Goal: Task Accomplishment & Management: Manage account settings

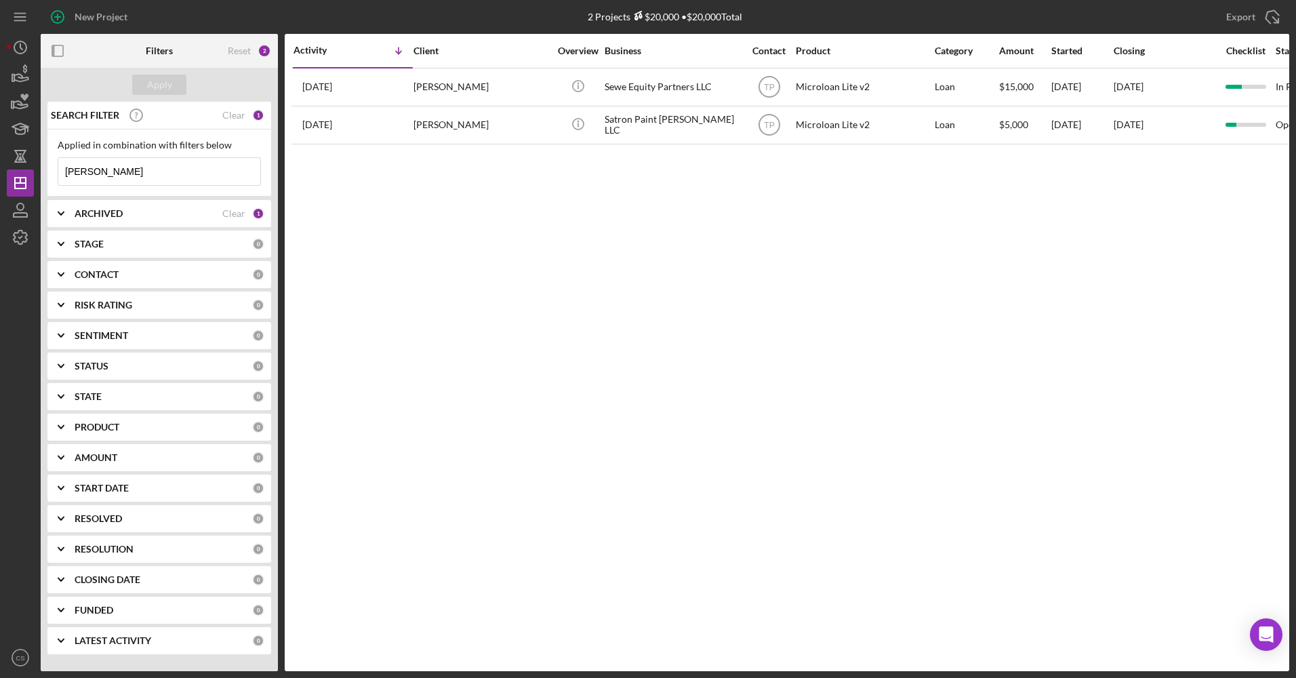
drag, startPoint x: 63, startPoint y: 163, endPoint x: 5, endPoint y: 156, distance: 58.8
click at [5, 156] on div "New Project 2 Projects $20,000 • $20,000 Total samuel Export Icon/Export Filter…" at bounding box center [648, 339] width 1296 height 678
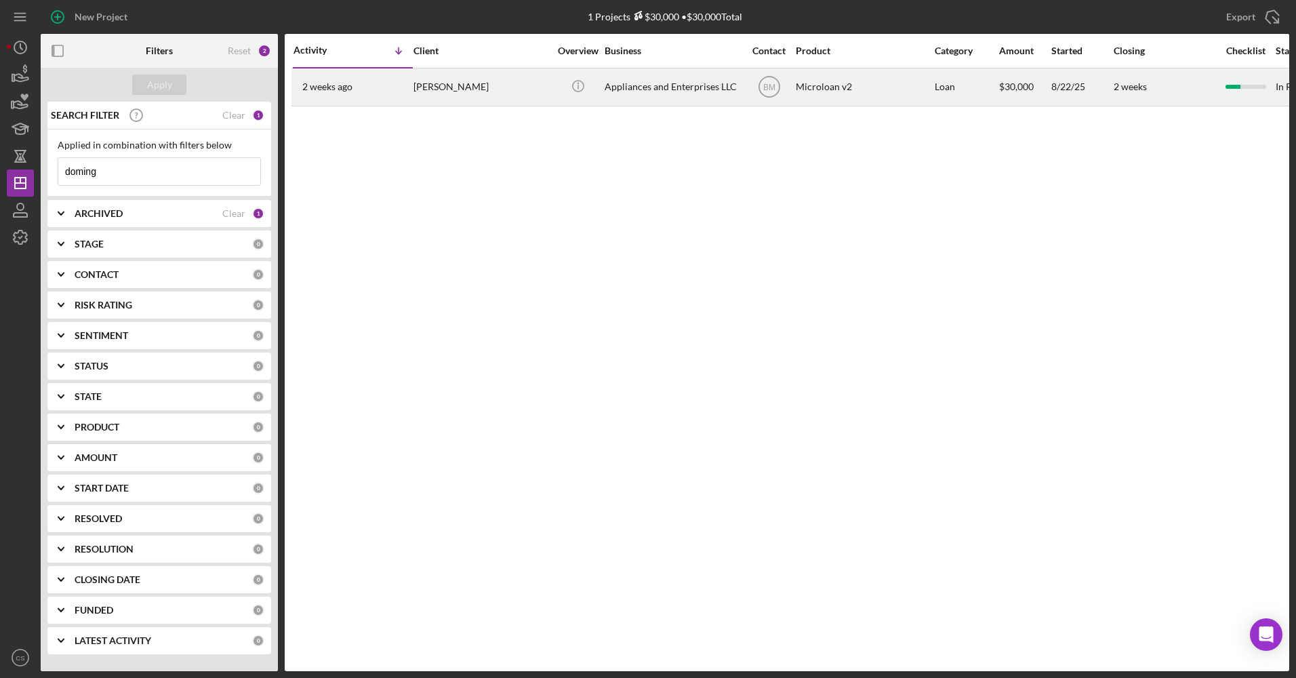
type input "doming"
click at [625, 83] on div "Appliances and Enterprises LLC" at bounding box center [672, 87] width 136 height 36
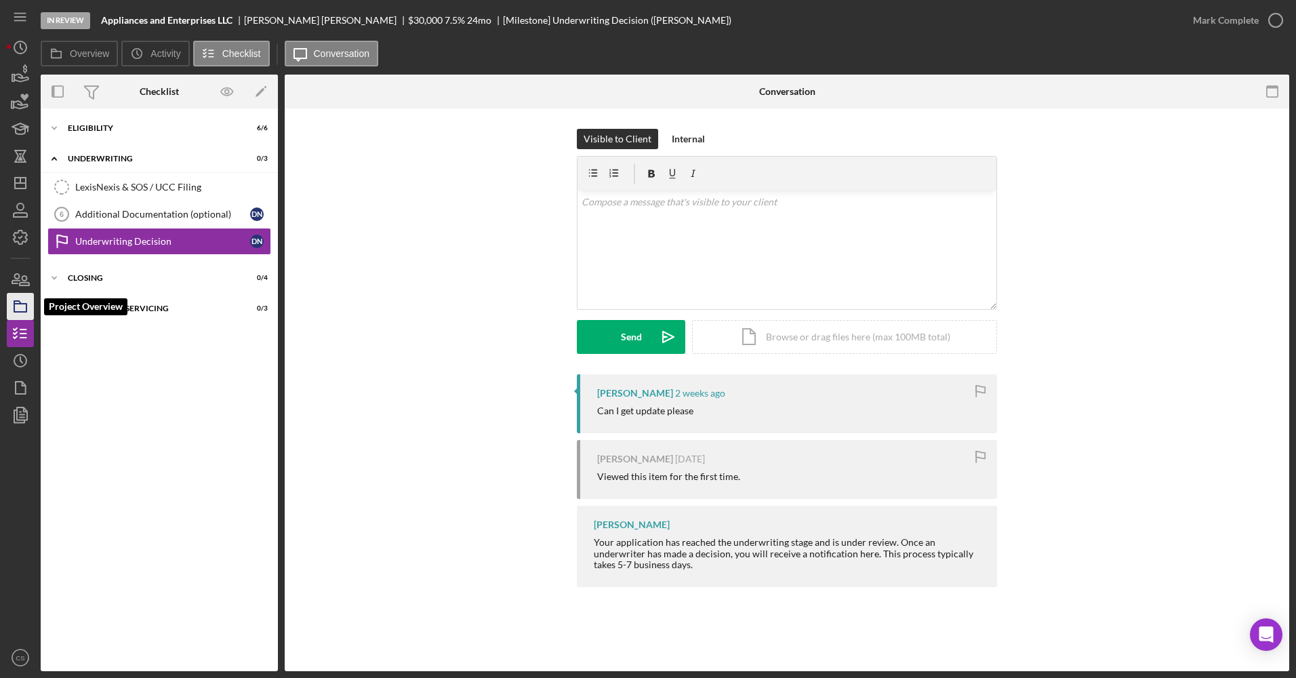
click at [9, 307] on icon "button" at bounding box center [20, 306] width 34 height 34
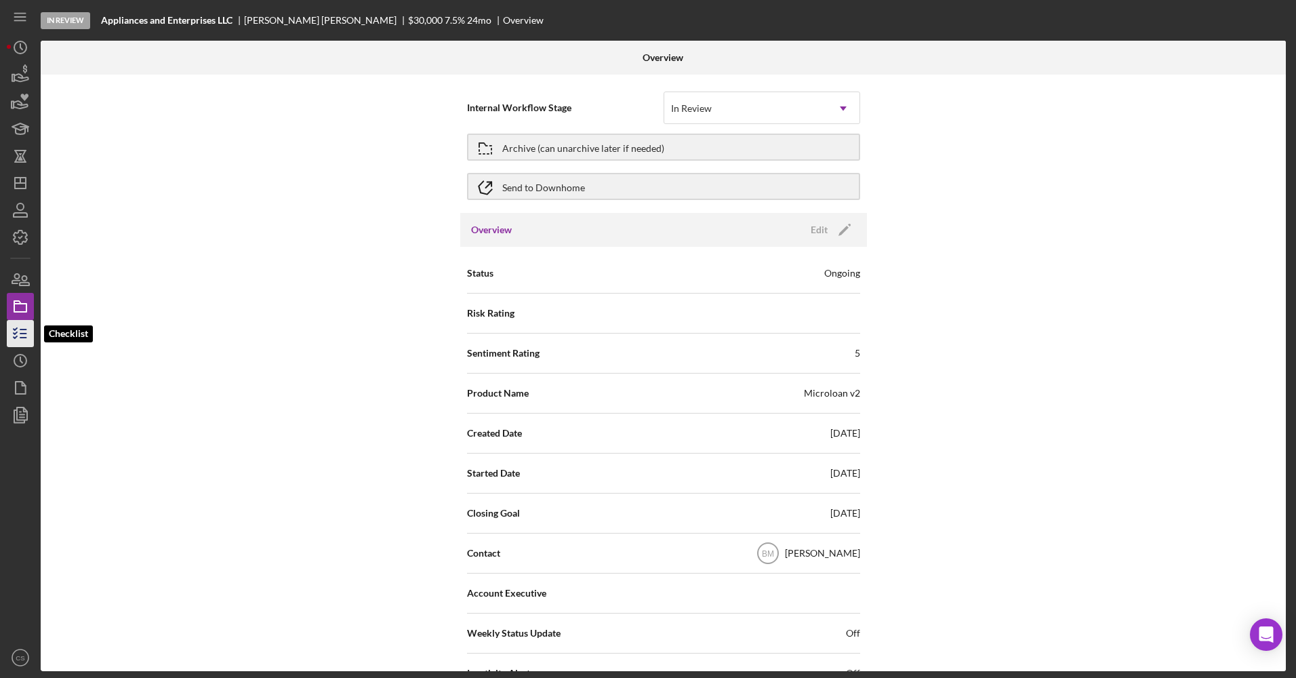
click at [23, 329] on line "button" at bounding box center [23, 329] width 6 height 0
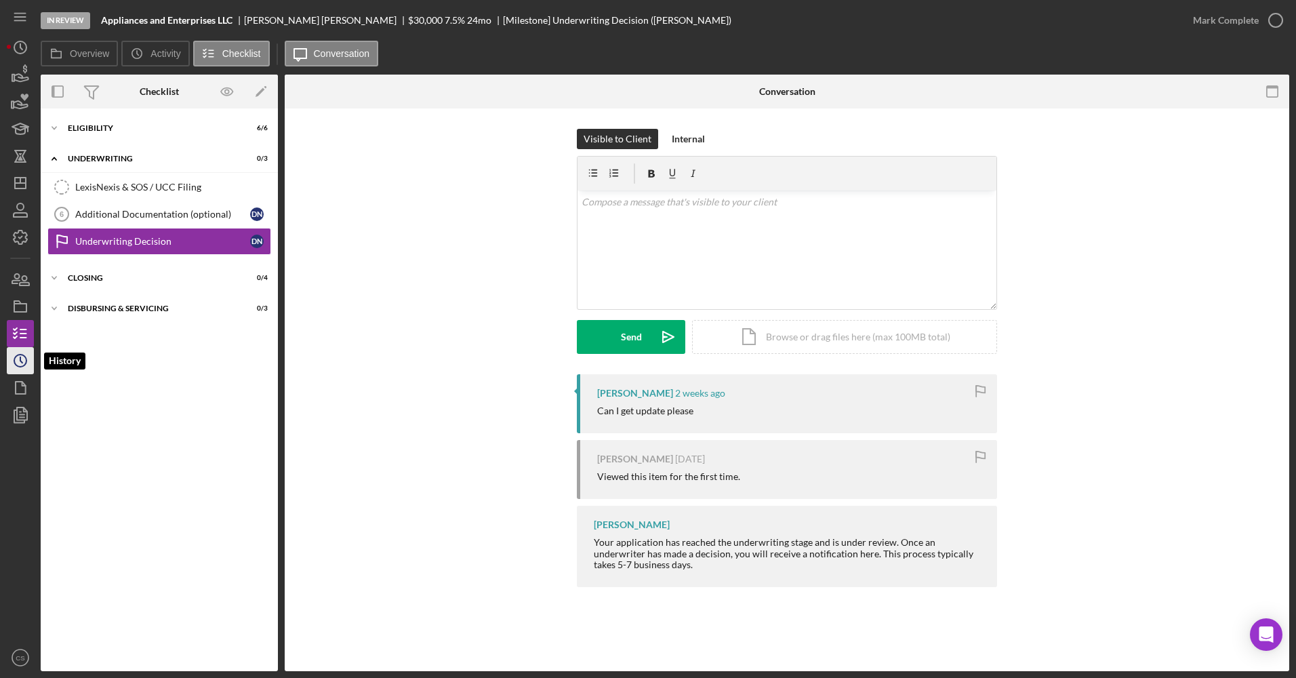
click at [26, 361] on circle "button" at bounding box center [20, 360] width 12 height 12
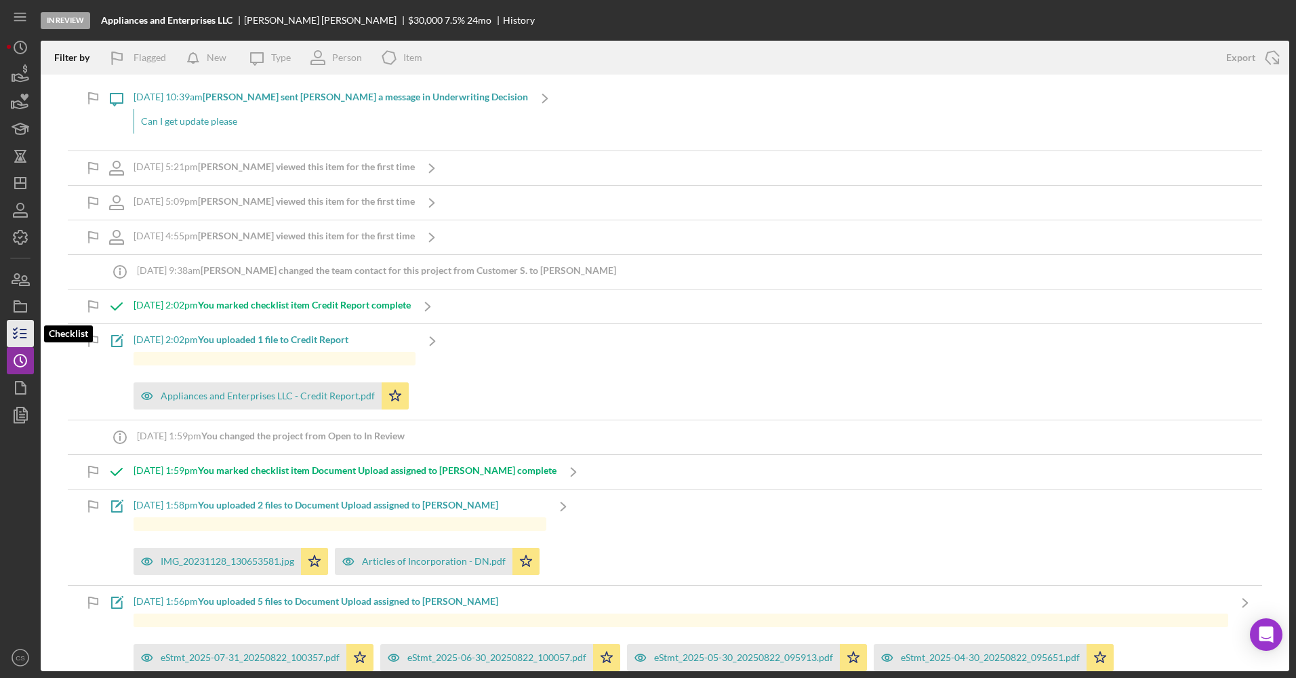
click at [22, 325] on icon "button" at bounding box center [20, 333] width 34 height 34
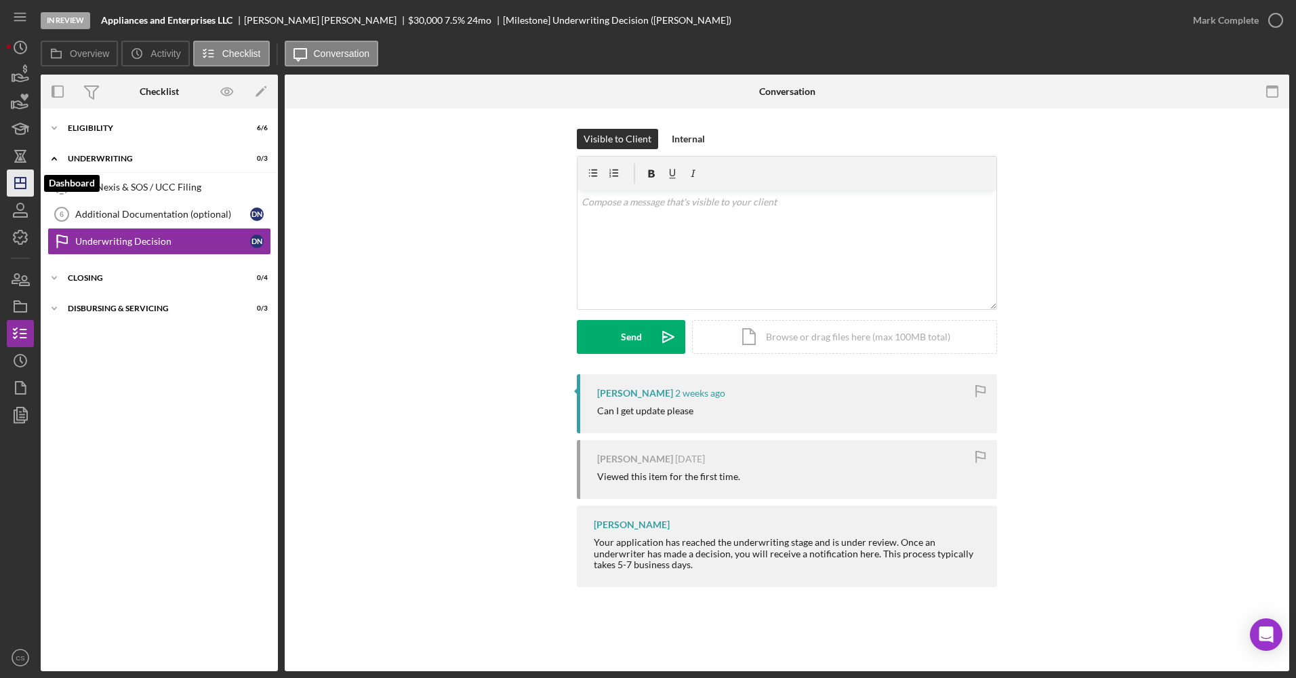
click at [17, 194] on icon "Icon/Dashboard" at bounding box center [20, 183] width 34 height 34
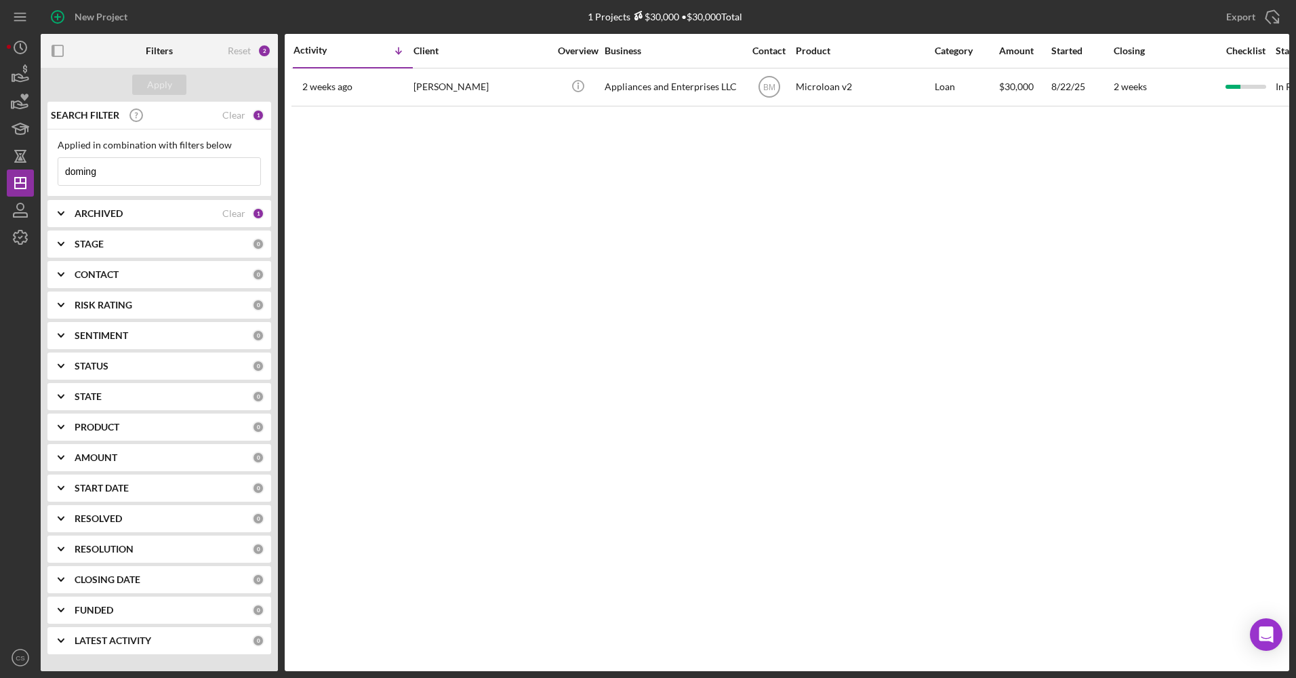
drag, startPoint x: 176, startPoint y: 169, endPoint x: 59, endPoint y: 153, distance: 118.3
click at [59, 153] on div "Applied in combination with filters below doming Icon/Menu Close" at bounding box center [159, 163] width 203 height 46
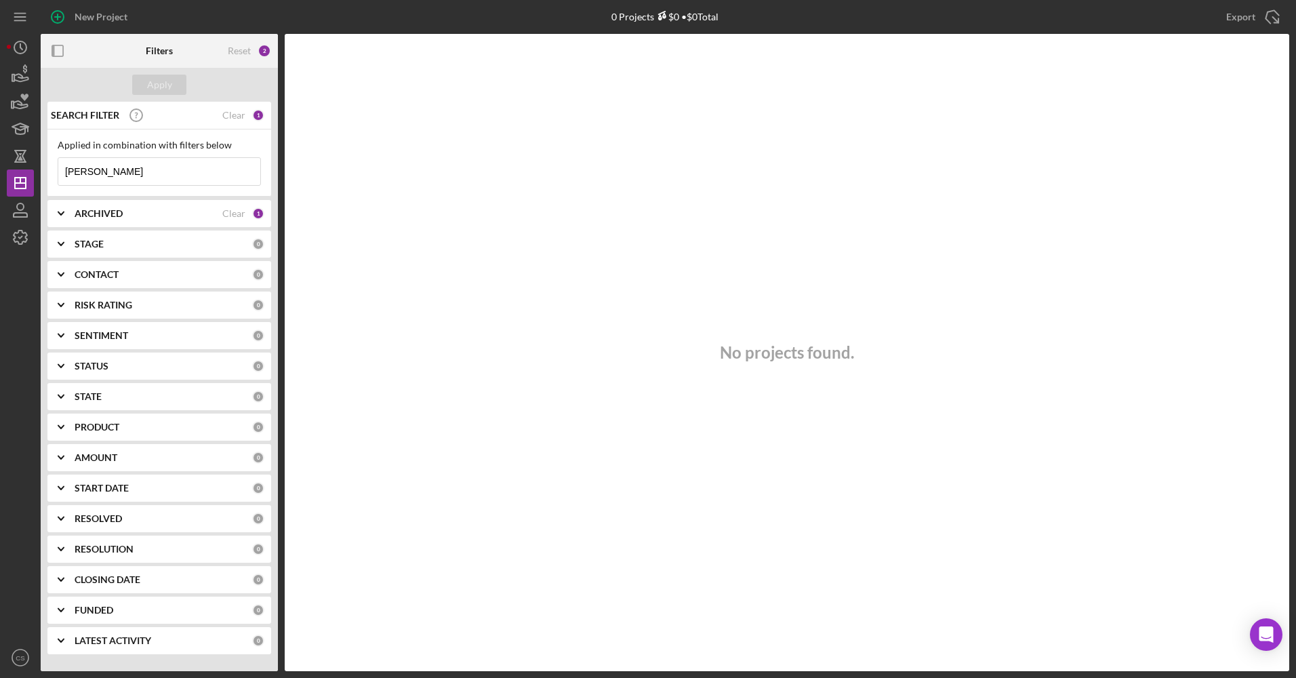
drag, startPoint x: 122, startPoint y: 172, endPoint x: 65, endPoint y: 150, distance: 61.2
click at [65, 150] on div "Applied in combination with filters below nekia Icon/Menu Close" at bounding box center [159, 163] width 203 height 46
drag, startPoint x: 144, startPoint y: 166, endPoint x: 23, endPoint y: 158, distance: 120.9
click at [23, 158] on div "New Project 0 Projects $0 • $0 Total doming Export Icon/Export Filters Reset 2 …" at bounding box center [648, 335] width 1282 height 671
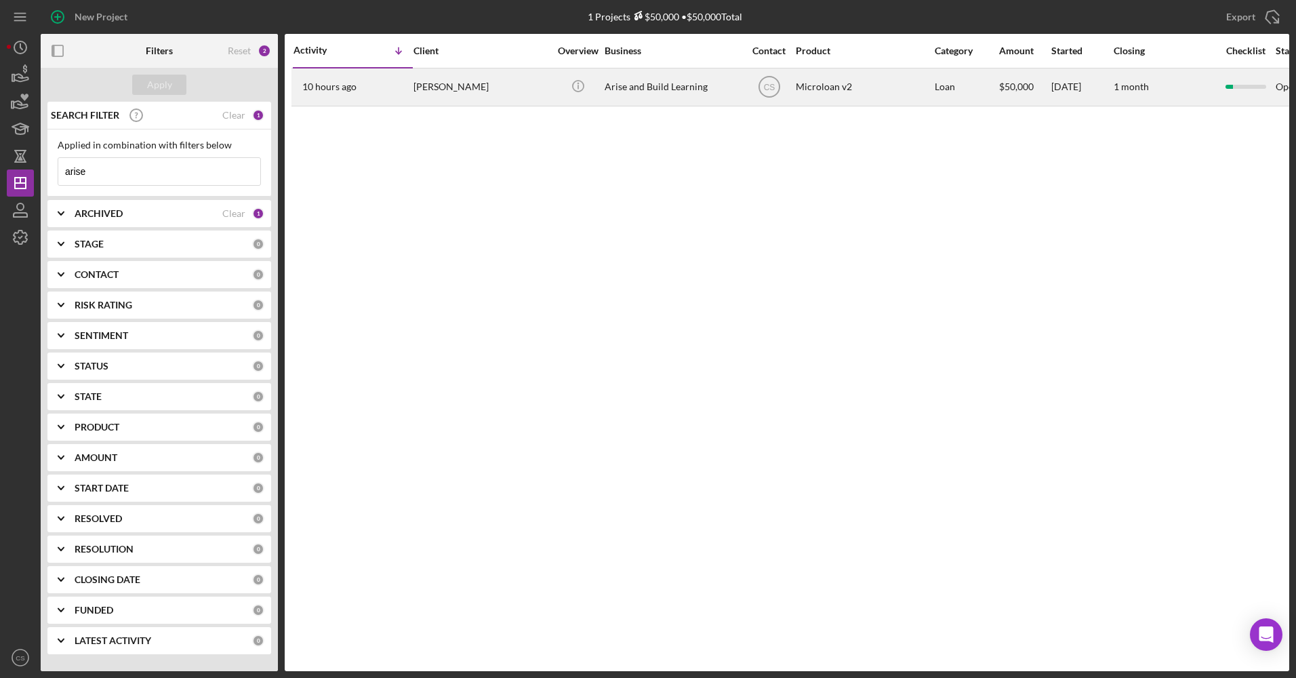
type input "arise"
click at [638, 96] on div "Arise and Build Learning" at bounding box center [672, 87] width 136 height 36
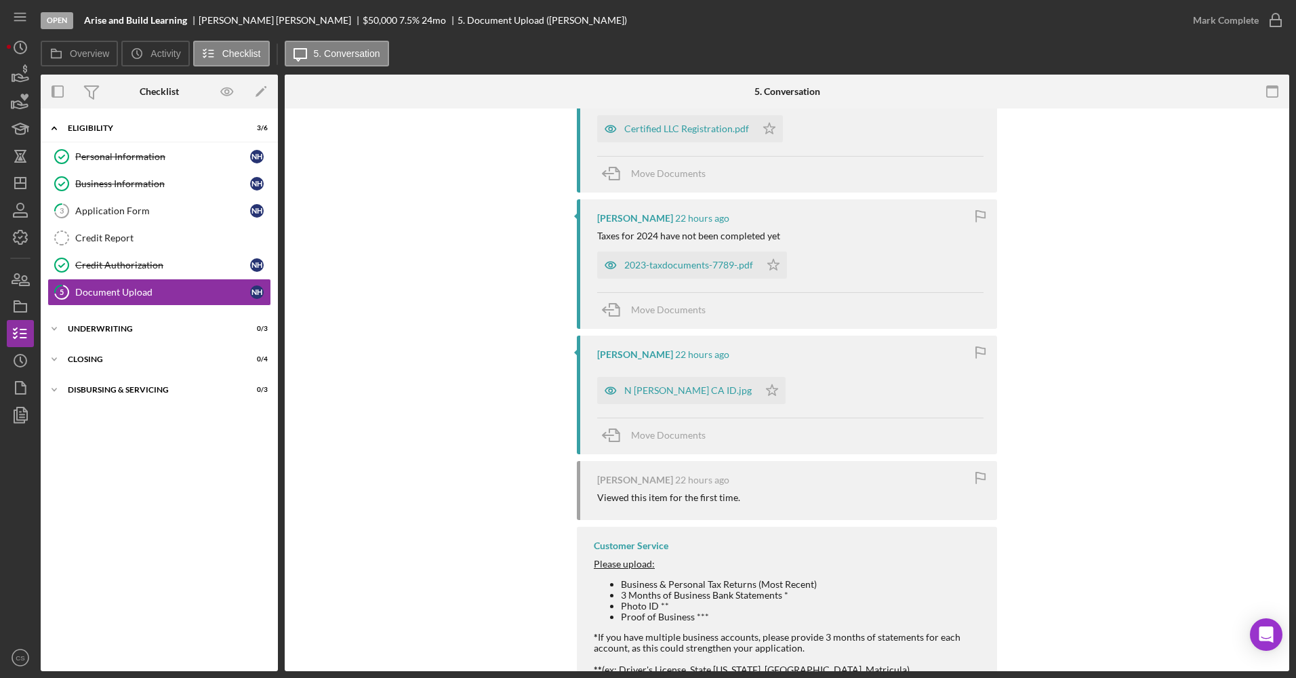
scroll to position [630, 0]
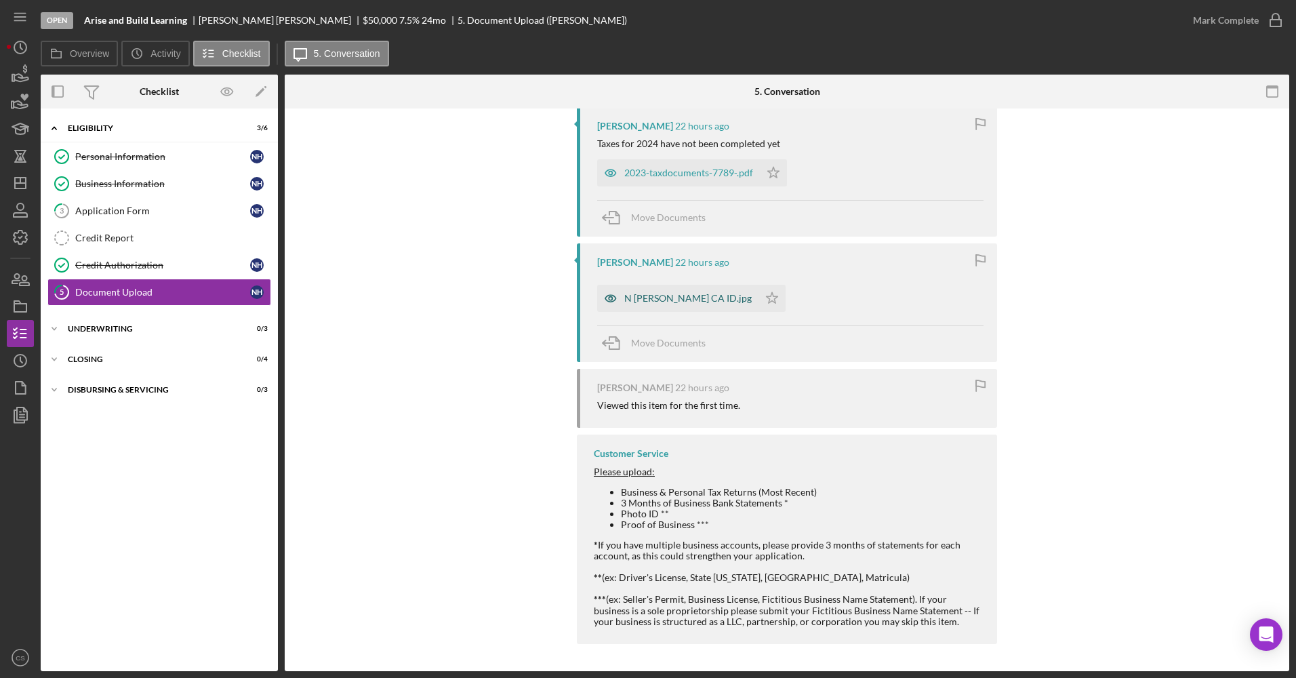
click at [648, 310] on div "N Howell CA ID.jpg" at bounding box center [677, 298] width 161 height 27
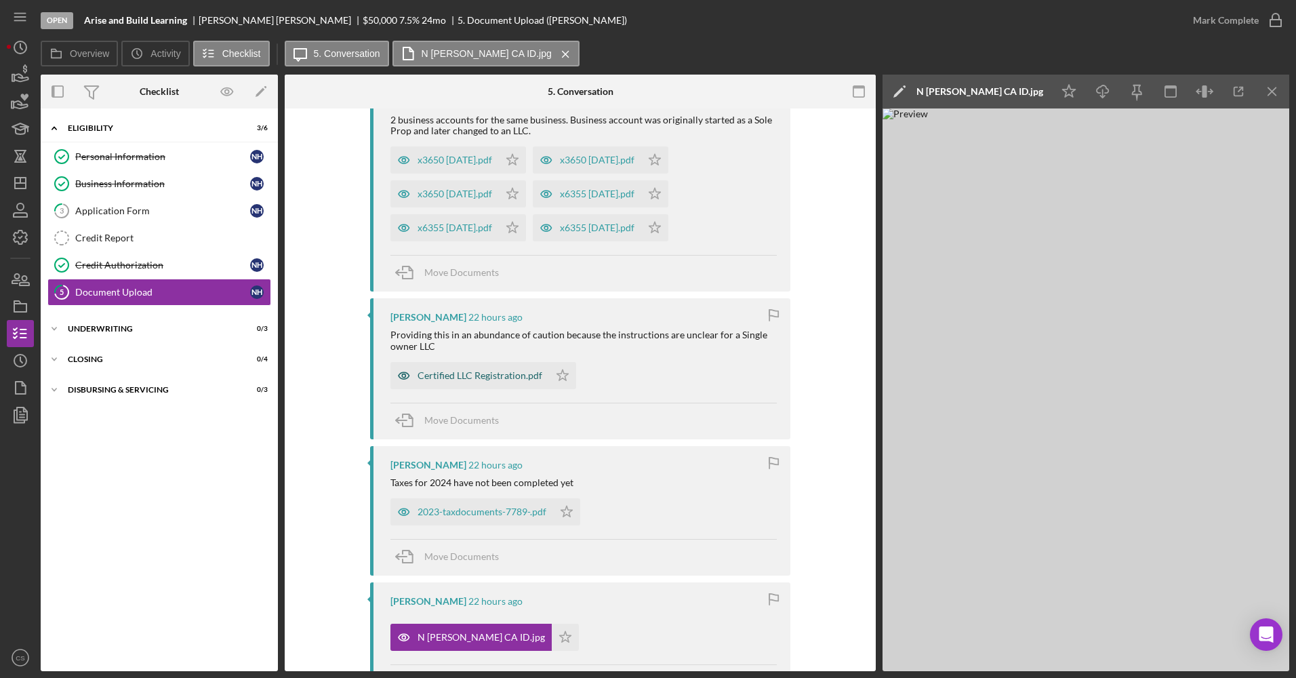
click at [470, 376] on div "Certified LLC Registration.pdf" at bounding box center [479, 375] width 125 height 11
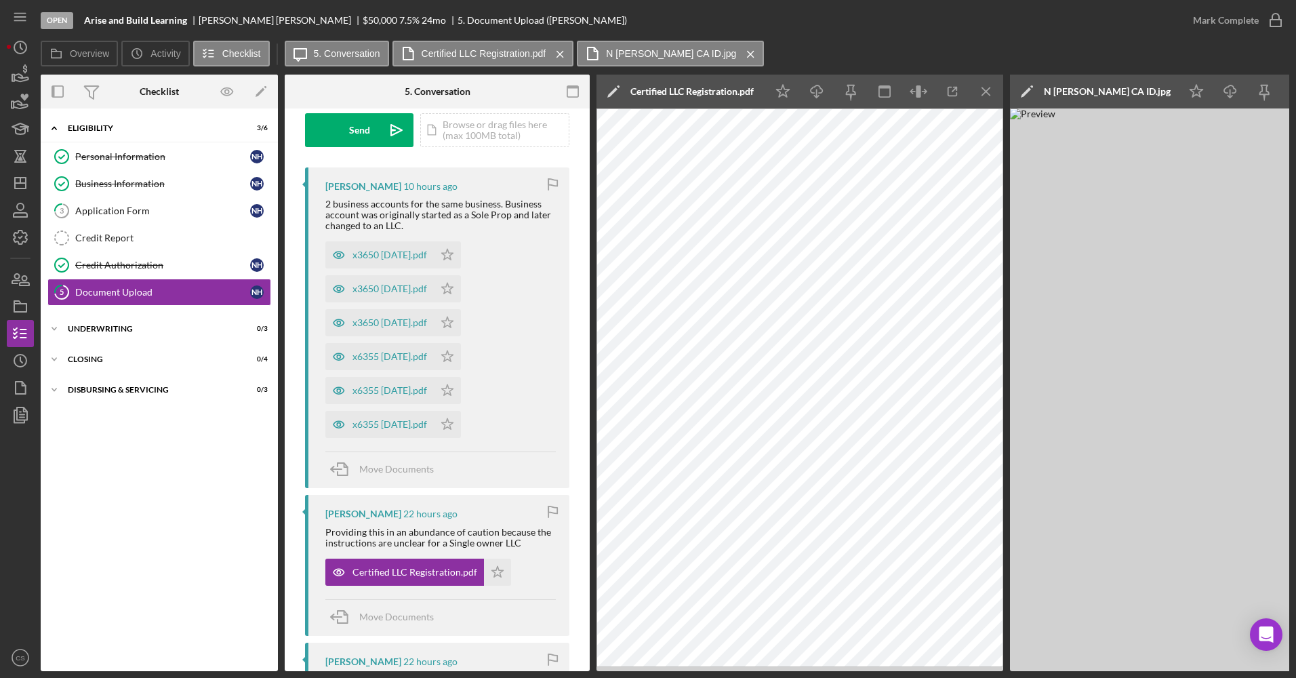
scroll to position [87, 0]
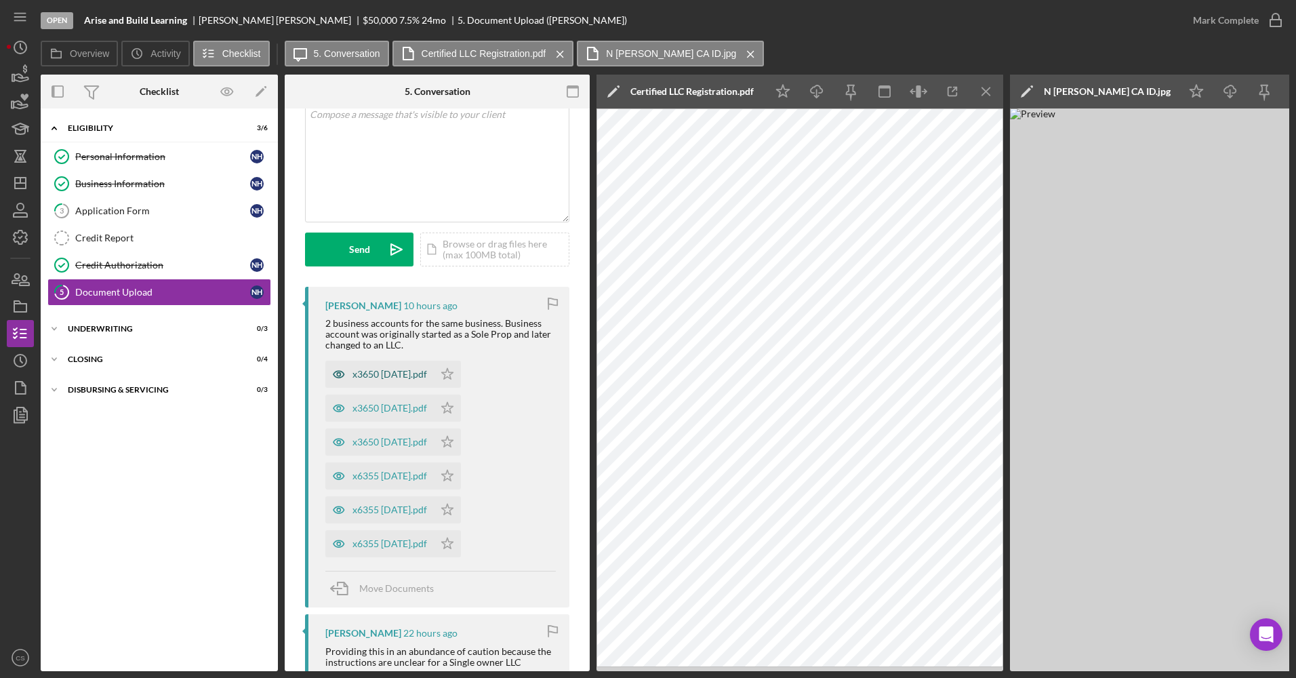
click at [388, 365] on div "x3650 August 2025.pdf" at bounding box center [379, 374] width 108 height 27
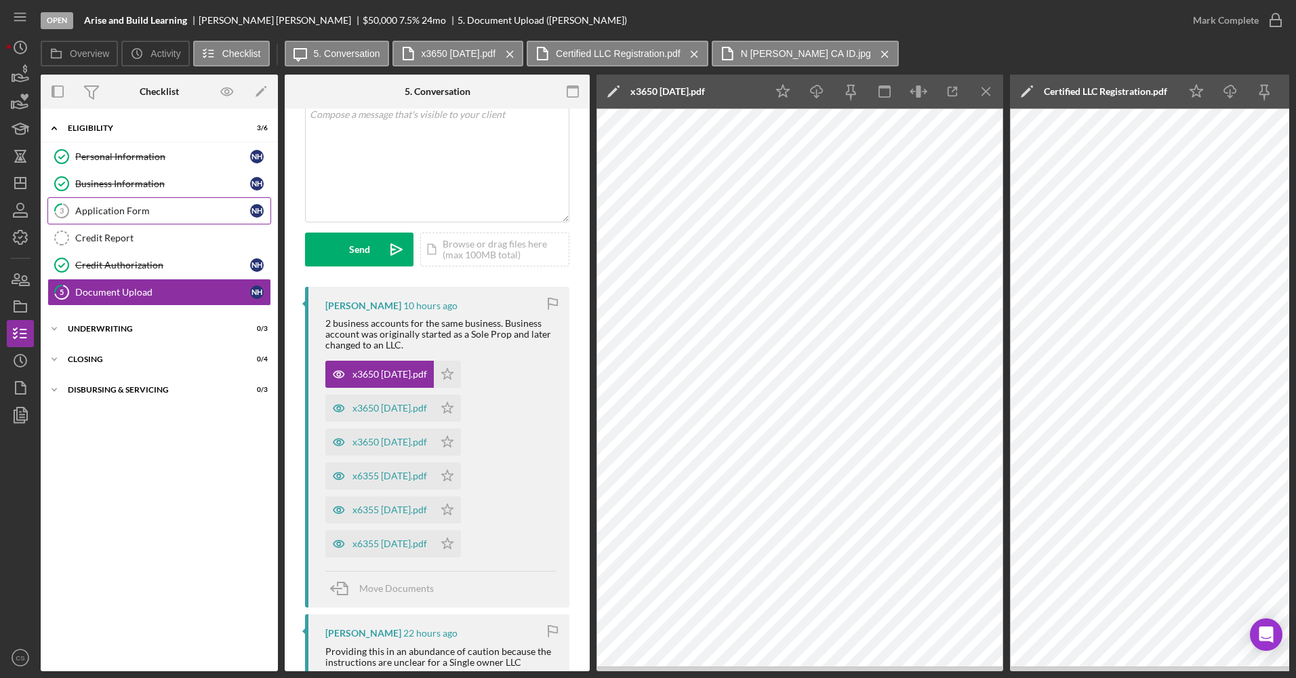
click at [106, 201] on link "3 Application Form N H" at bounding box center [159, 210] width 224 height 27
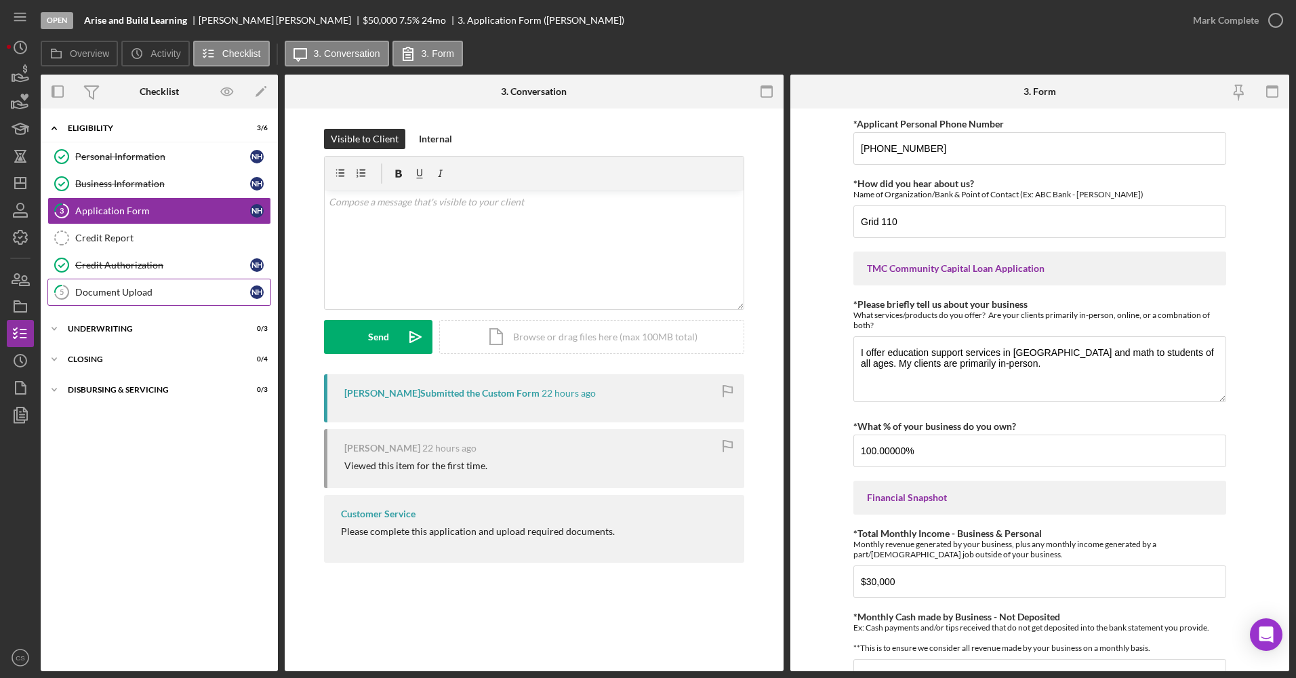
click at [130, 289] on div "Document Upload" at bounding box center [162, 292] width 175 height 11
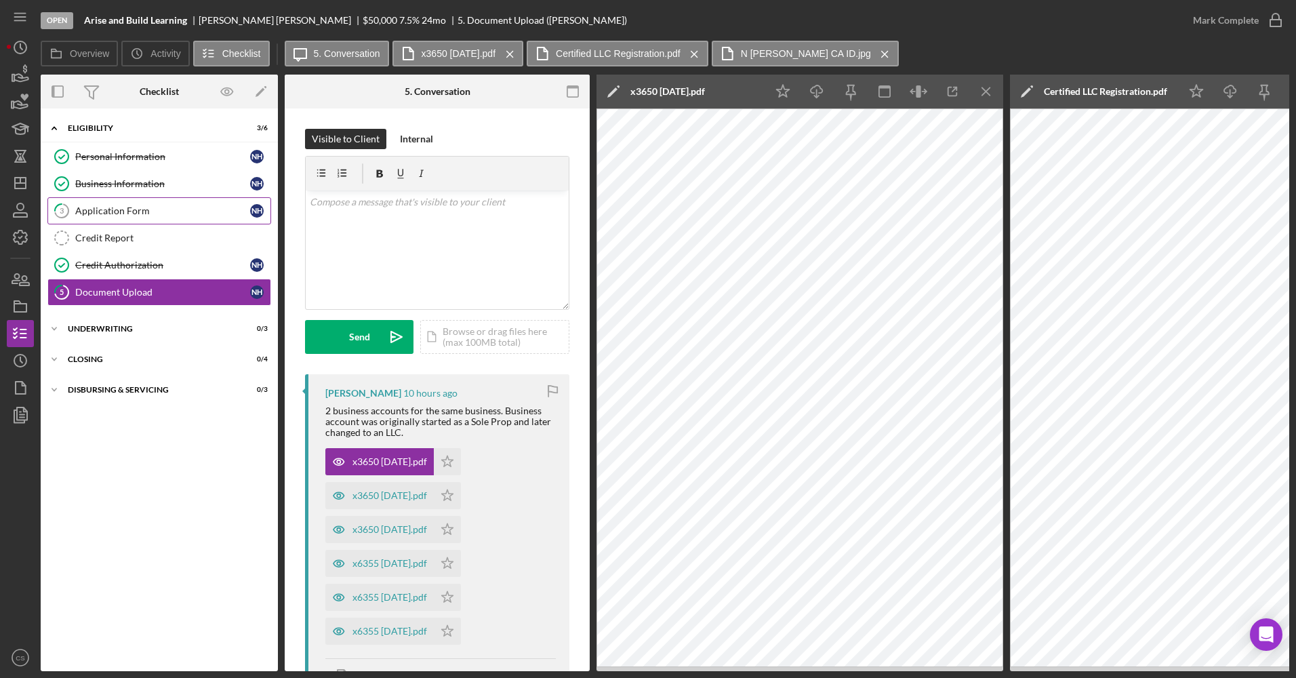
click at [100, 205] on div "Application Form" at bounding box center [162, 210] width 175 height 11
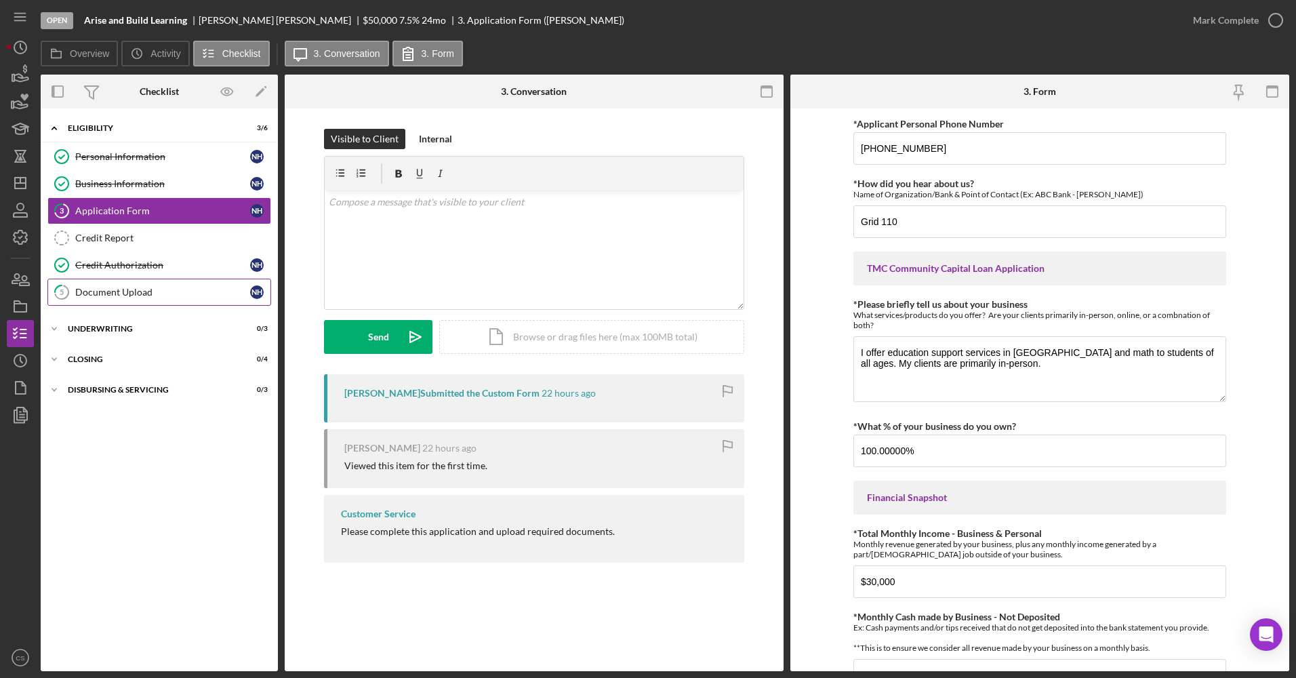
click at [111, 297] on div "Document Upload" at bounding box center [162, 292] width 175 height 11
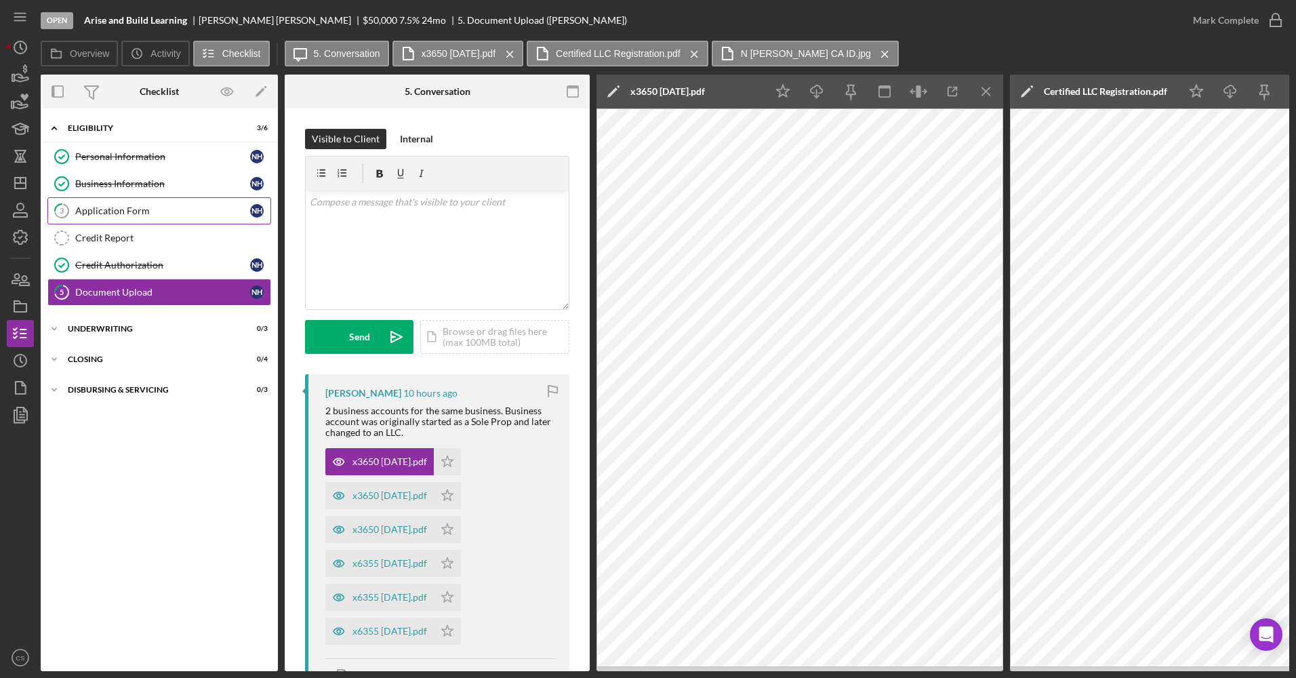
click at [146, 206] on div "Application Form" at bounding box center [162, 210] width 175 height 11
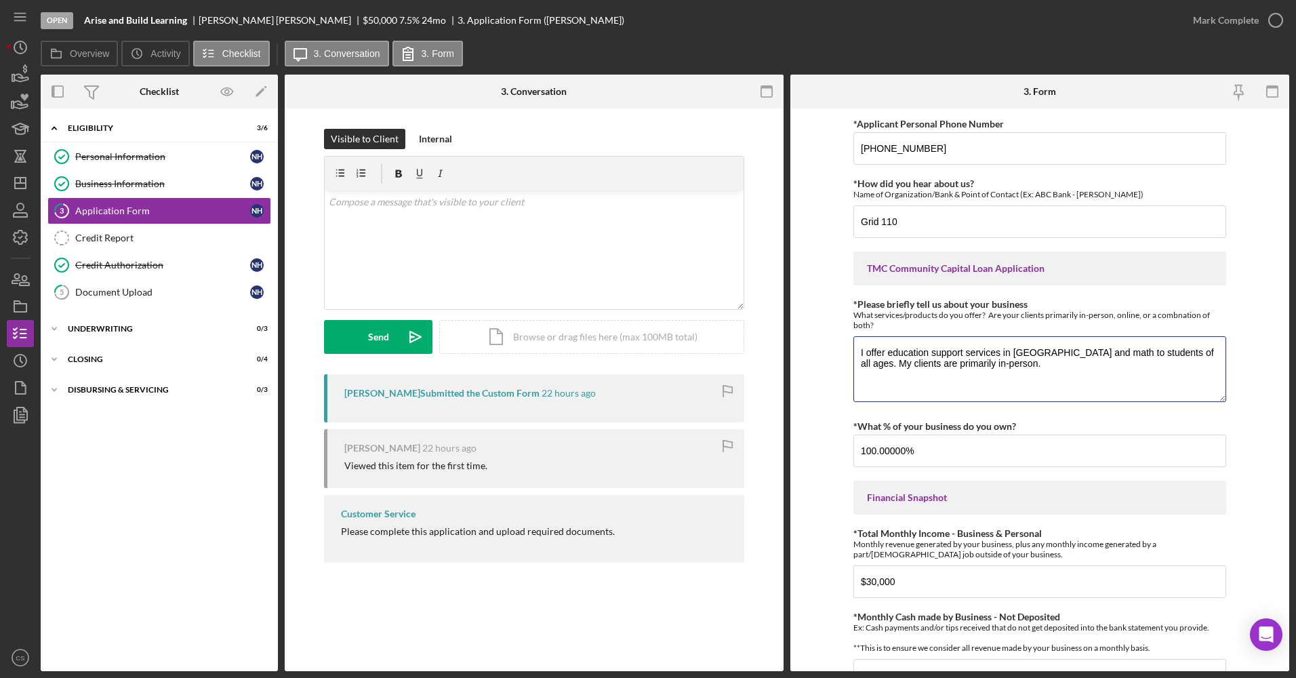
drag, startPoint x: 994, startPoint y: 367, endPoint x: 827, endPoint y: 350, distance: 167.6
click at [828, 350] on form "*Applicant Personal Phone Number 323-580-8408 *How did you hear about us? Name …" at bounding box center [1039, 389] width 499 height 562
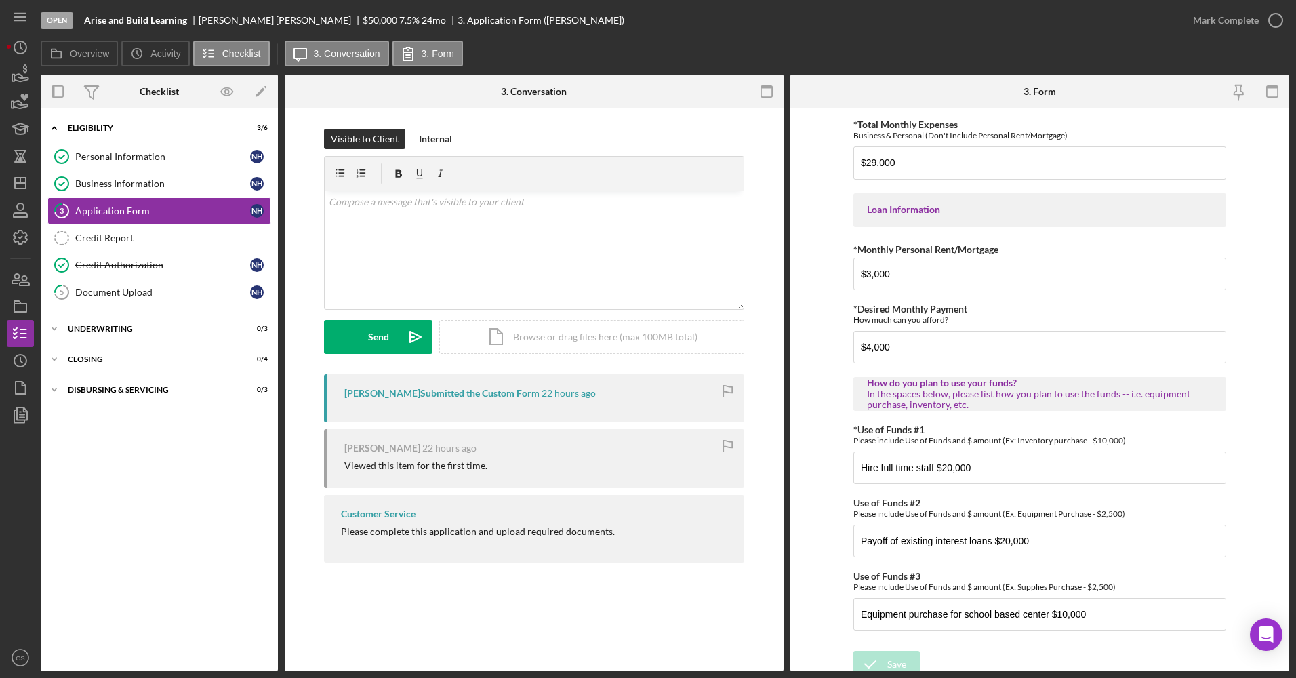
scroll to position [604, 0]
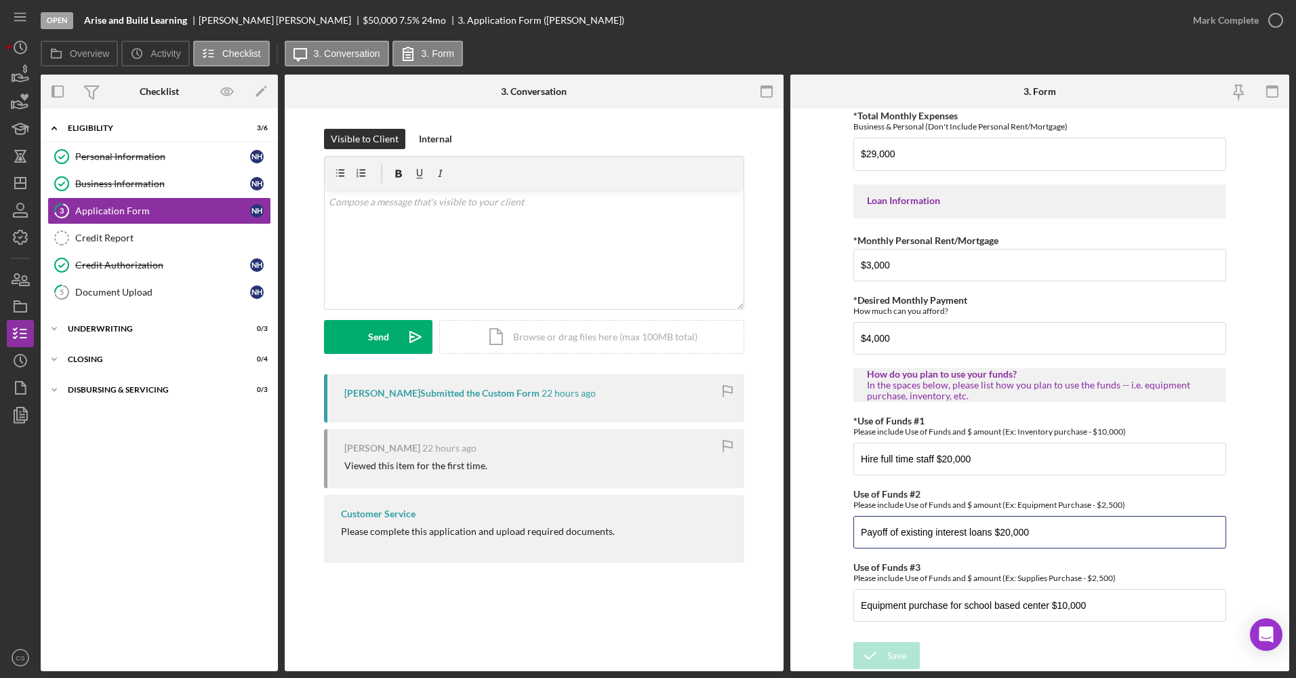
drag, startPoint x: 1052, startPoint y: 531, endPoint x: 735, endPoint y: 533, distance: 317.2
click at [735, 533] on div "Overview Internal Workflow Stage Open Icon/Dropdown Arrow Archive (can unarchiv…" at bounding box center [665, 373] width 1248 height 596
click at [142, 291] on div "Document Upload" at bounding box center [162, 292] width 175 height 11
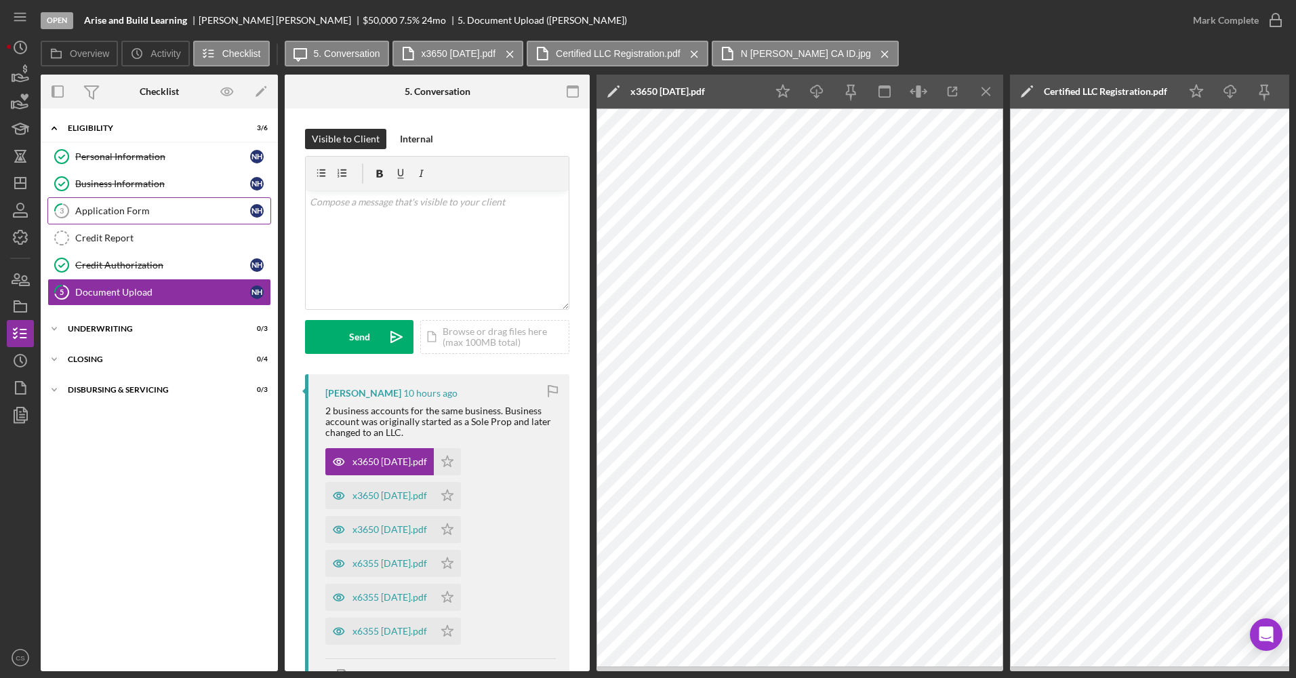
click at [169, 209] on div "Application Form" at bounding box center [162, 210] width 175 height 11
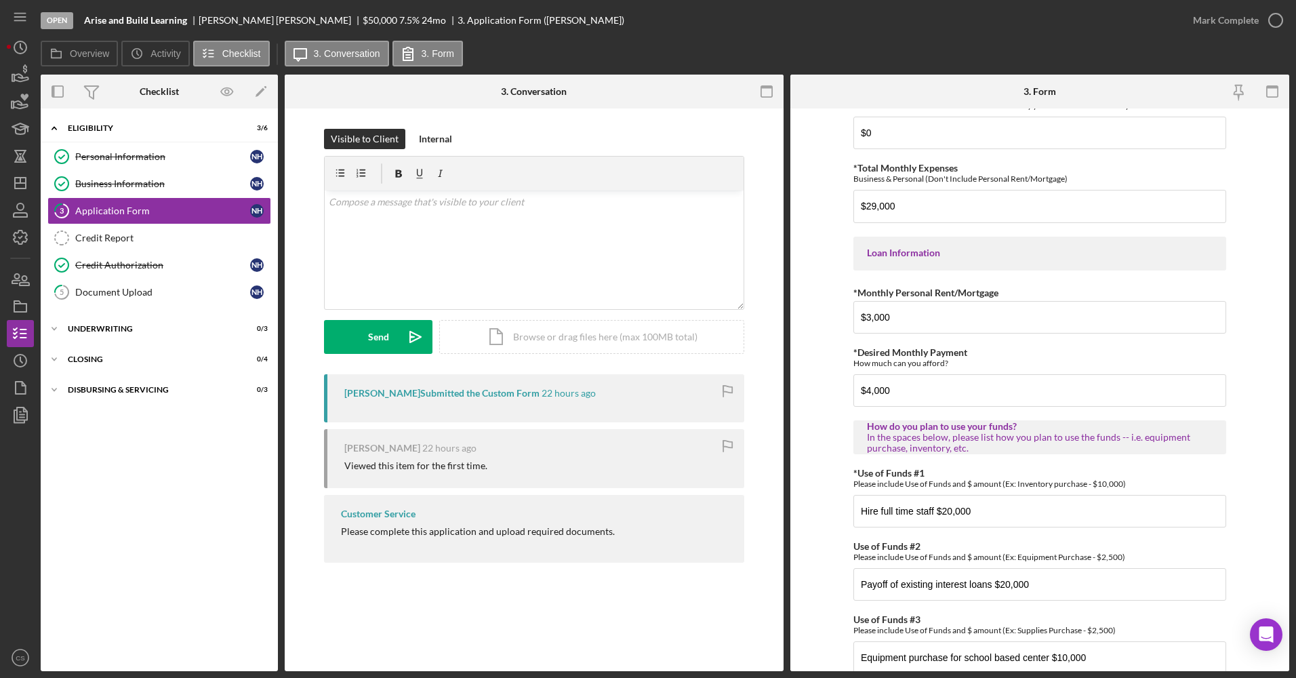
scroll to position [604, 0]
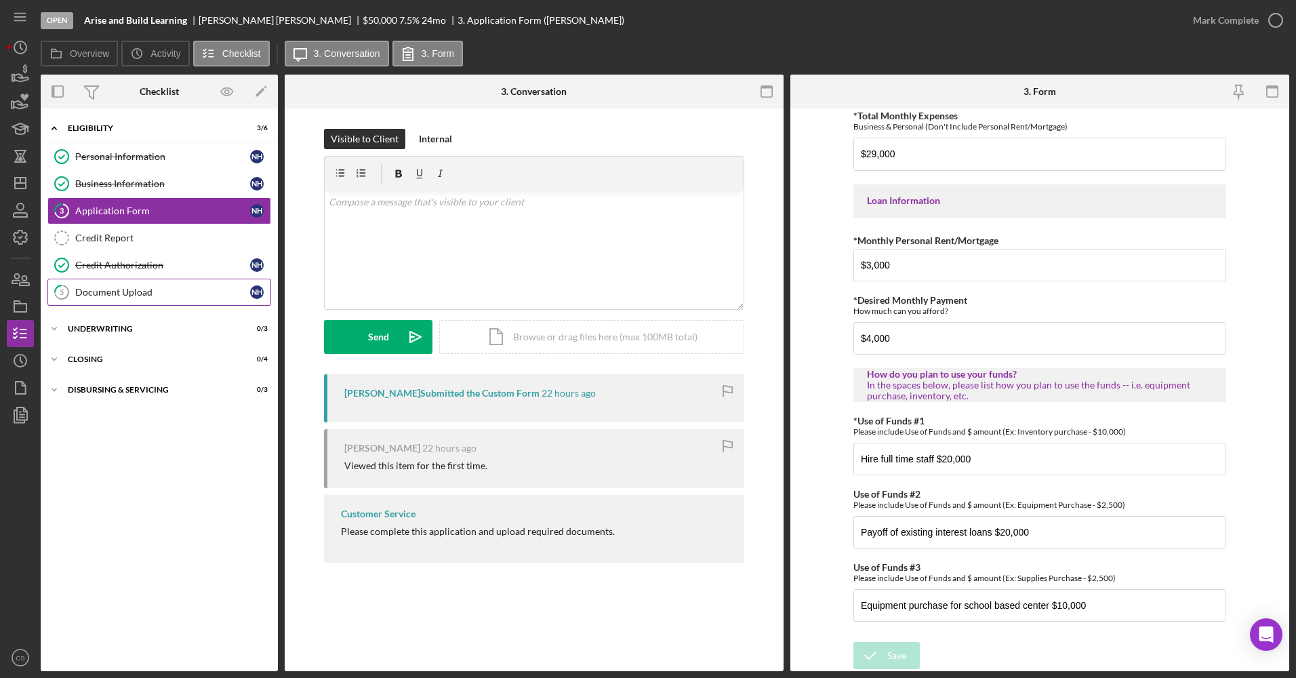
click at [186, 293] on div "Document Upload" at bounding box center [162, 292] width 175 height 11
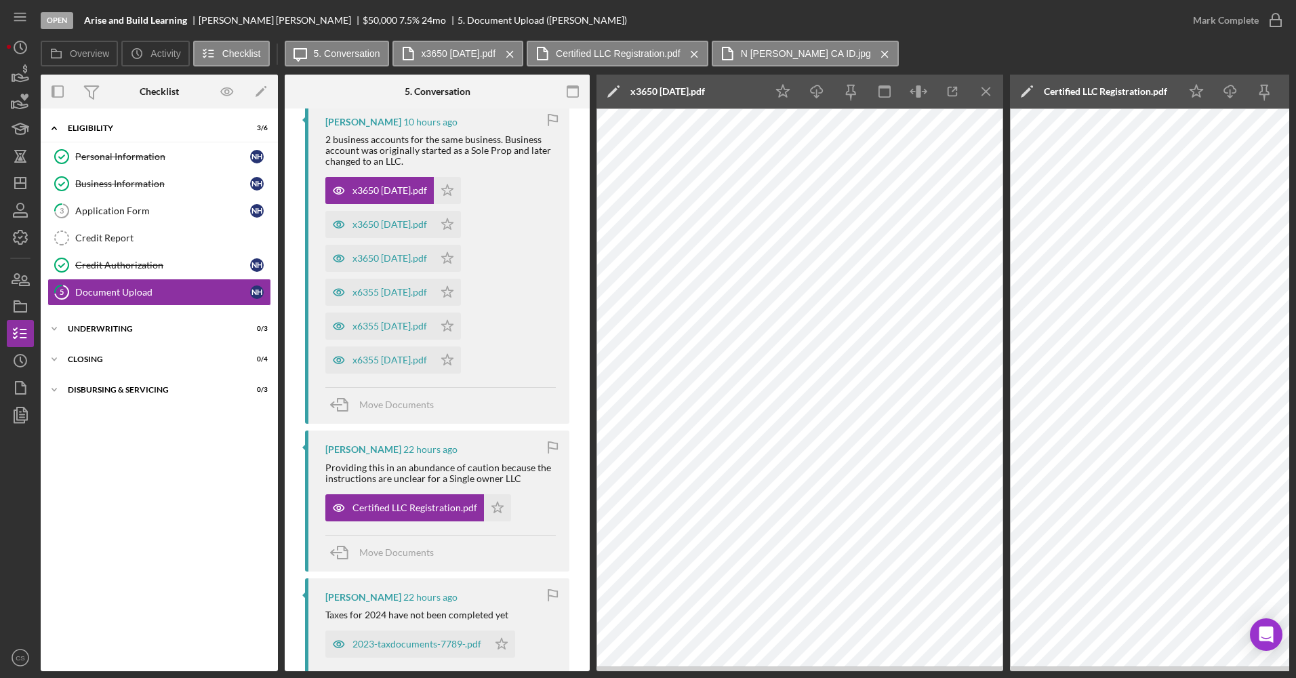
scroll to position [203, 0]
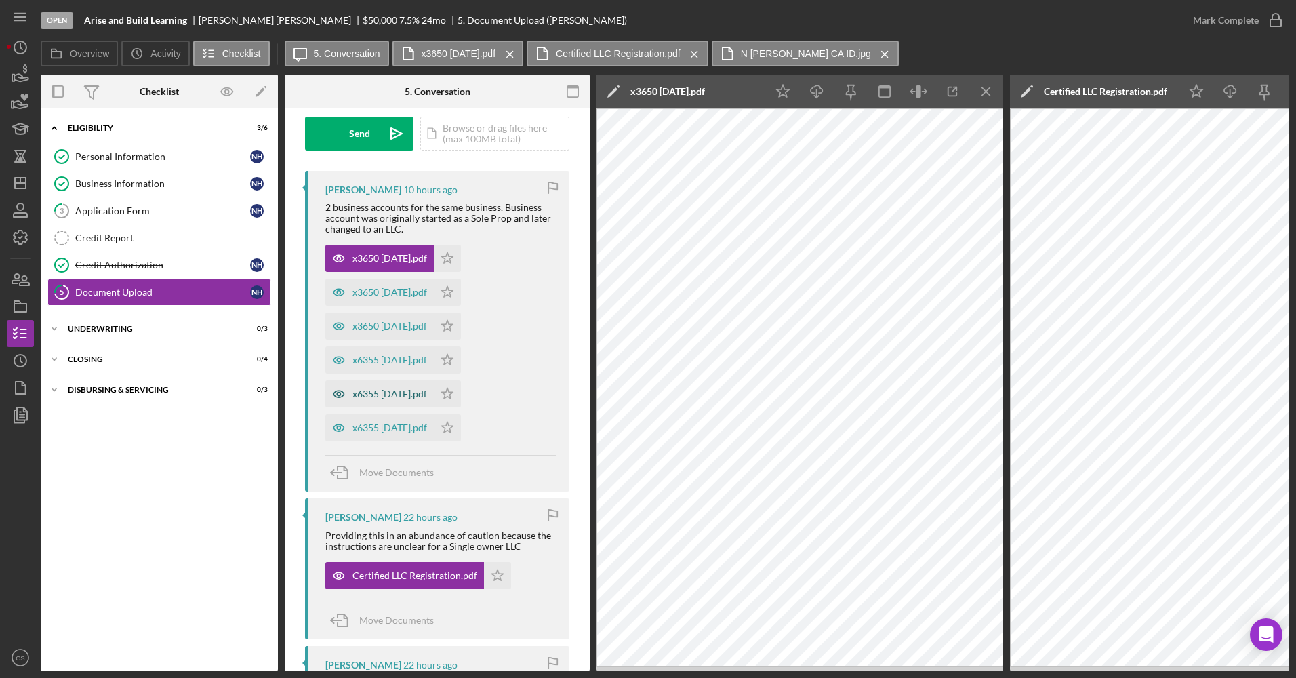
click at [388, 394] on div "x6355 July 2025.pdf" at bounding box center [389, 393] width 75 height 11
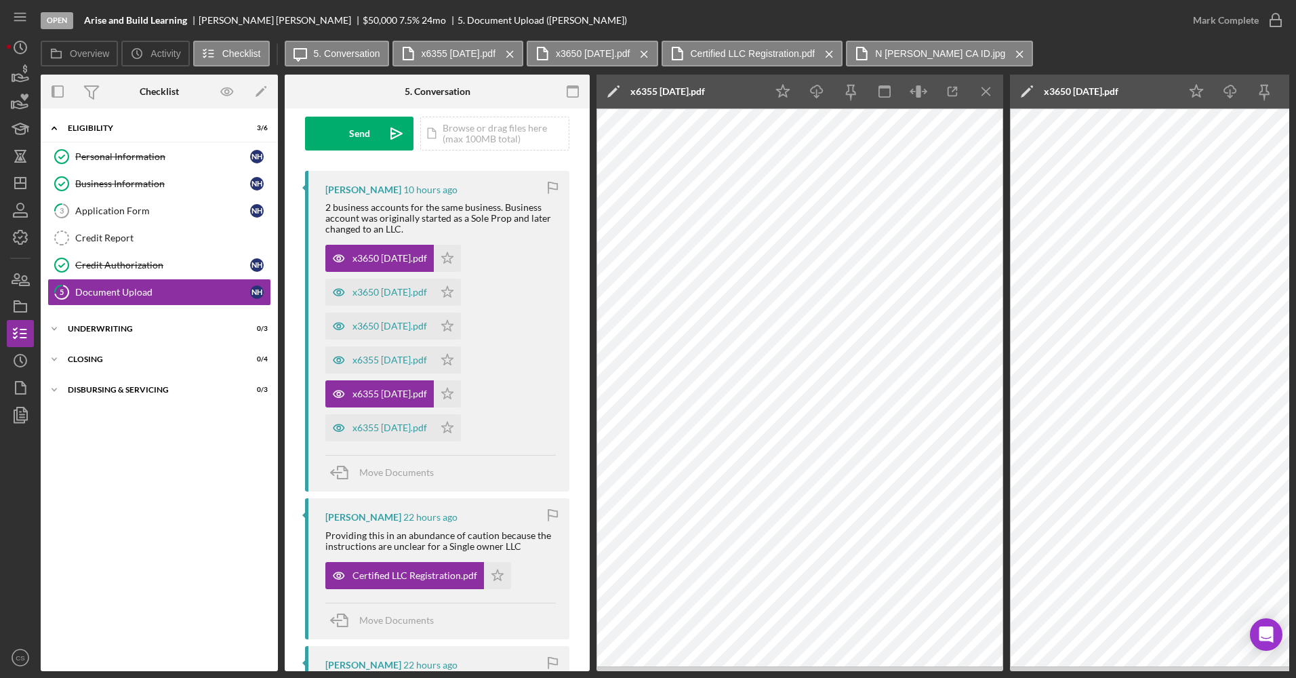
scroll to position [474, 0]
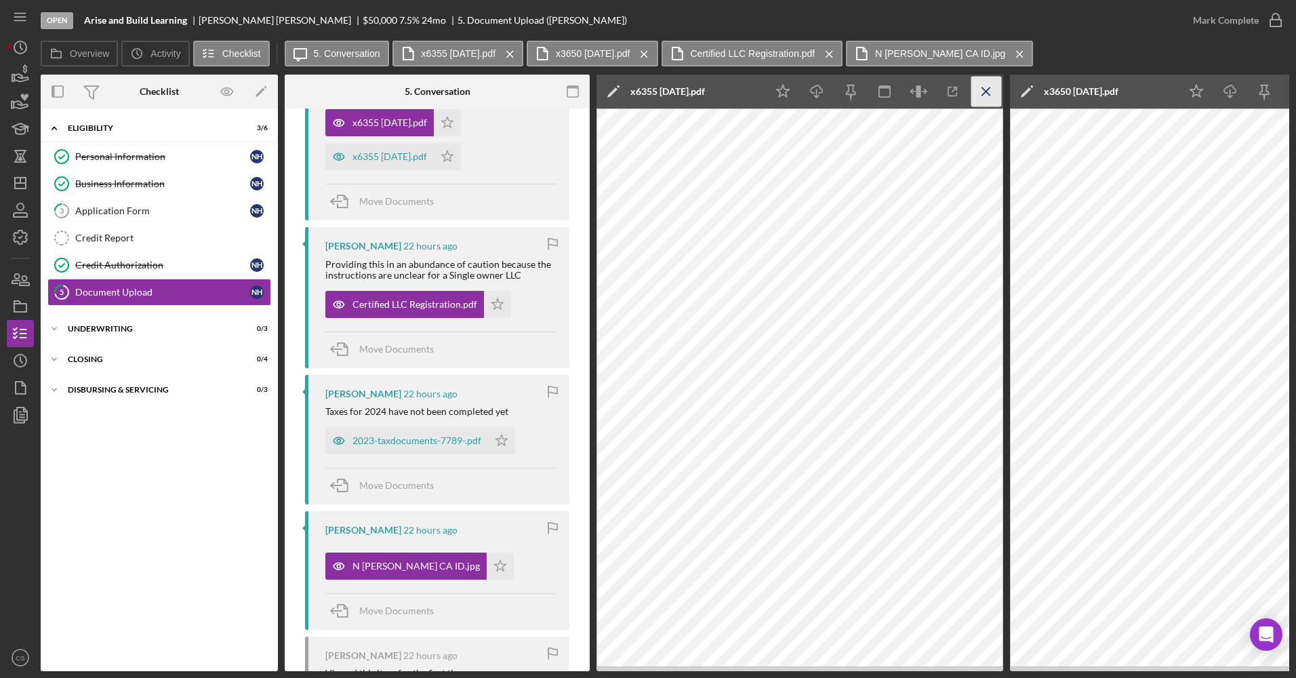
click at [986, 87] on icon "Icon/Menu Close" at bounding box center [986, 92] width 30 height 30
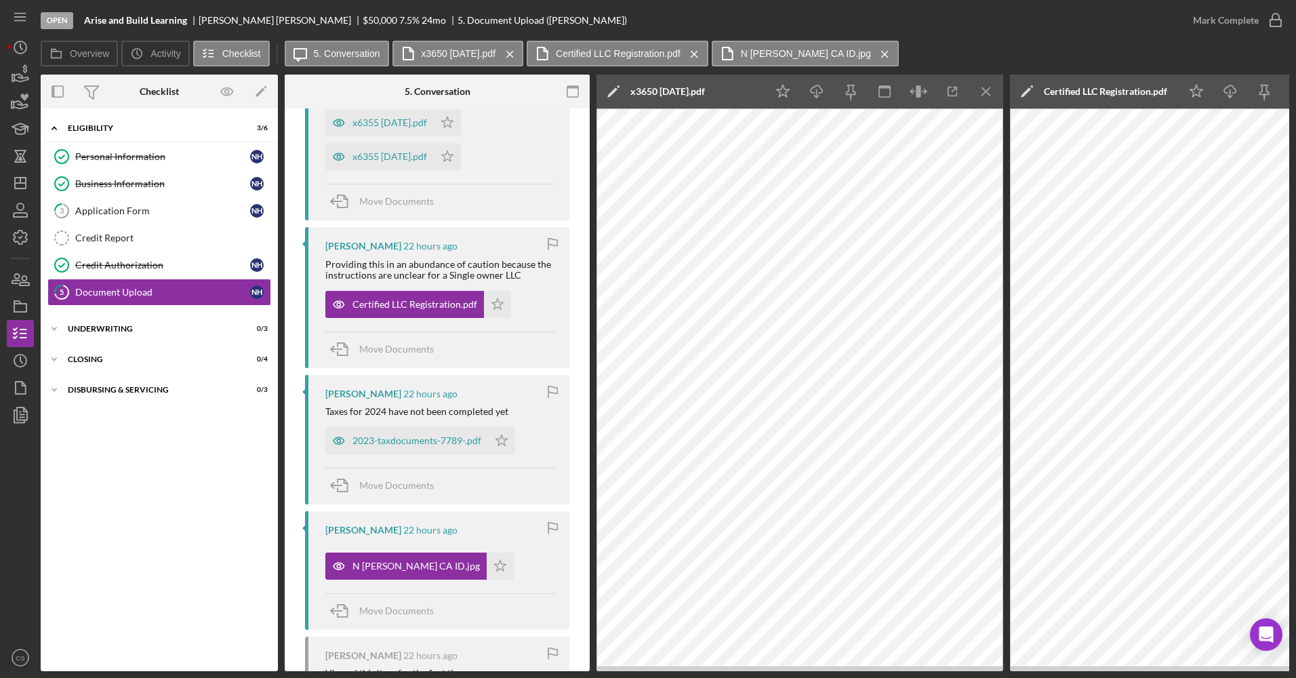
click at [986, 87] on icon "Icon/Menu Close" at bounding box center [986, 92] width 30 height 30
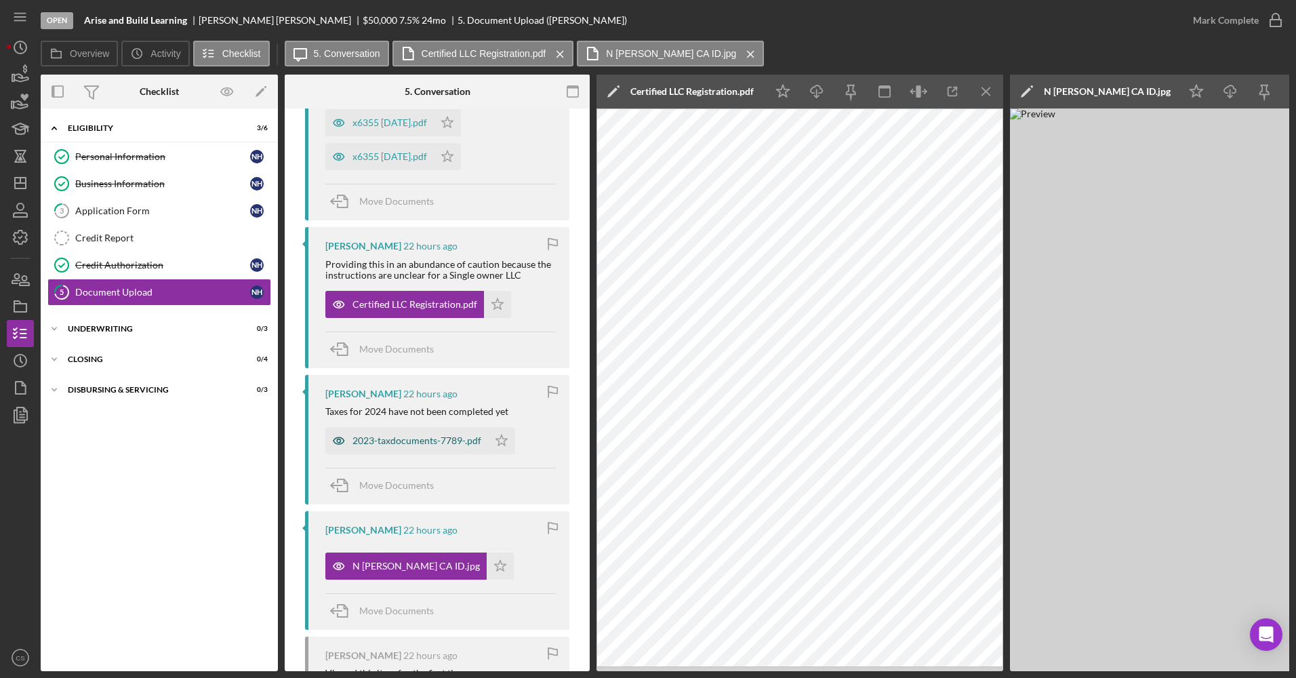
click at [393, 440] on div "2023-taxdocuments-7789-.pdf" at bounding box center [416, 440] width 129 height 11
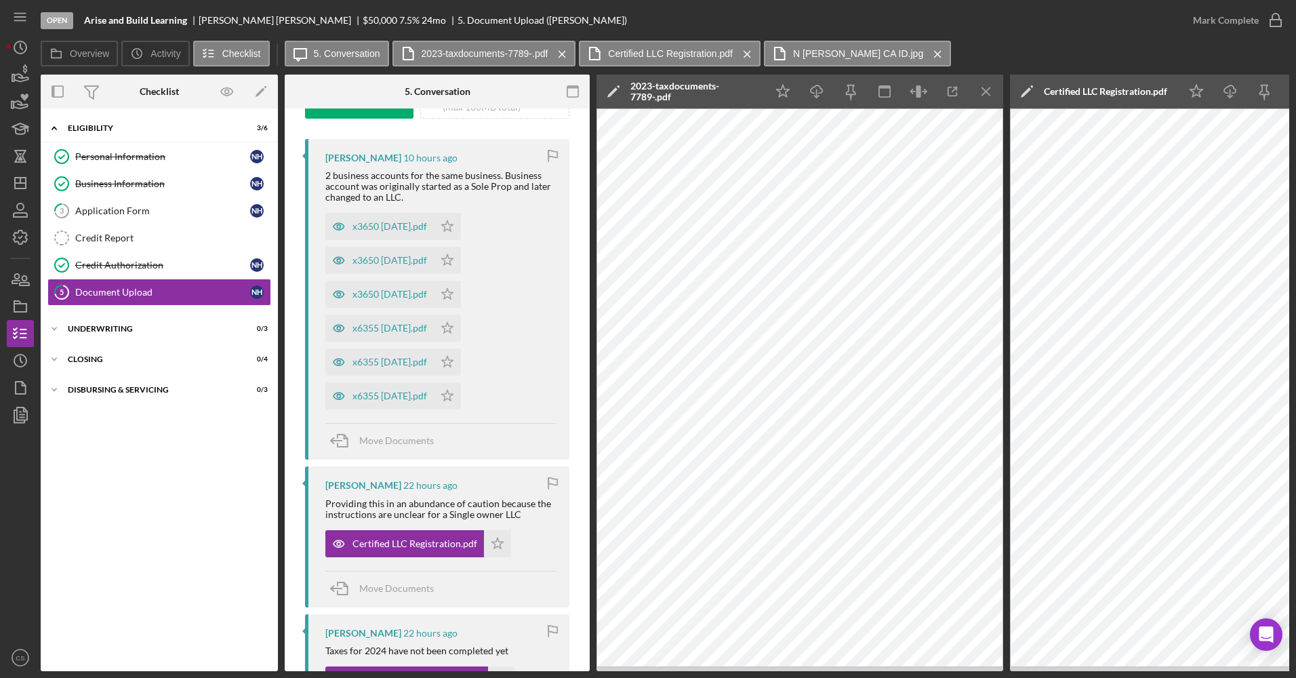
scroll to position [203, 0]
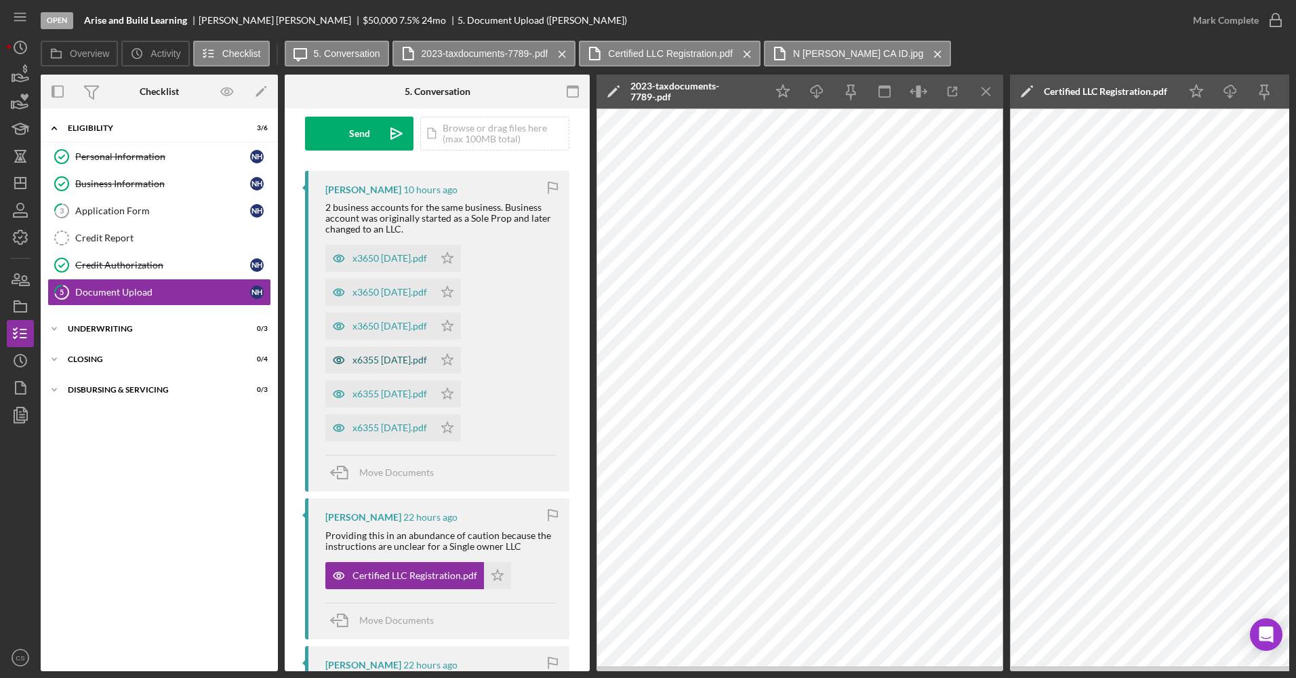
click at [411, 365] on div "x6355 August 2025.pdf" at bounding box center [389, 359] width 75 height 11
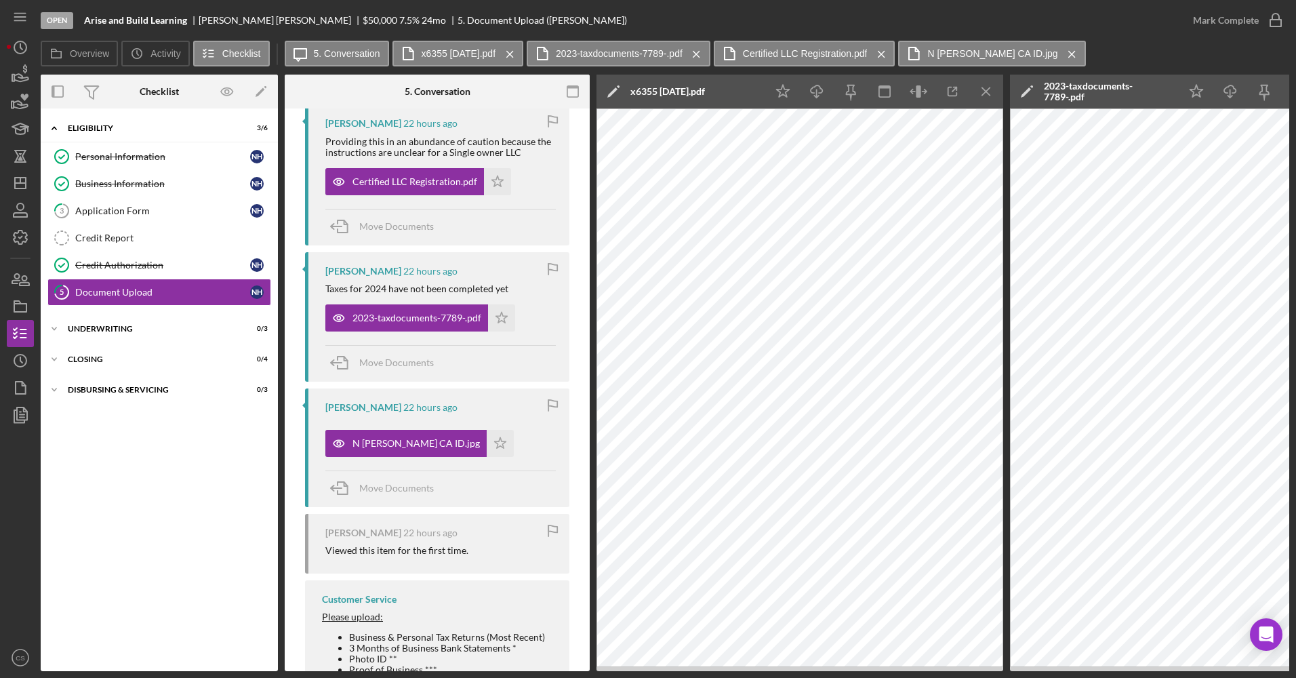
scroll to position [610, 0]
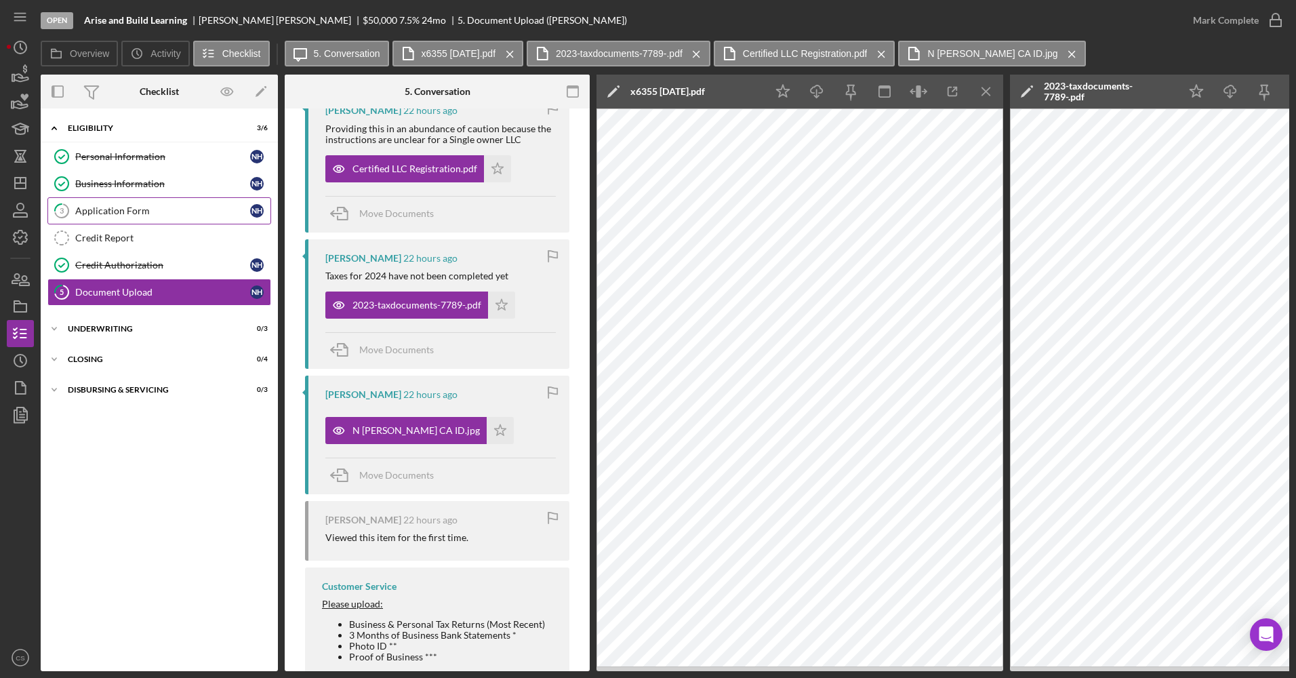
click at [168, 207] on div "Application Form" at bounding box center [162, 210] width 175 height 11
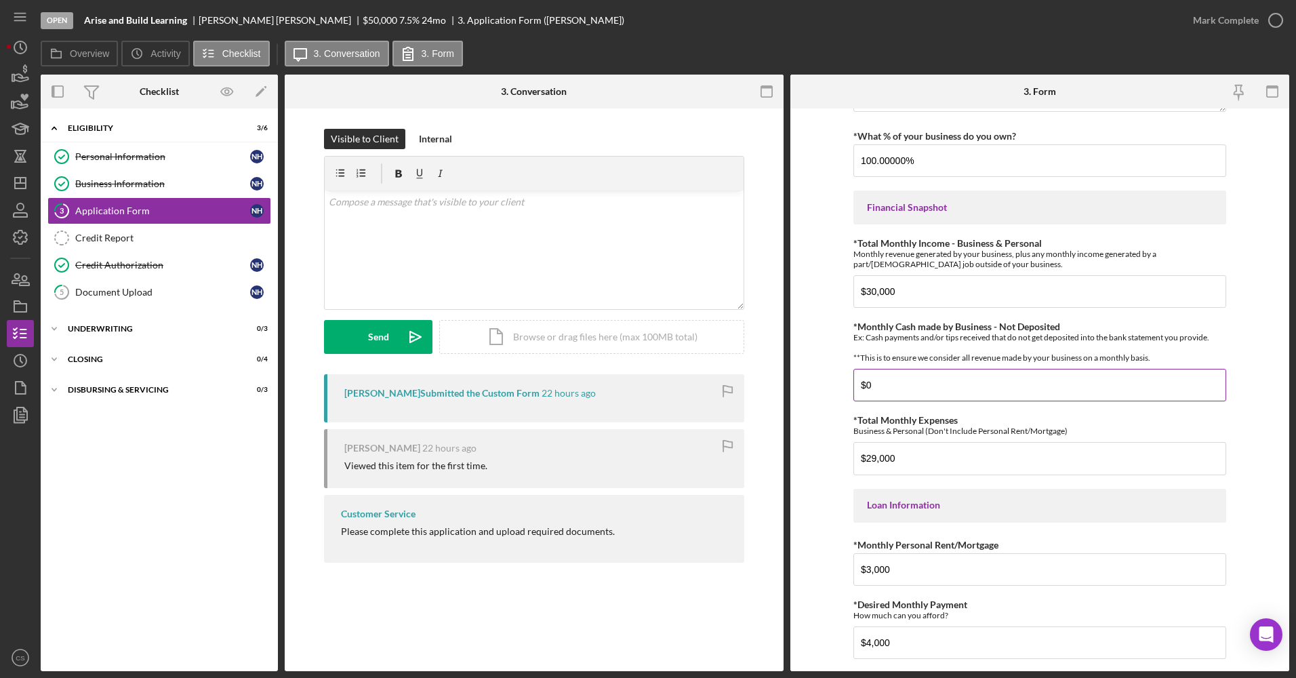
scroll to position [266, 0]
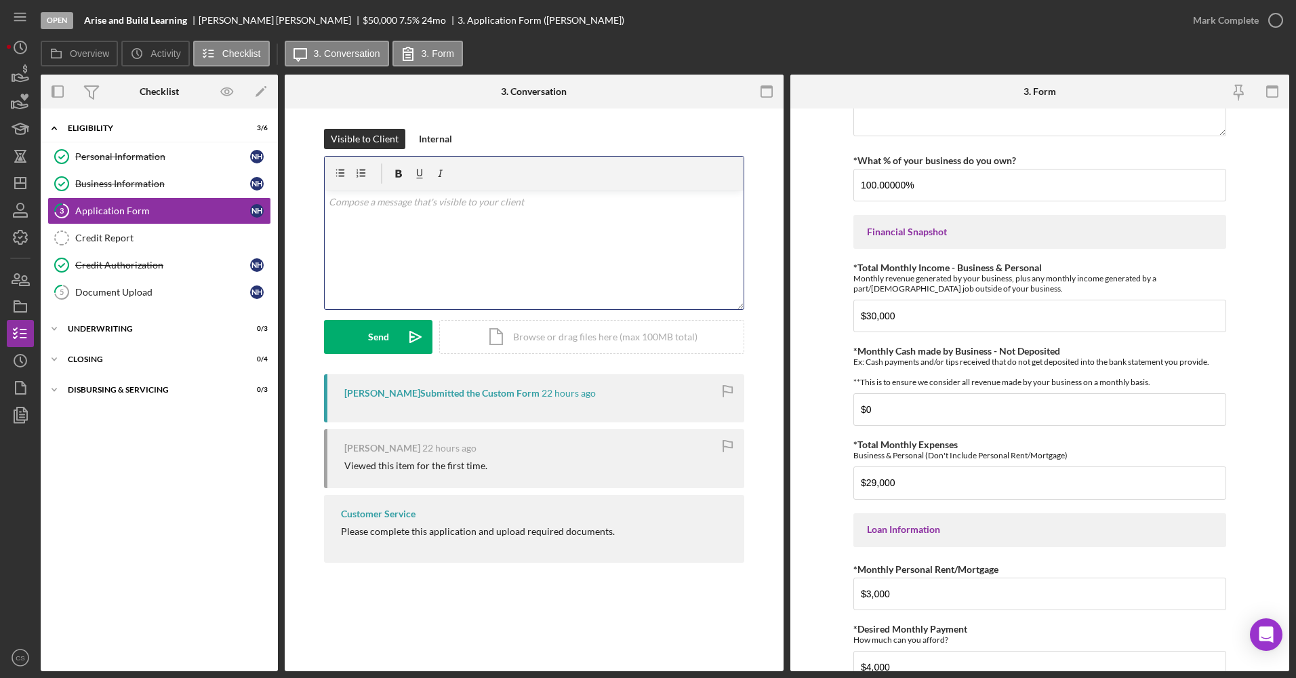
click at [413, 230] on div "v Color teal Color pink Remove color Add row above Add row below Add column bef…" at bounding box center [534, 249] width 419 height 119
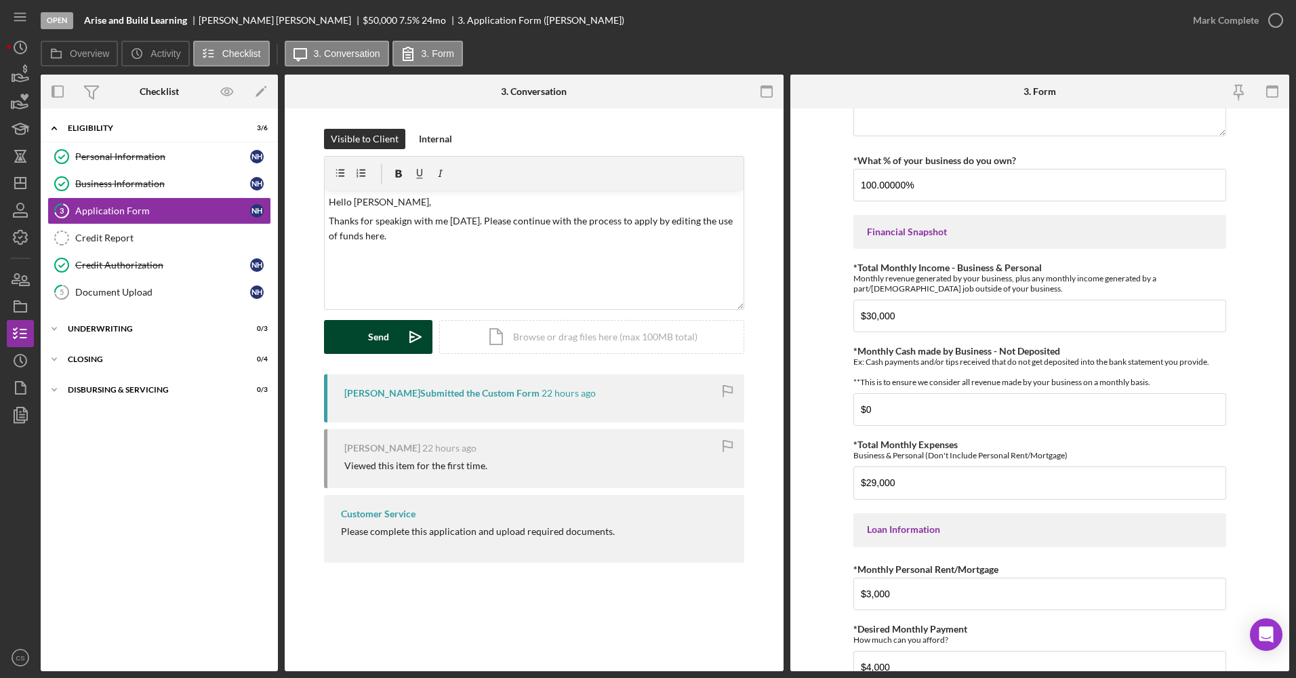
click at [405, 337] on icon "Icon/icon-invite-send" at bounding box center [415, 337] width 34 height 34
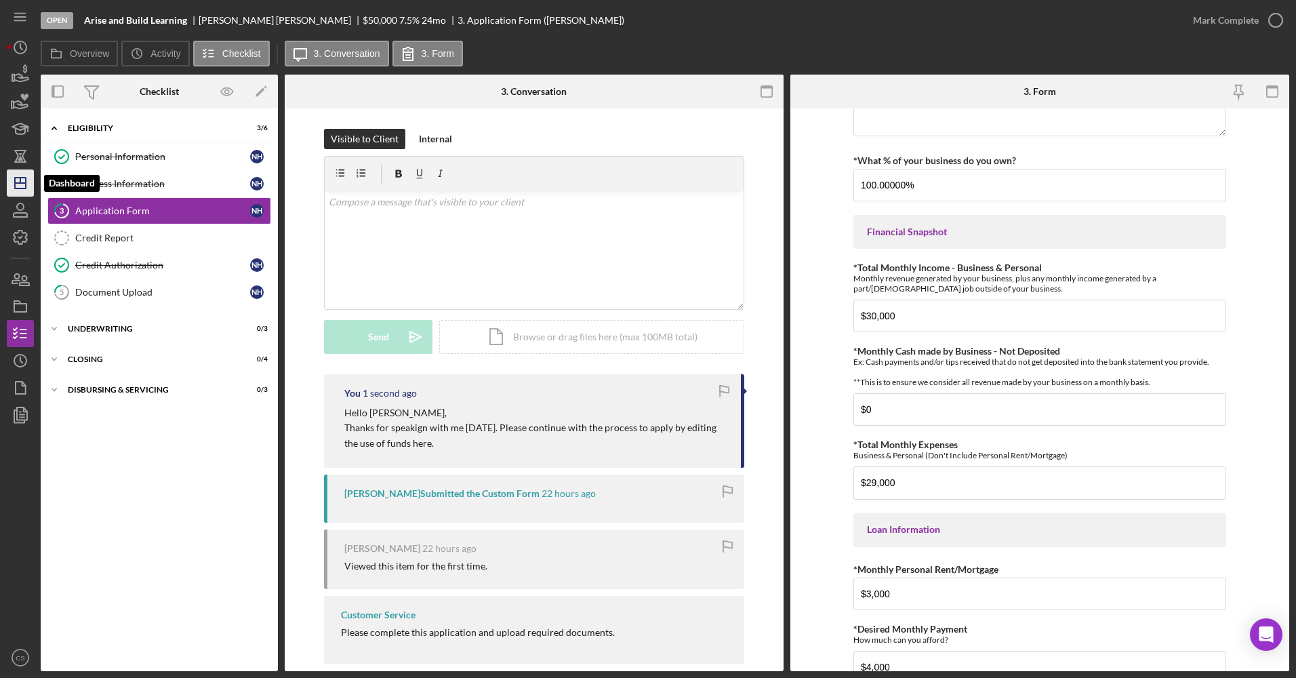
click at [18, 171] on icon "Icon/Dashboard" at bounding box center [20, 183] width 34 height 34
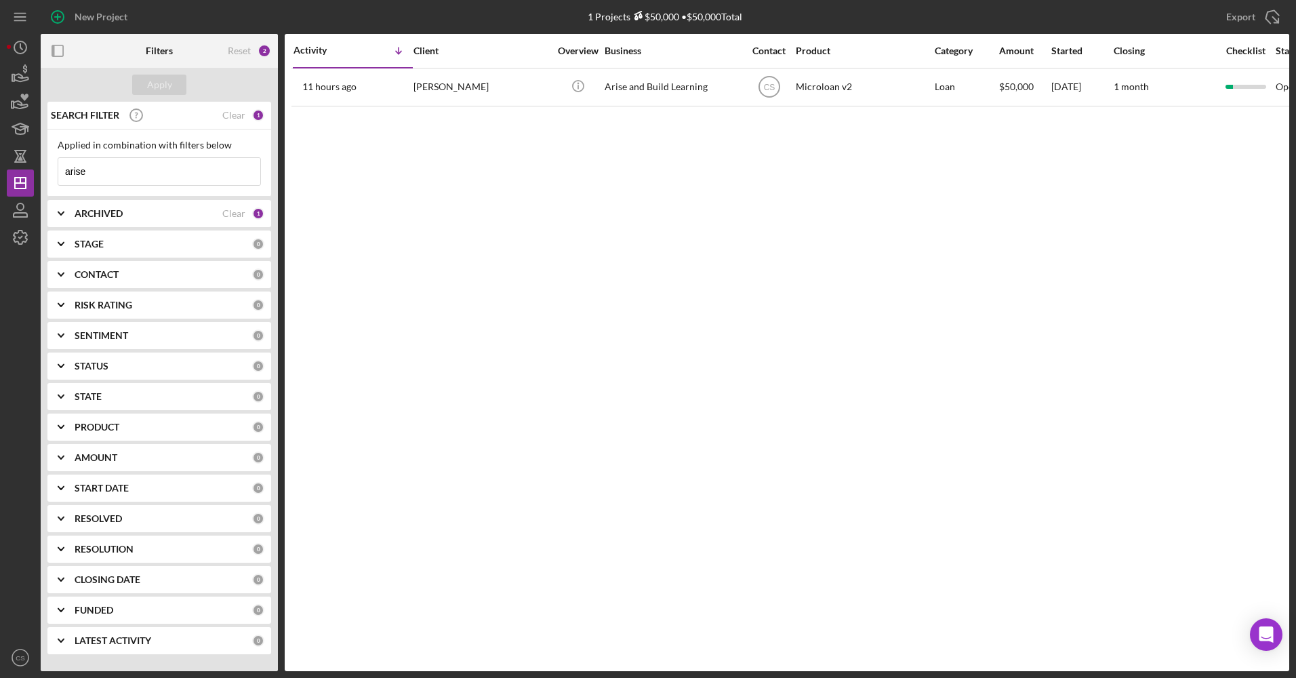
drag, startPoint x: 132, startPoint y: 178, endPoint x: 46, endPoint y: 161, distance: 87.6
click at [46, 161] on div "SEARCH FILTER Clear 1 Applied in combination with filters below arise Icon/Menu…" at bounding box center [159, 383] width 237 height 562
type input "nevada"
click at [651, 88] on div "Nevada Quality Systems LLC" at bounding box center [672, 87] width 136 height 36
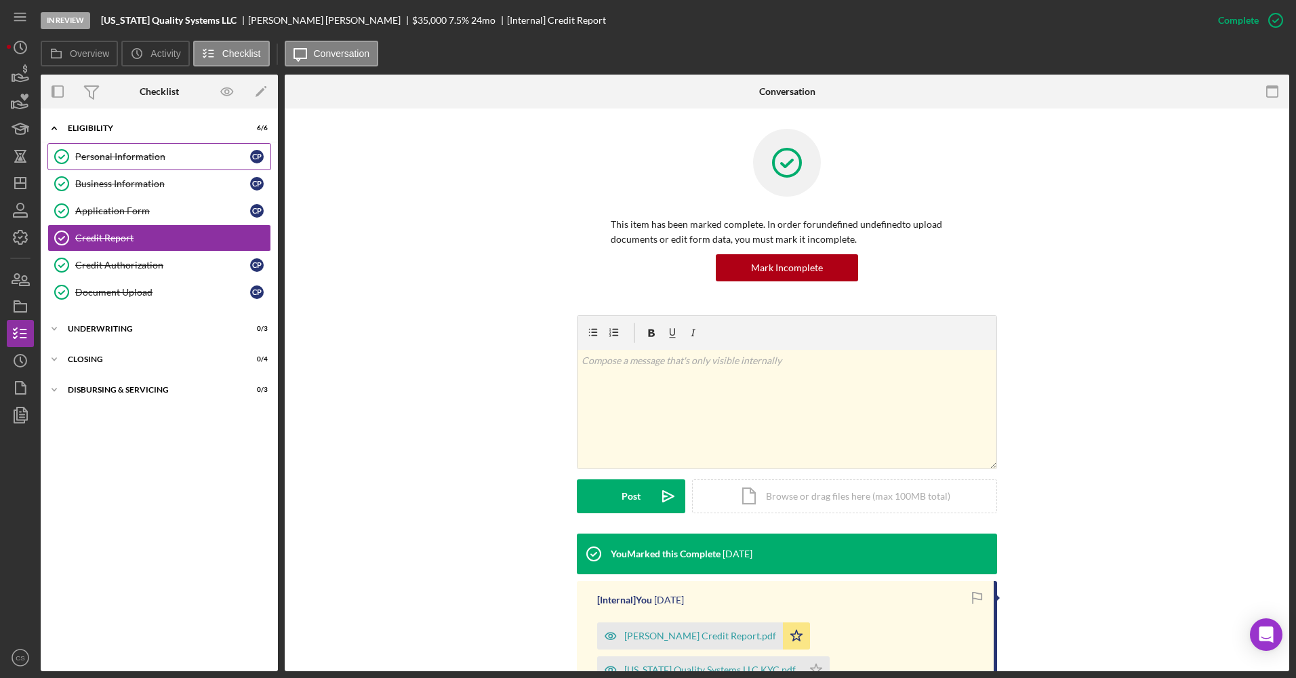
click at [135, 144] on link "Personal Information Personal Information C P" at bounding box center [159, 156] width 224 height 27
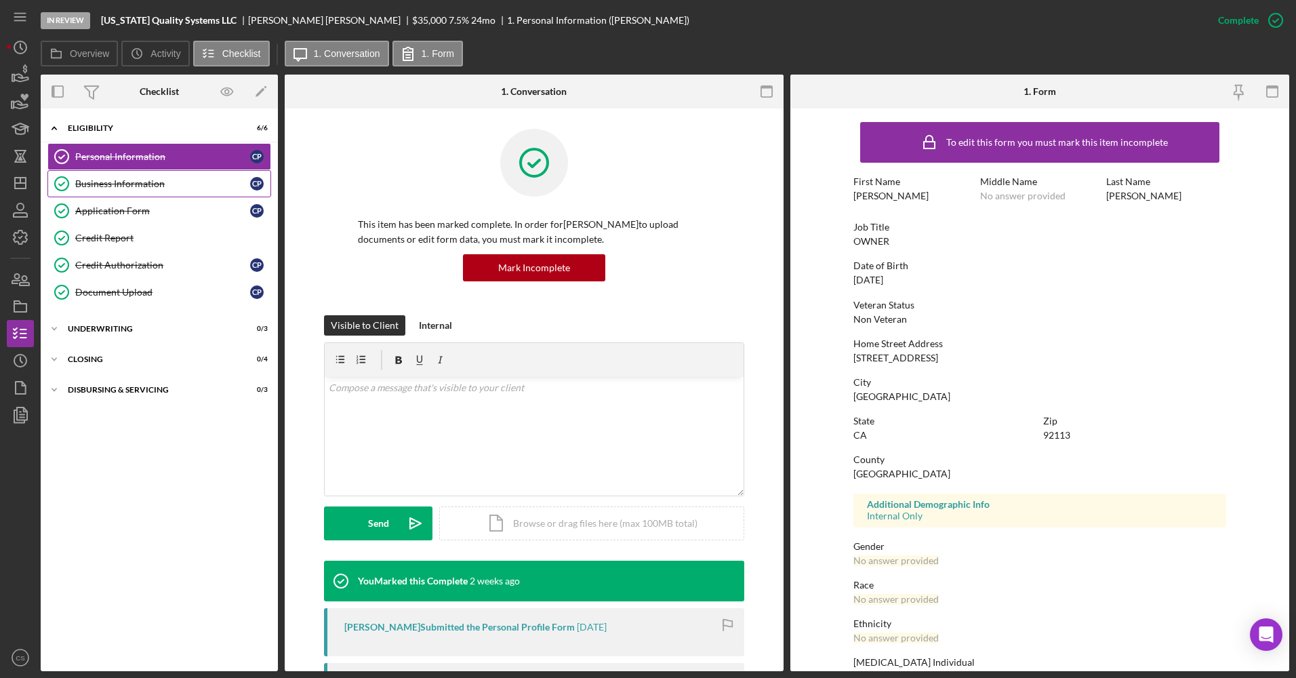
click at [163, 180] on div "Business Information" at bounding box center [162, 183] width 175 height 11
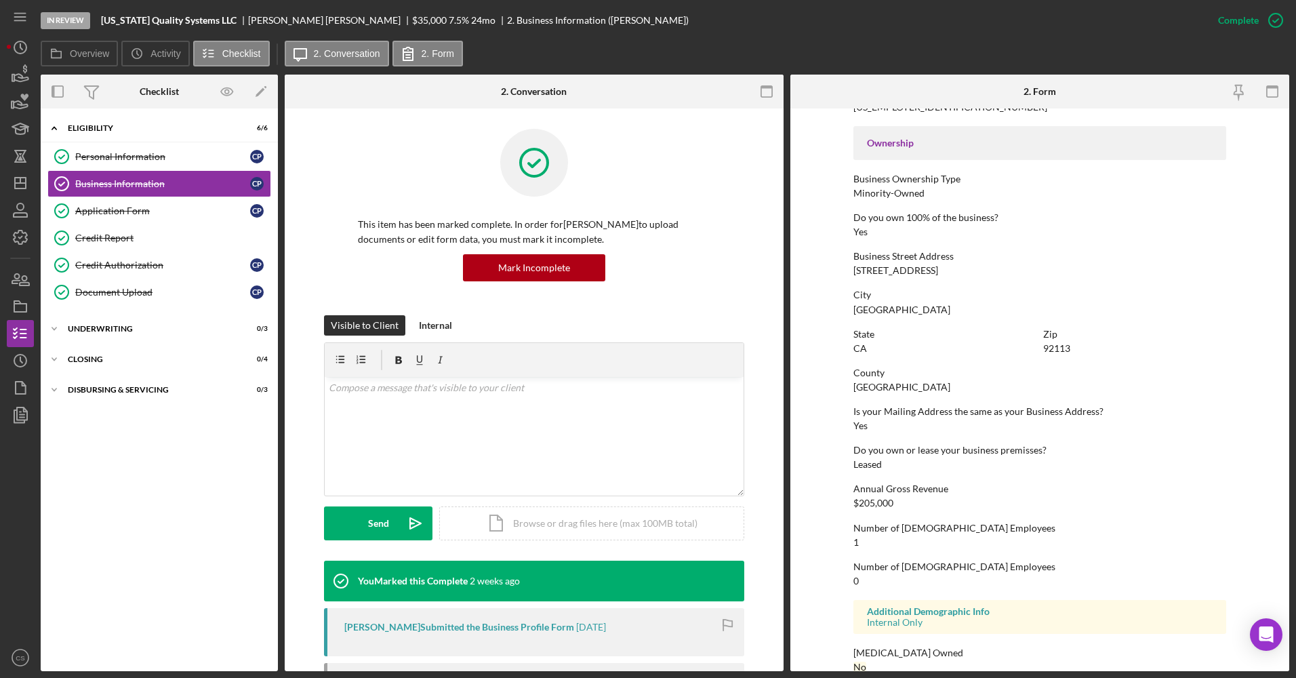
scroll to position [459, 0]
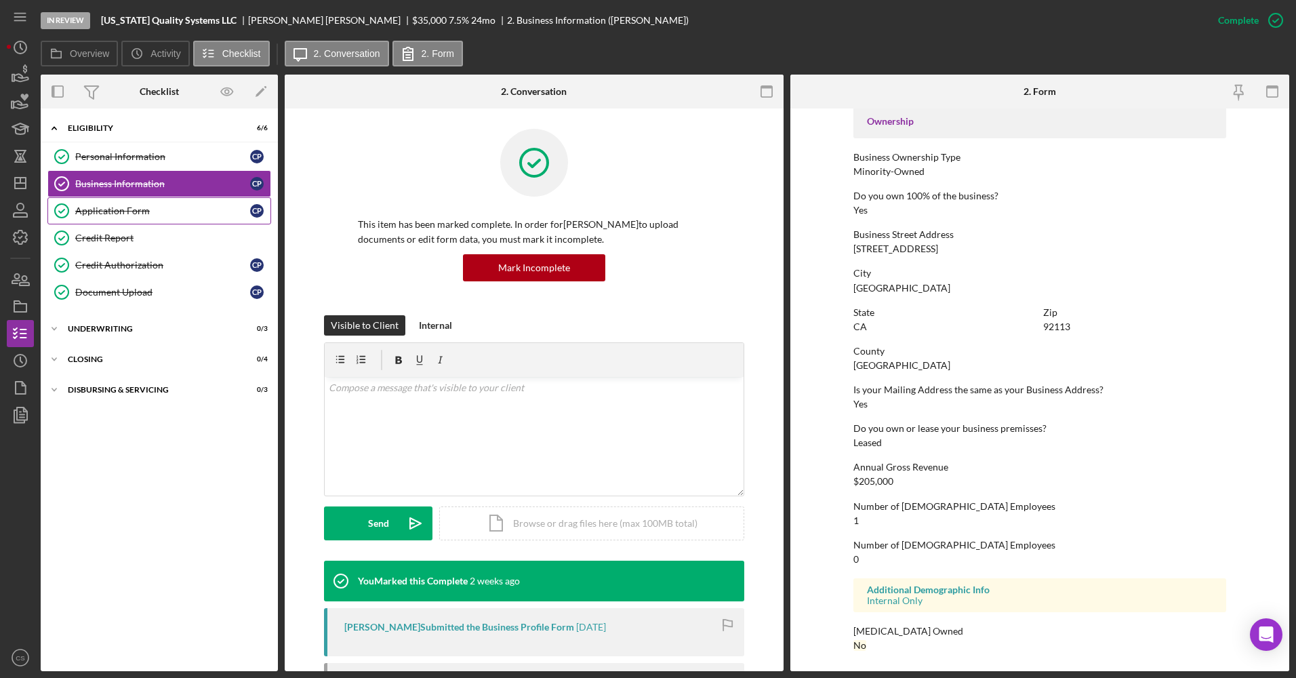
click at [129, 206] on div "Application Form" at bounding box center [162, 210] width 175 height 11
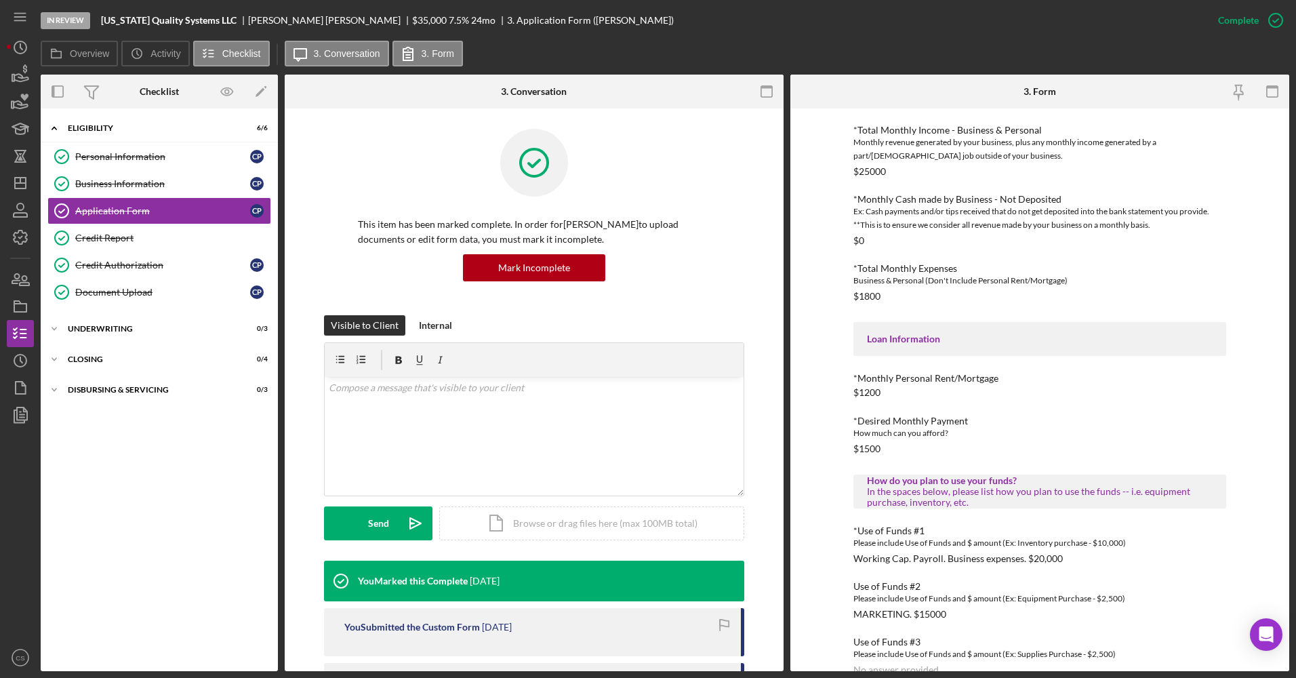
scroll to position [394, 0]
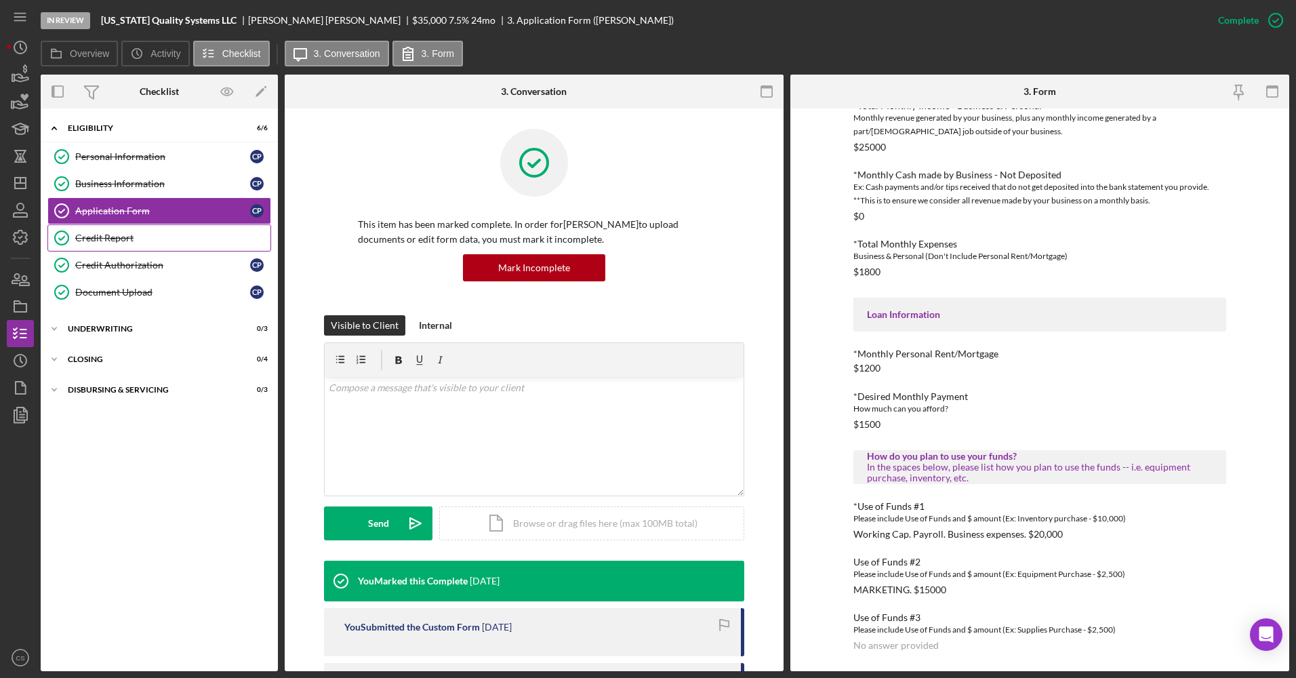
click at [159, 245] on link "Credit Report Credit Report" at bounding box center [159, 237] width 224 height 27
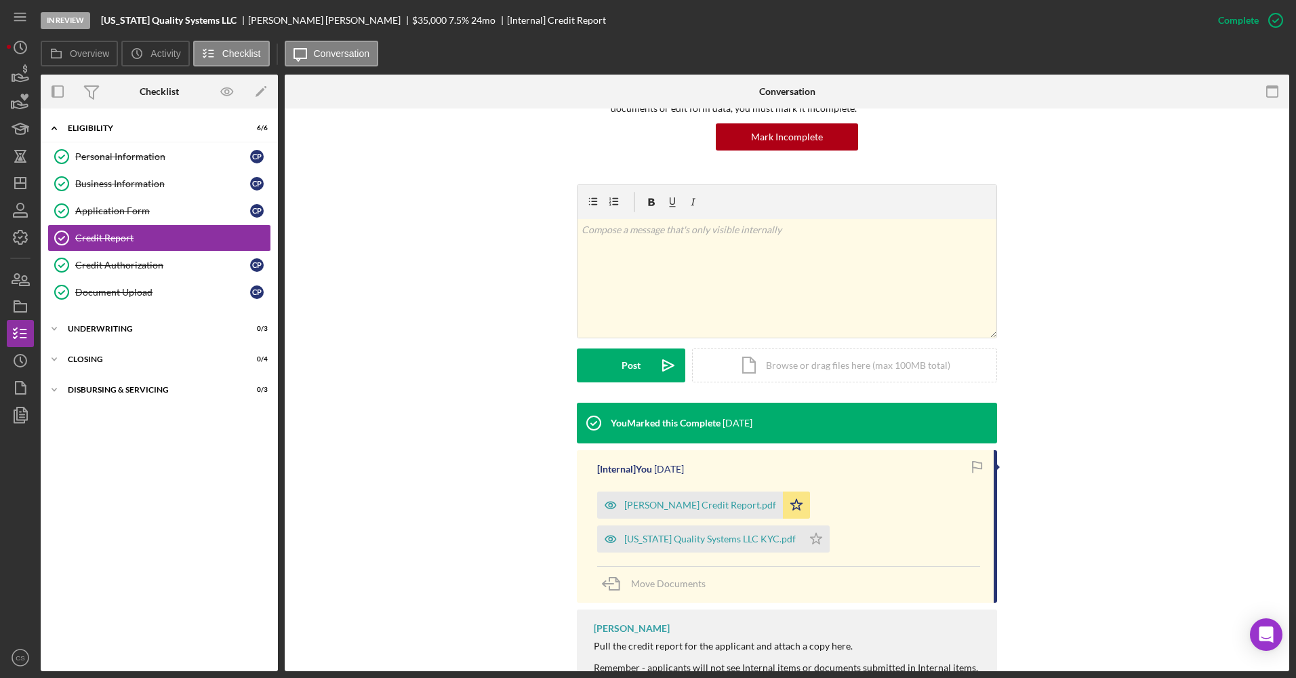
scroll to position [136, 0]
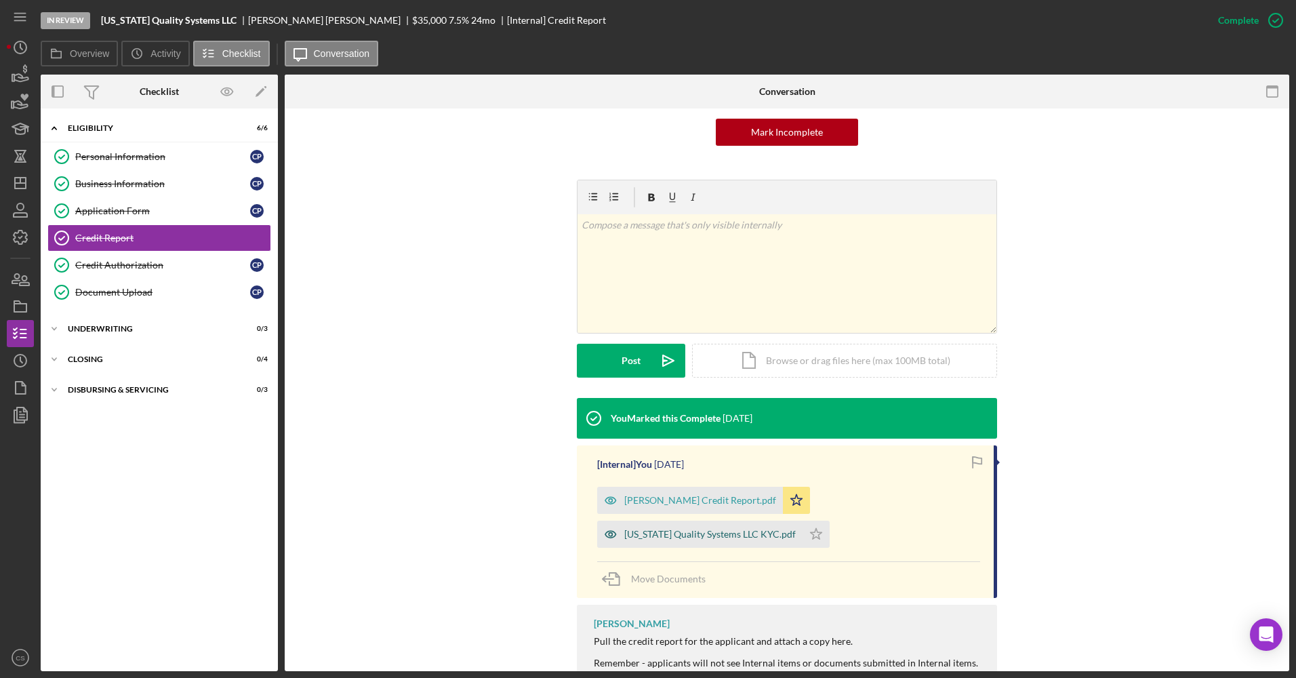
click at [697, 541] on div "Nevada Quality Systems LLC KYC.pdf" at bounding box center [699, 533] width 205 height 27
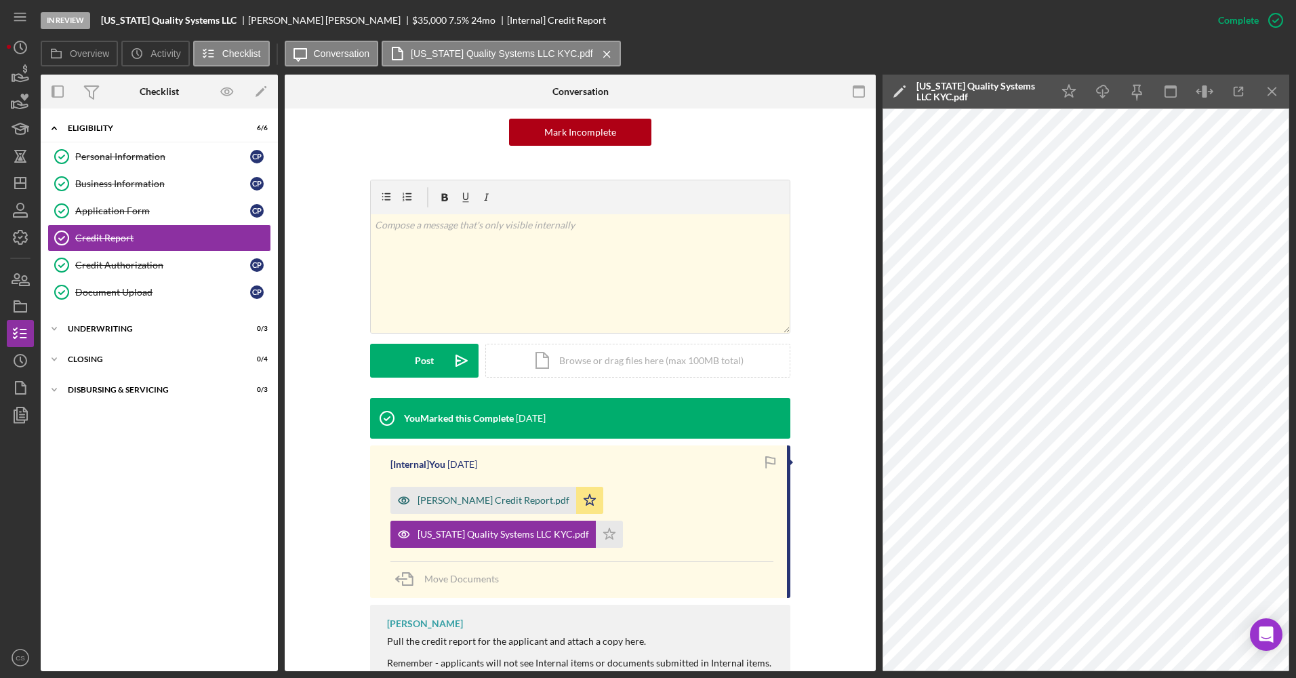
click at [483, 495] on div "Clayton Poole Credit Report.pdf" at bounding box center [493, 500] width 152 height 11
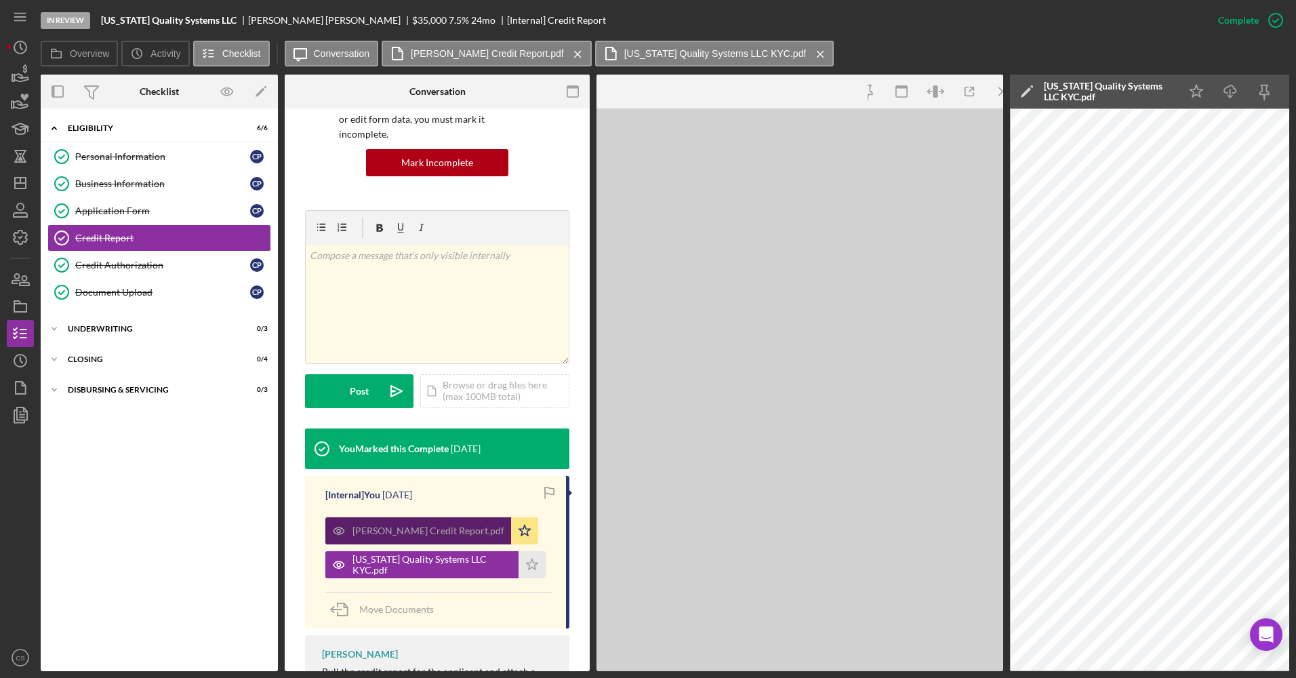
scroll to position [150, 0]
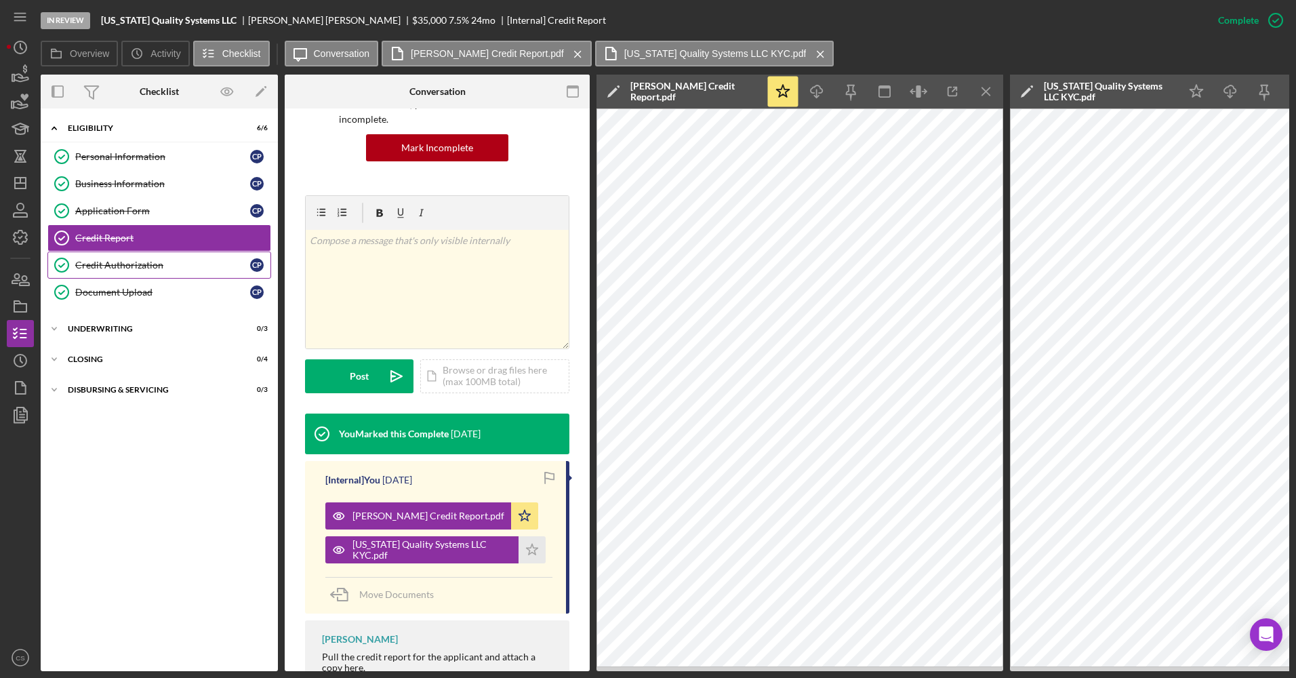
click at [146, 270] on div "Credit Authorization" at bounding box center [162, 265] width 175 height 11
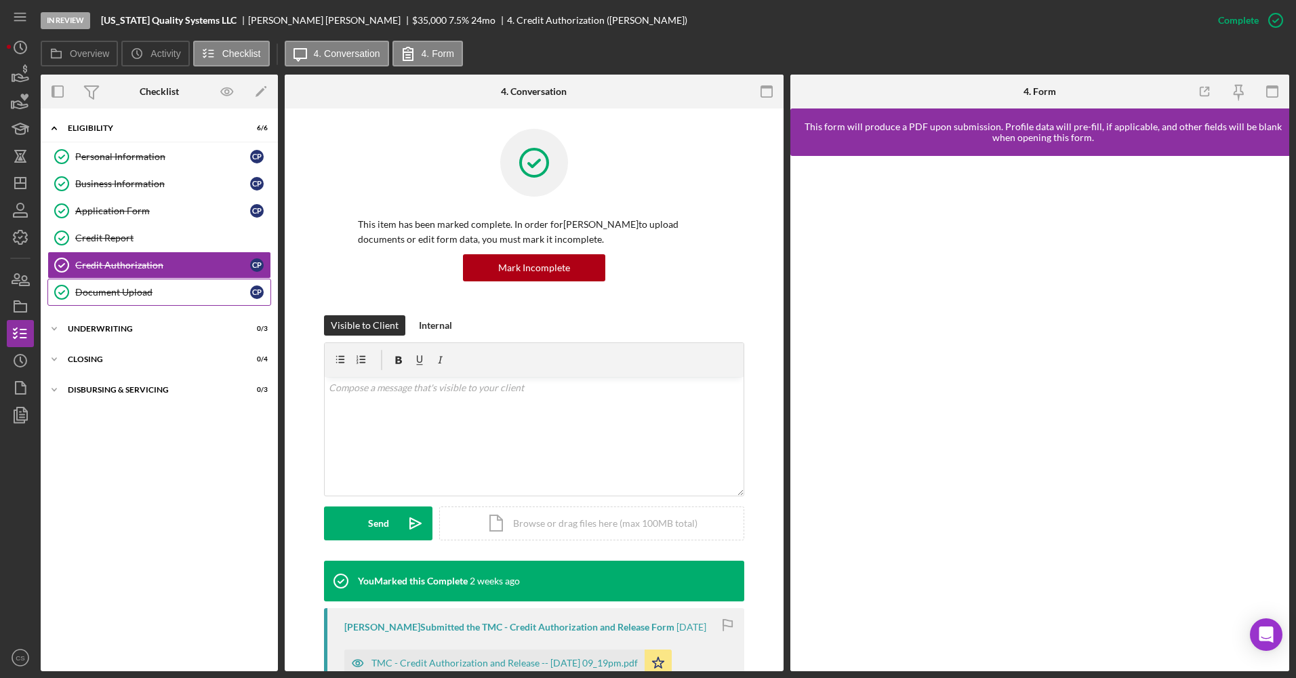
click at [145, 296] on div "Document Upload" at bounding box center [162, 292] width 175 height 11
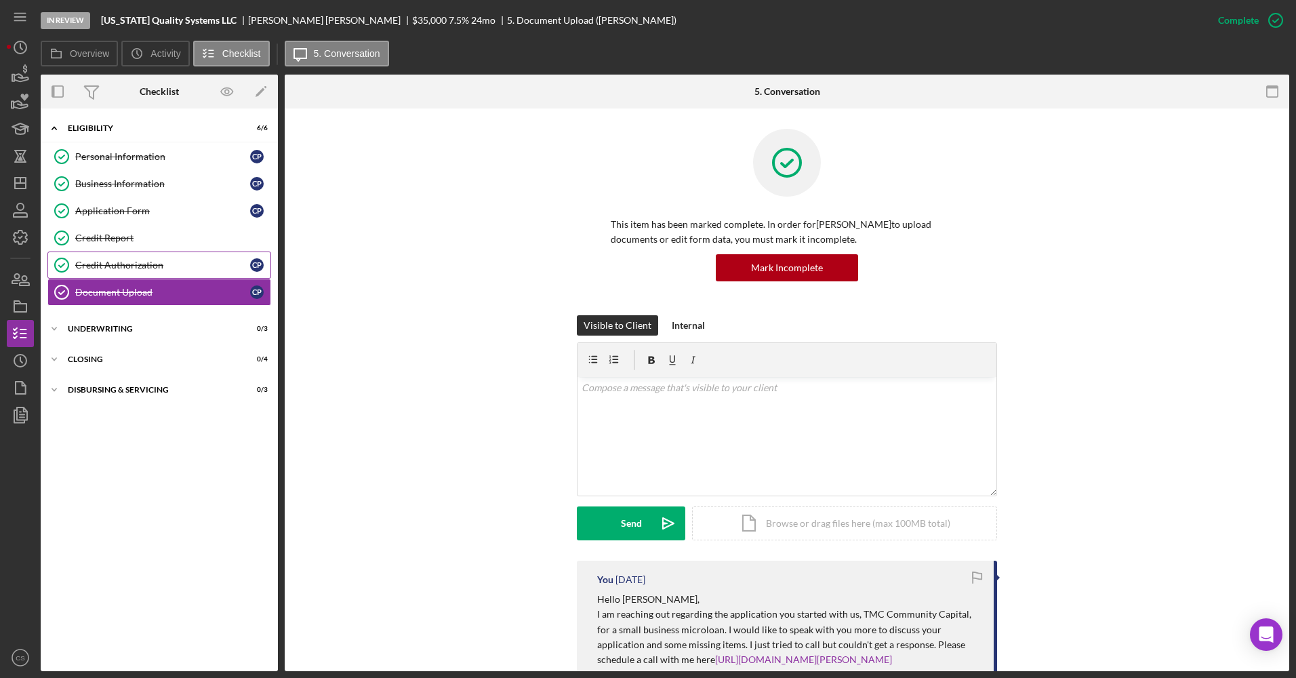
click at [150, 265] on div "Credit Authorization" at bounding box center [162, 265] width 175 height 11
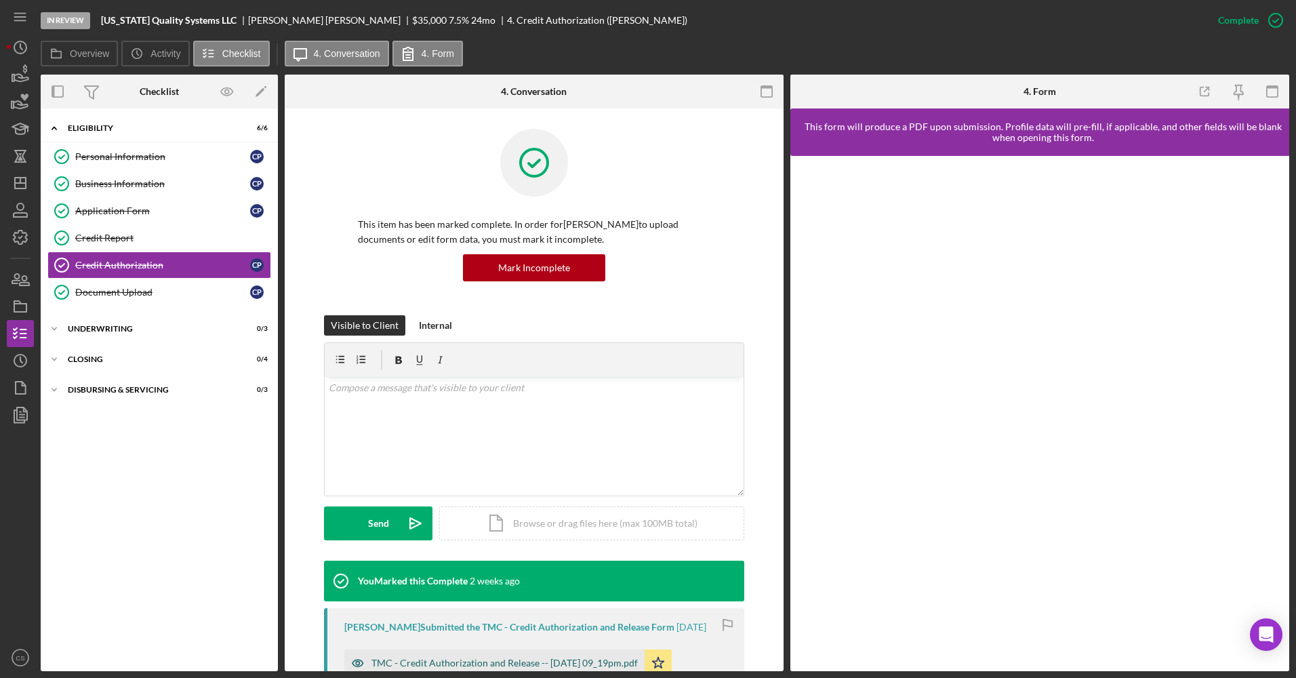
click at [491, 654] on div "TMC - Credit Authorization and Release -- 2025-09-06 09_19pm.pdf" at bounding box center [494, 662] width 300 height 27
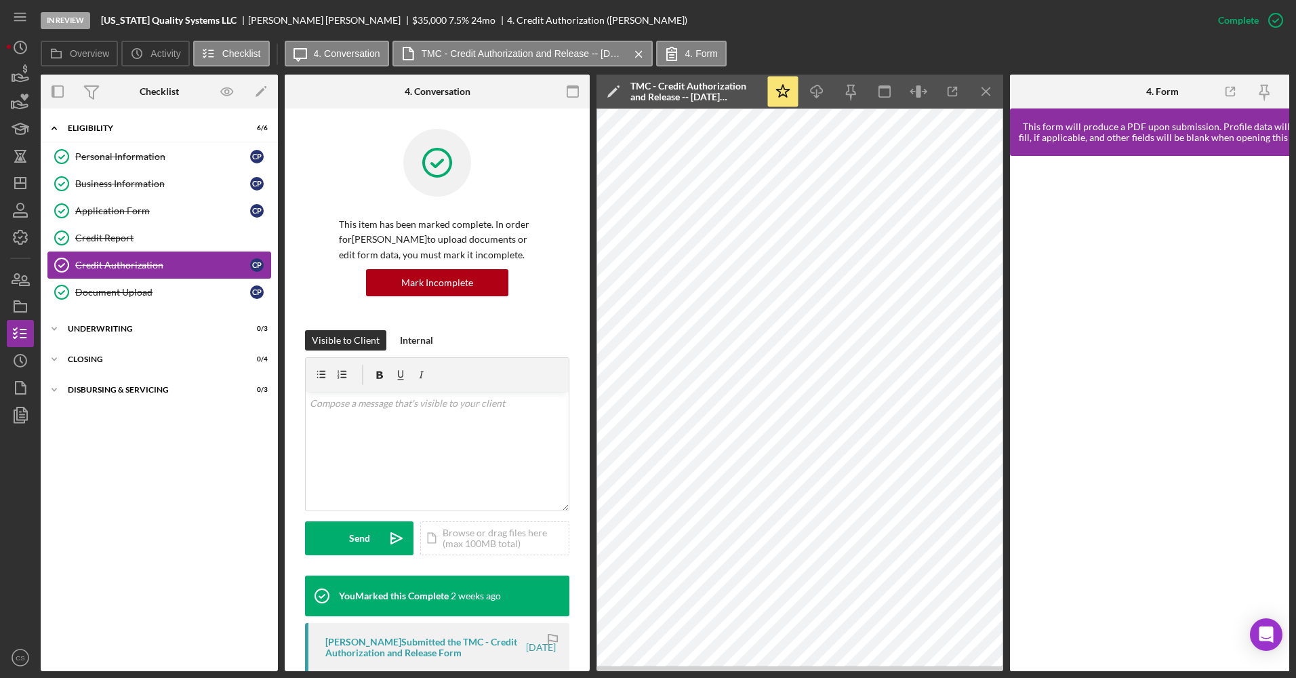
click at [185, 274] on link "Credit Authorization Credit Authorization C P" at bounding box center [159, 264] width 224 height 27
click at [184, 285] on link "Document Upload Document Upload C P" at bounding box center [159, 292] width 224 height 27
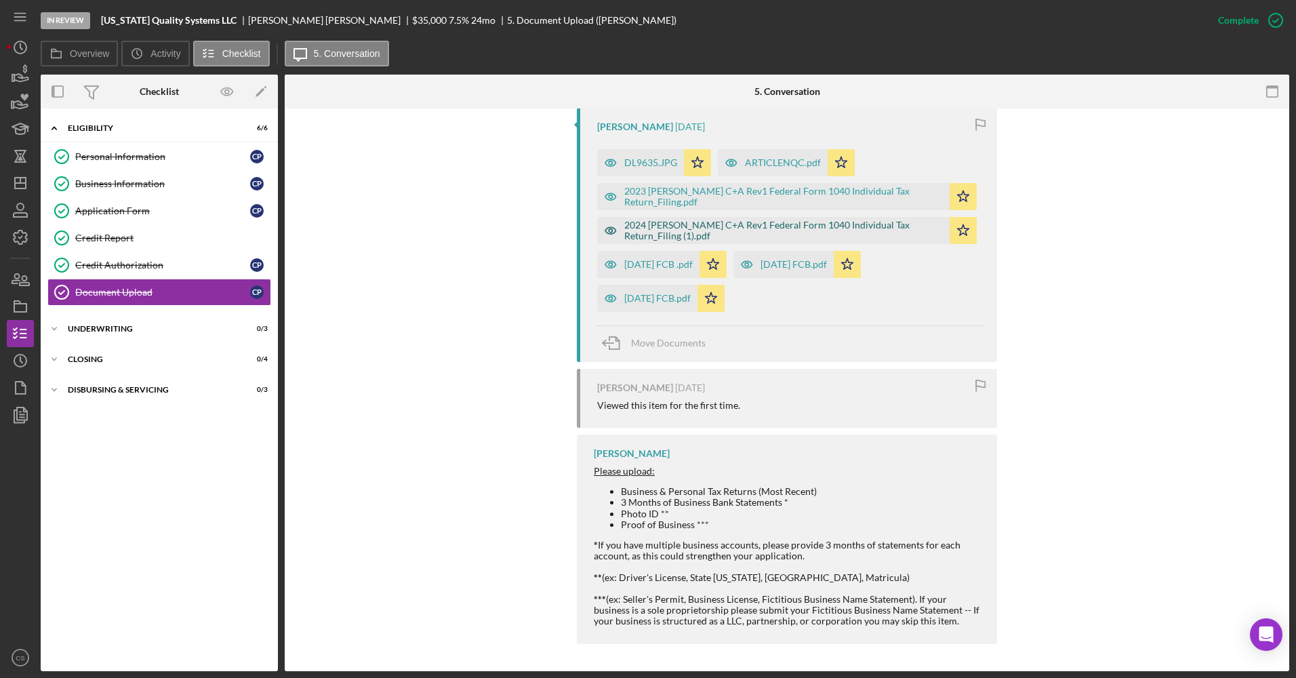
scroll to position [495, 0]
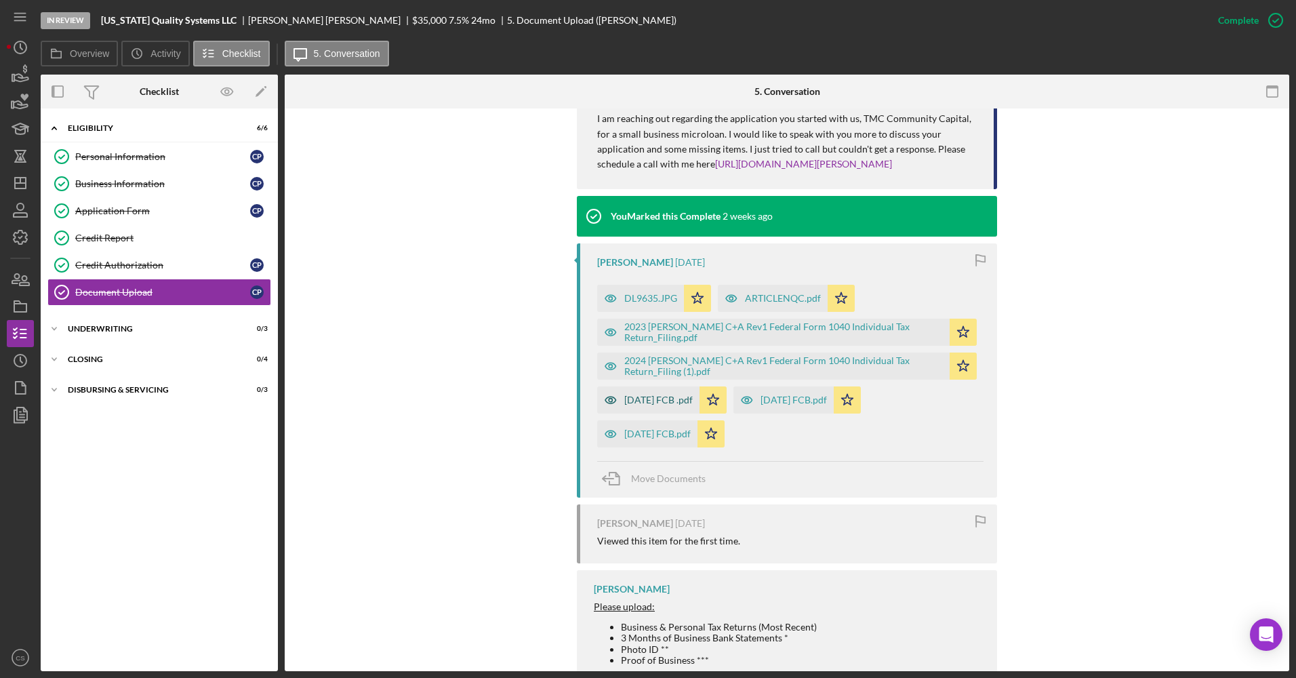
click at [649, 392] on div "[DATE] FCB .pdf" at bounding box center [648, 399] width 102 height 27
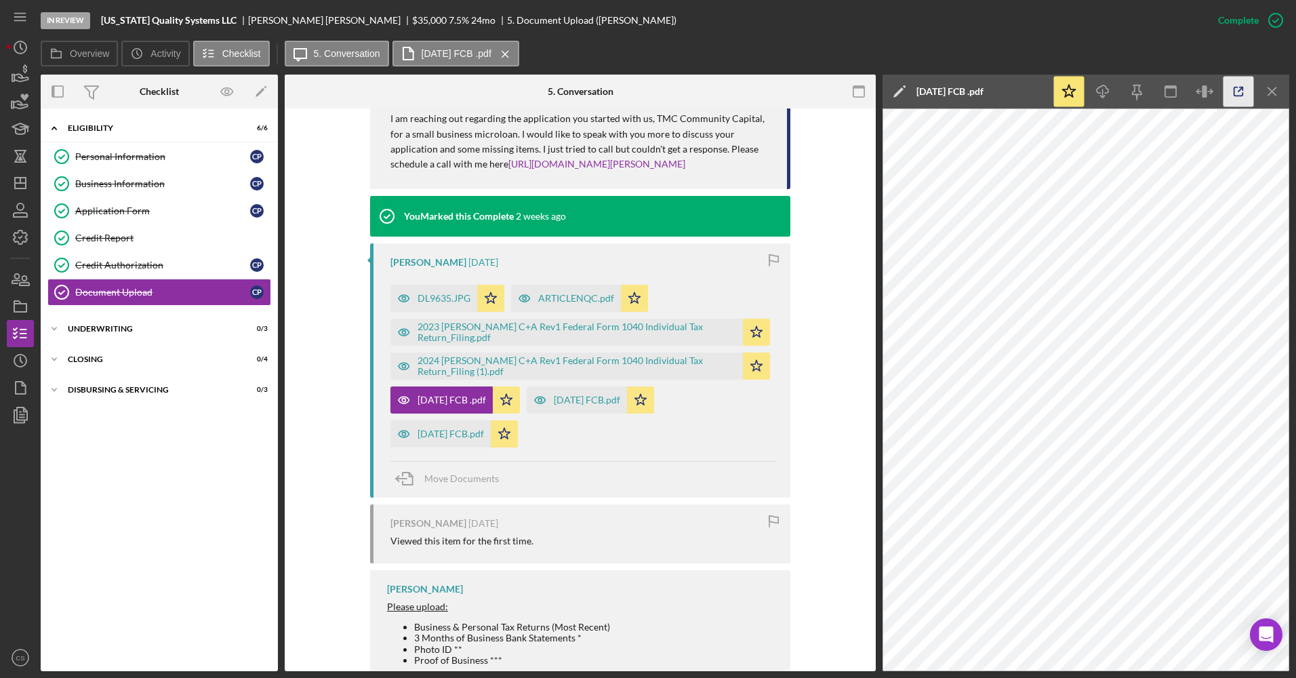
click at [1249, 99] on icon "button" at bounding box center [1238, 92] width 30 height 30
click at [583, 409] on div "[DATE] FCB.pdf" at bounding box center [577, 399] width 100 height 27
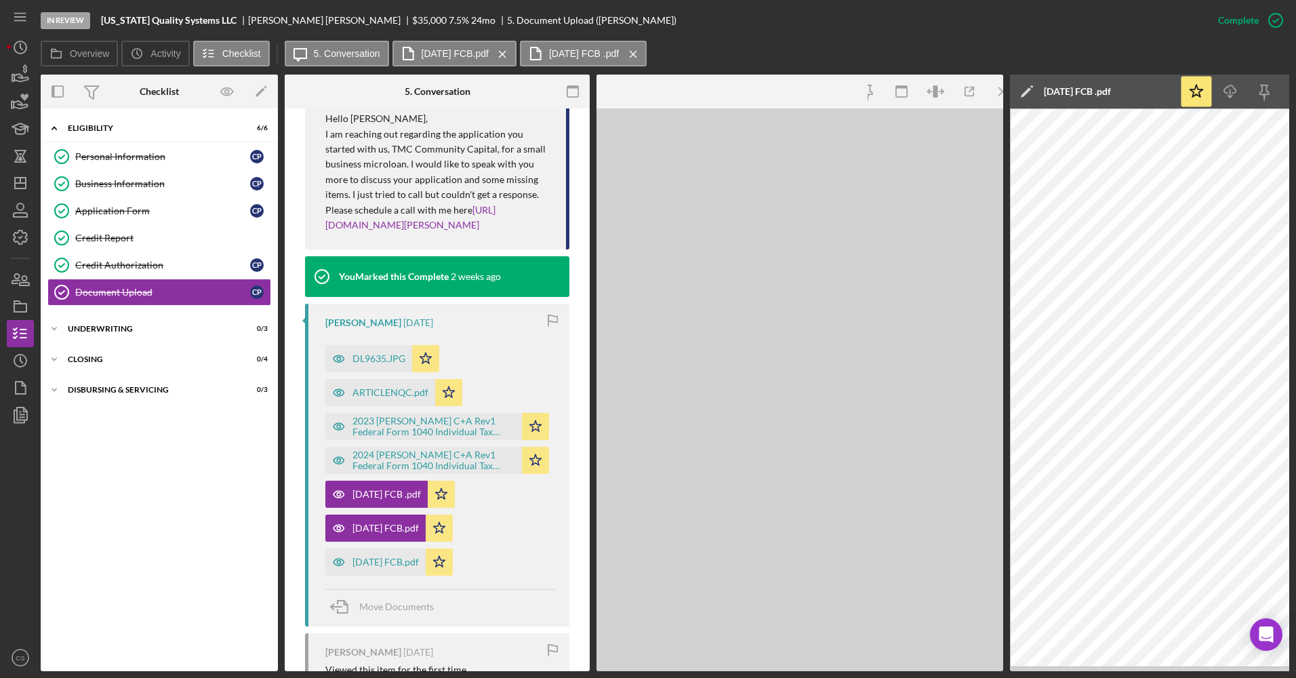
scroll to position [510, 0]
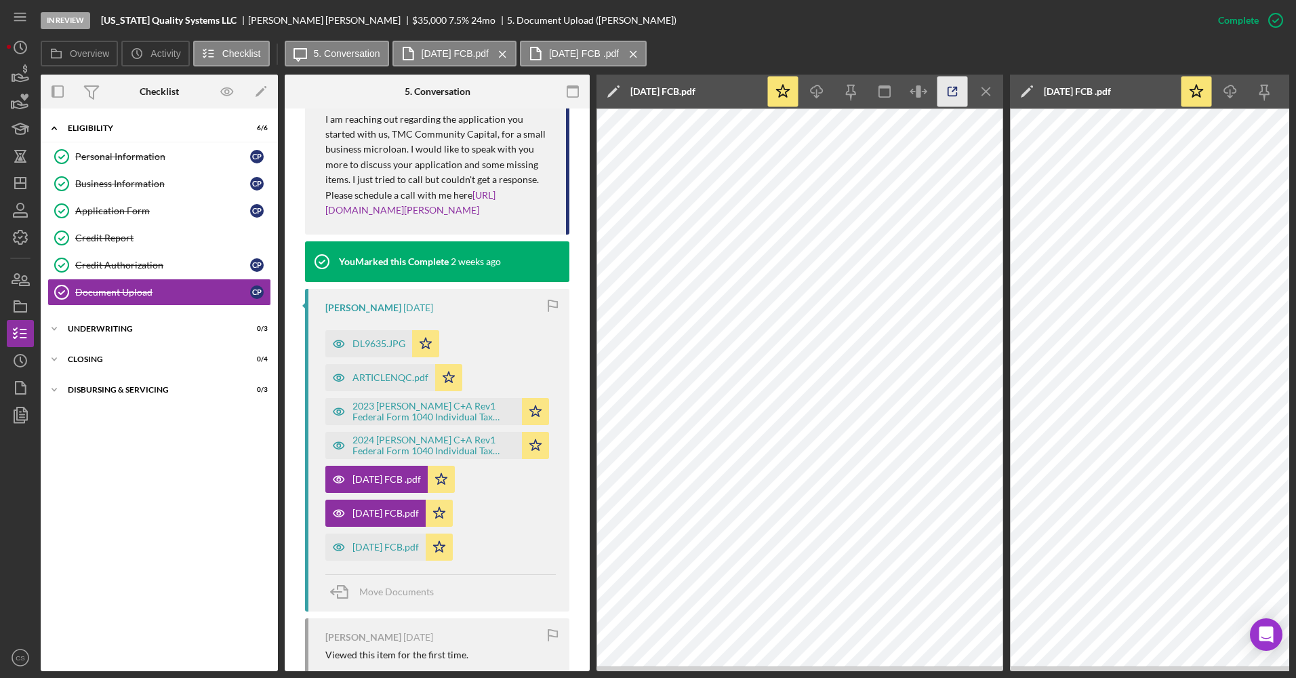
click at [952, 101] on icon "button" at bounding box center [952, 92] width 30 height 30
click at [422, 422] on div "2023 [PERSON_NAME] C+A Rev1 Federal Form 1040 Individual Tax Return_Filing.pdf" at bounding box center [433, 412] width 163 height 22
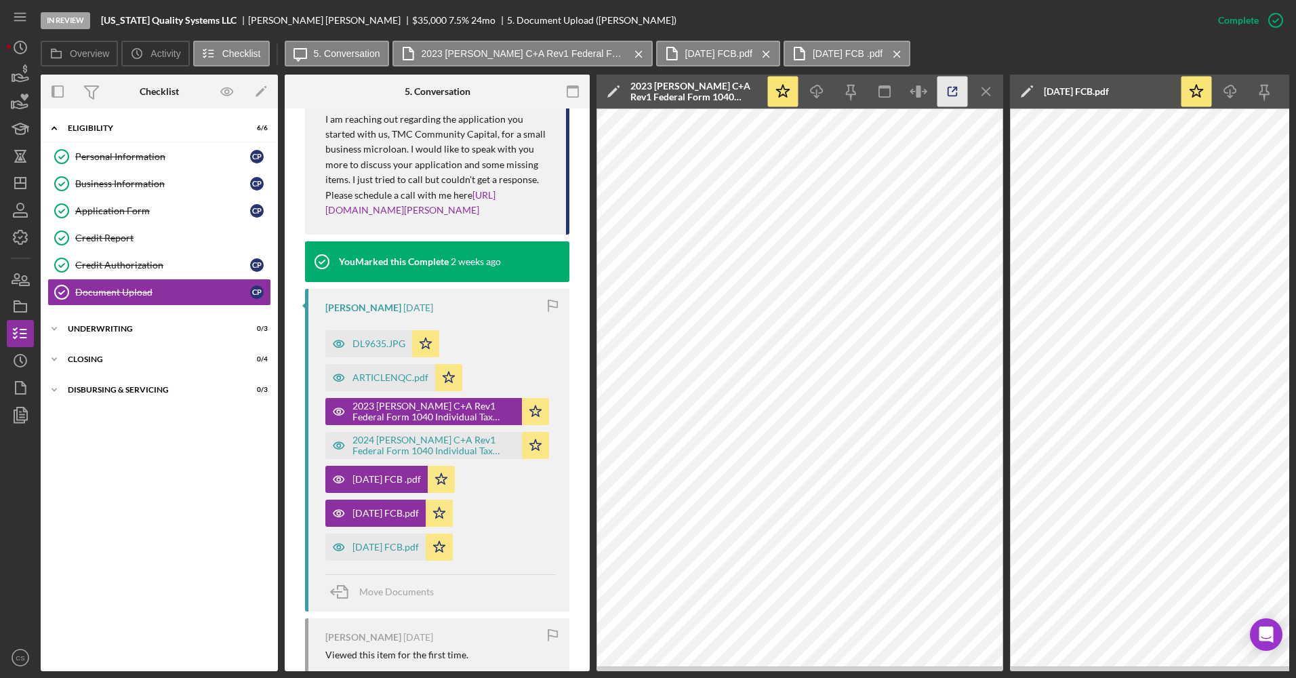
click at [945, 94] on icon "button" at bounding box center [952, 92] width 30 height 30
click at [405, 456] on div "2024 [PERSON_NAME] C+A Rev1 Federal Form 1040 Individual Tax Return_Filing (1).…" at bounding box center [433, 445] width 163 height 22
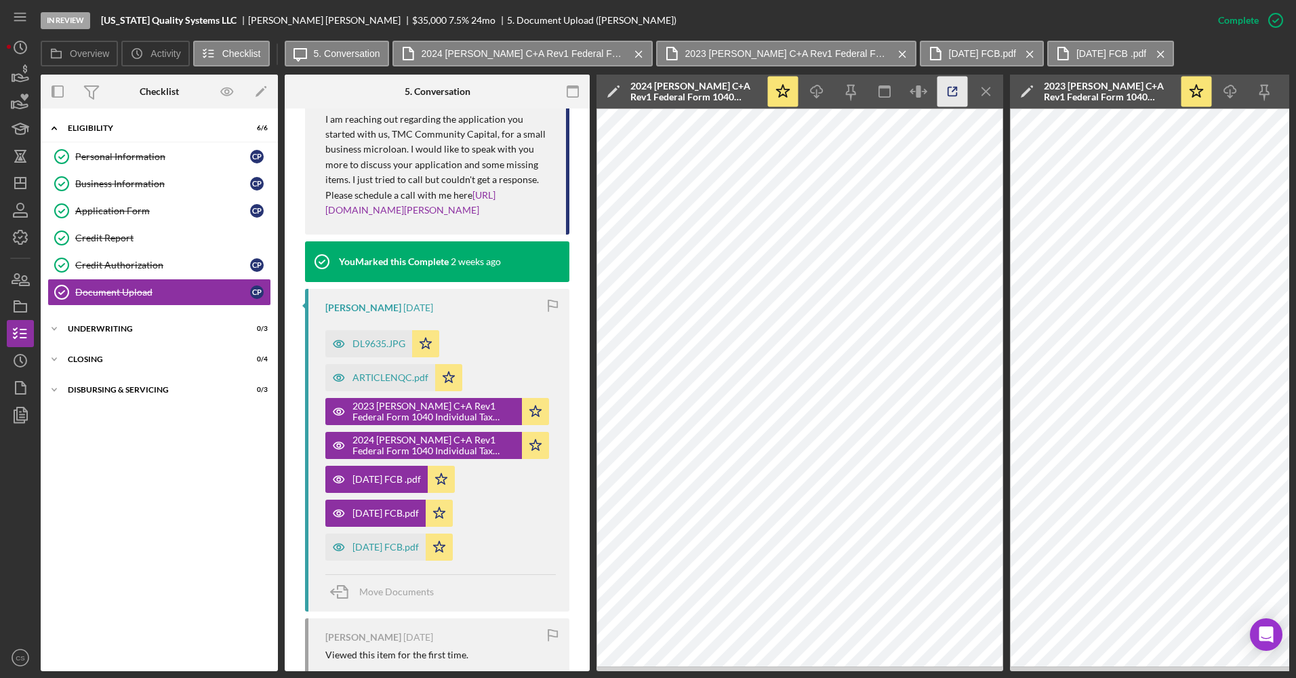
click at [951, 89] on icon "button" at bounding box center [952, 92] width 30 height 30
click at [131, 269] on div "Credit Authorization" at bounding box center [162, 265] width 175 height 11
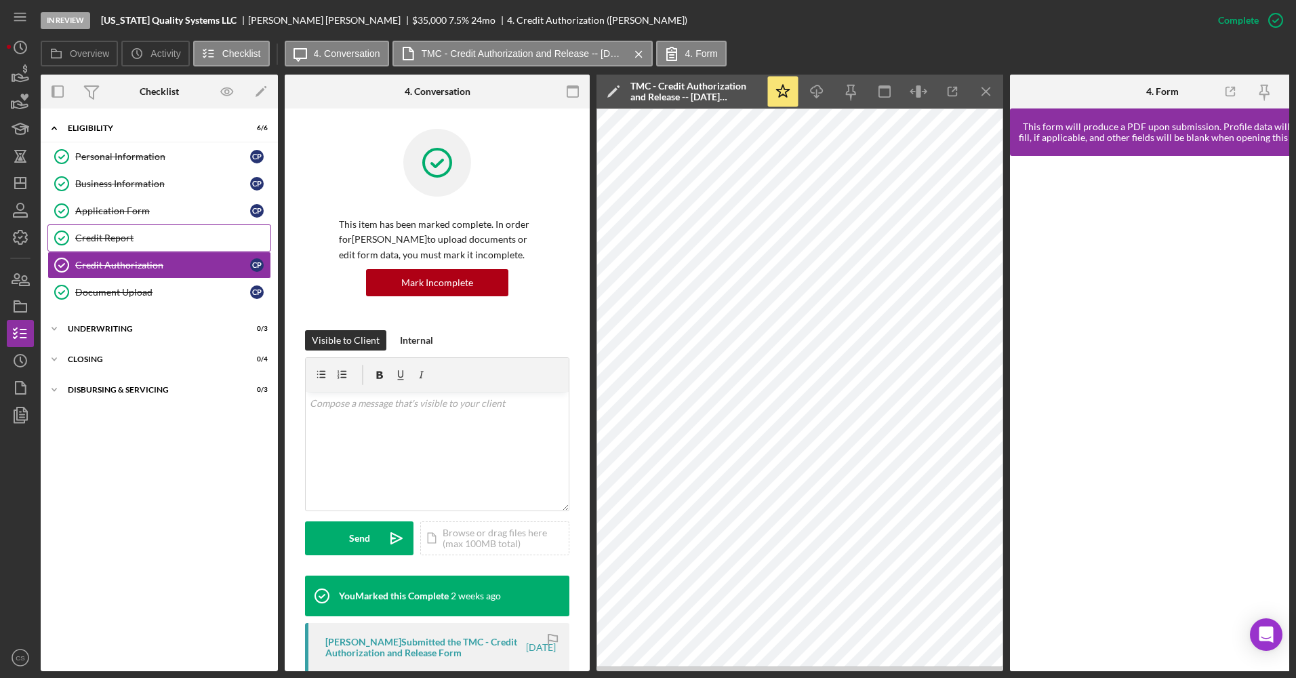
click at [170, 235] on div "Credit Report" at bounding box center [172, 237] width 195 height 11
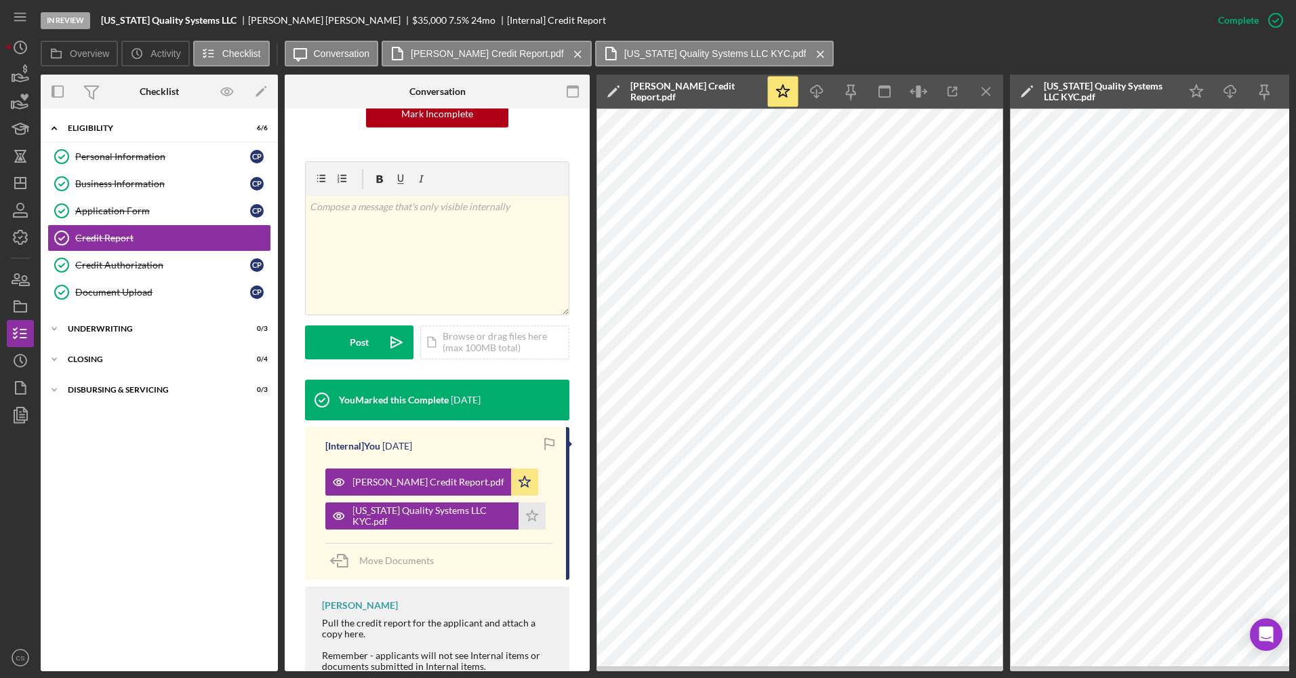
scroll to position [203, 0]
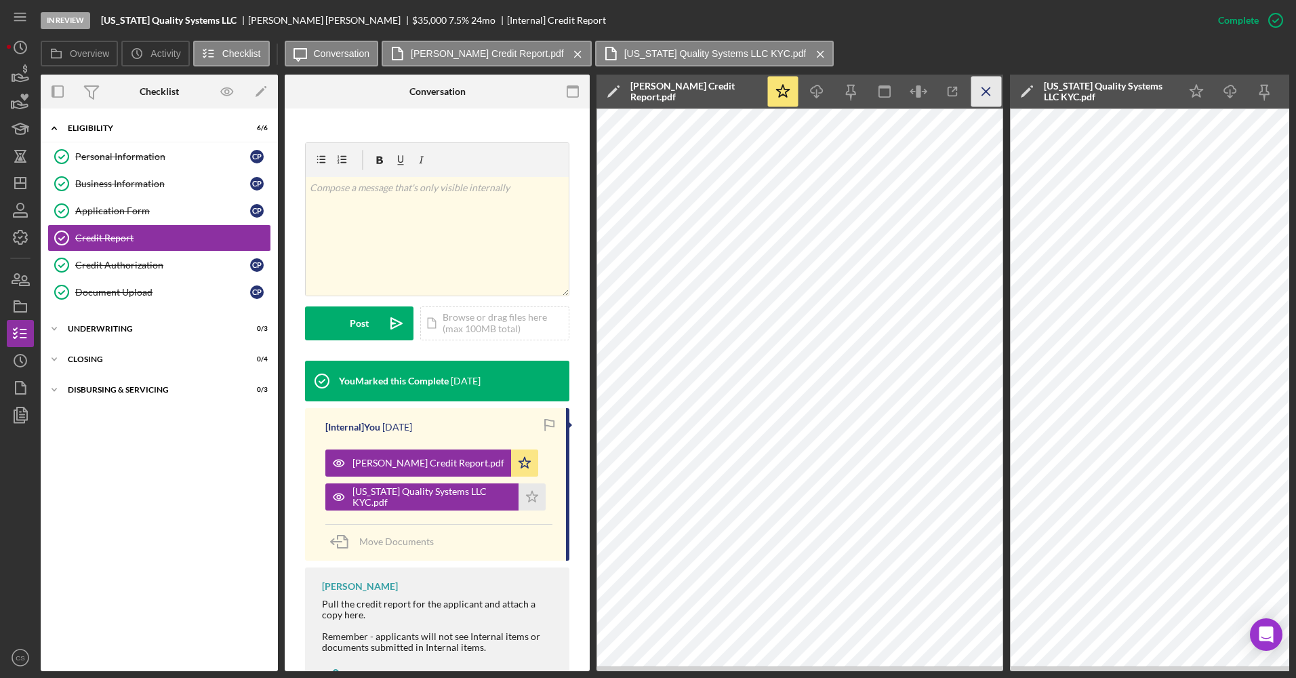
click at [982, 88] on line "button" at bounding box center [985, 90] width 7 height 7
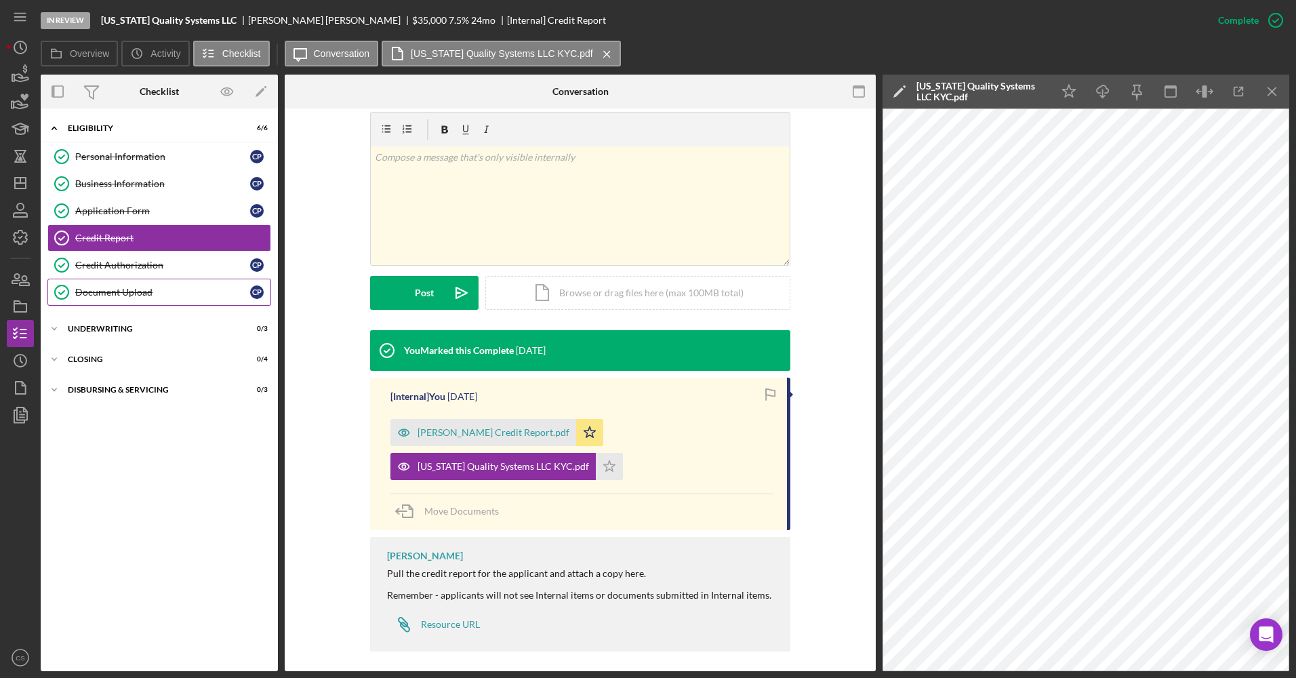
click at [157, 292] on div "Document Upload" at bounding box center [162, 292] width 175 height 11
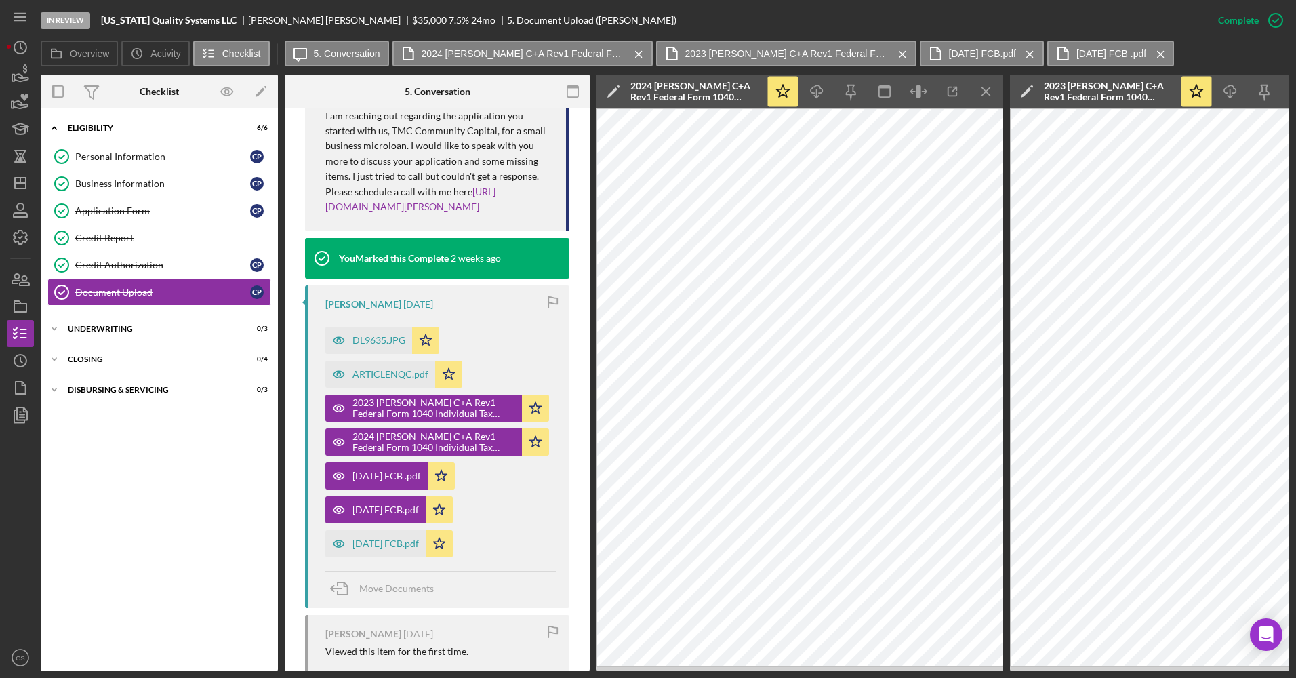
scroll to position [542, 0]
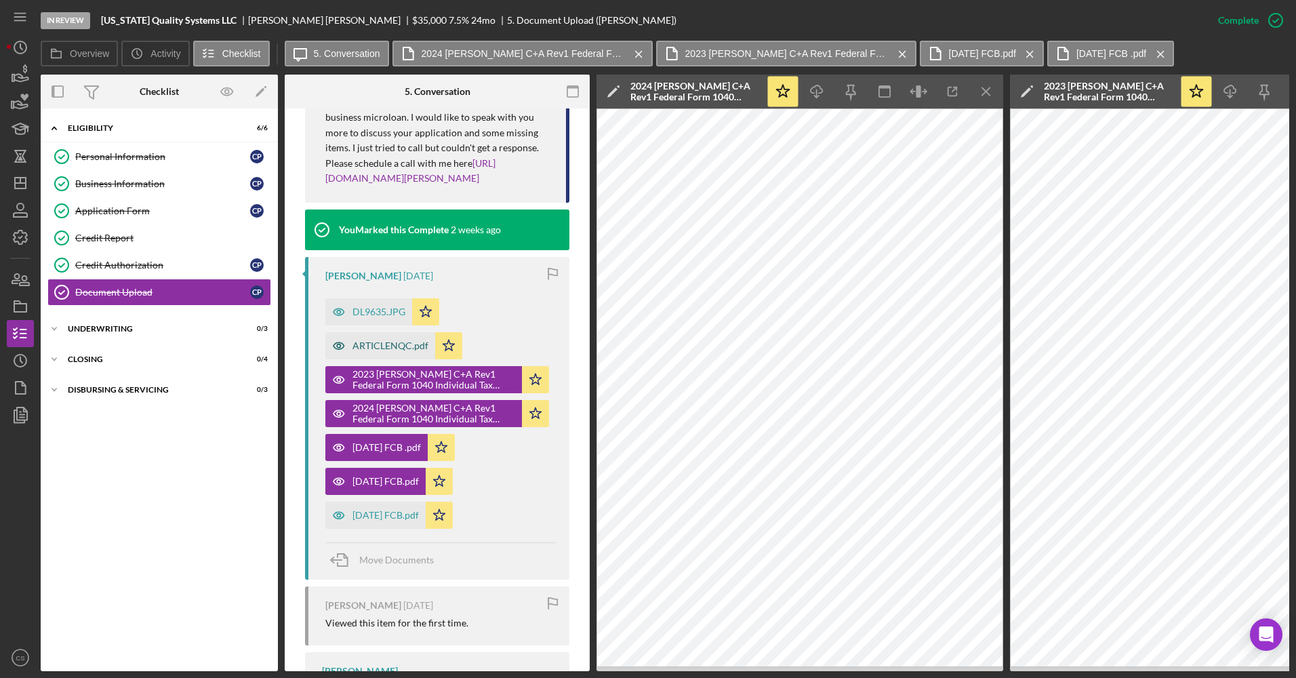
click at [364, 351] on div "ARTICLENQC.pdf" at bounding box center [380, 345] width 110 height 27
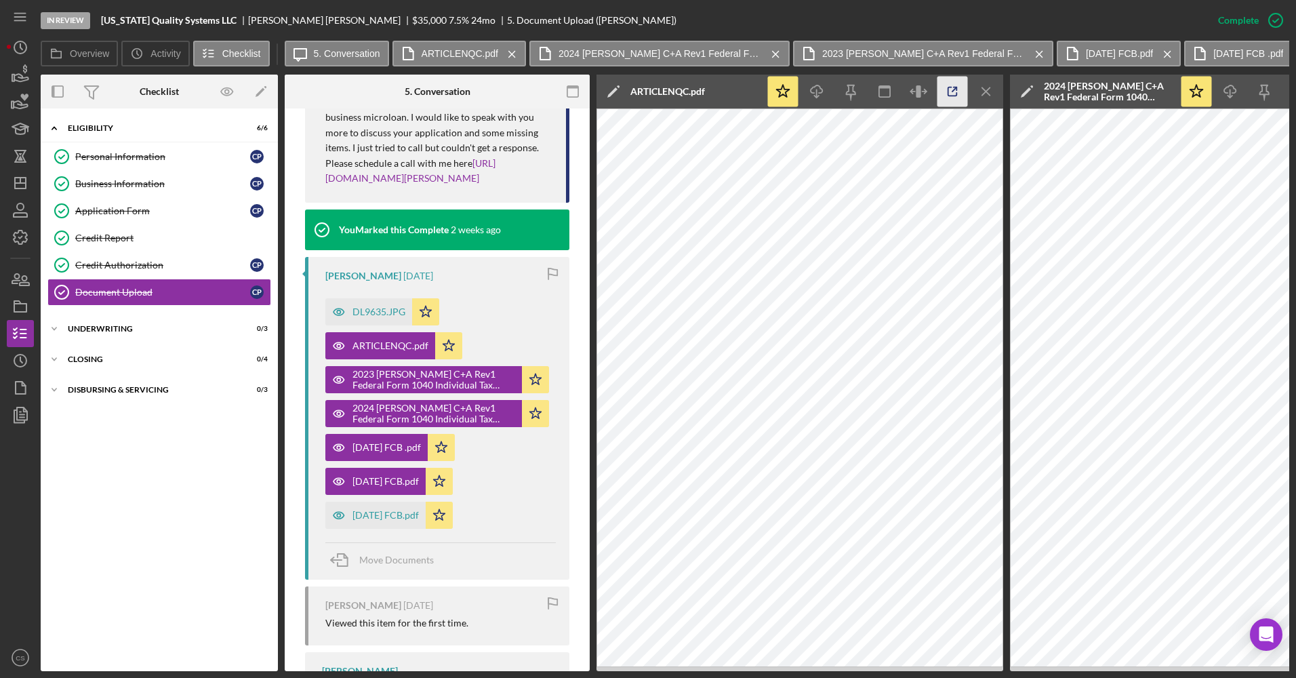
click at [946, 97] on icon "button" at bounding box center [952, 92] width 30 height 30
click at [384, 325] on div "DL9635.JPG" at bounding box center [368, 311] width 87 height 27
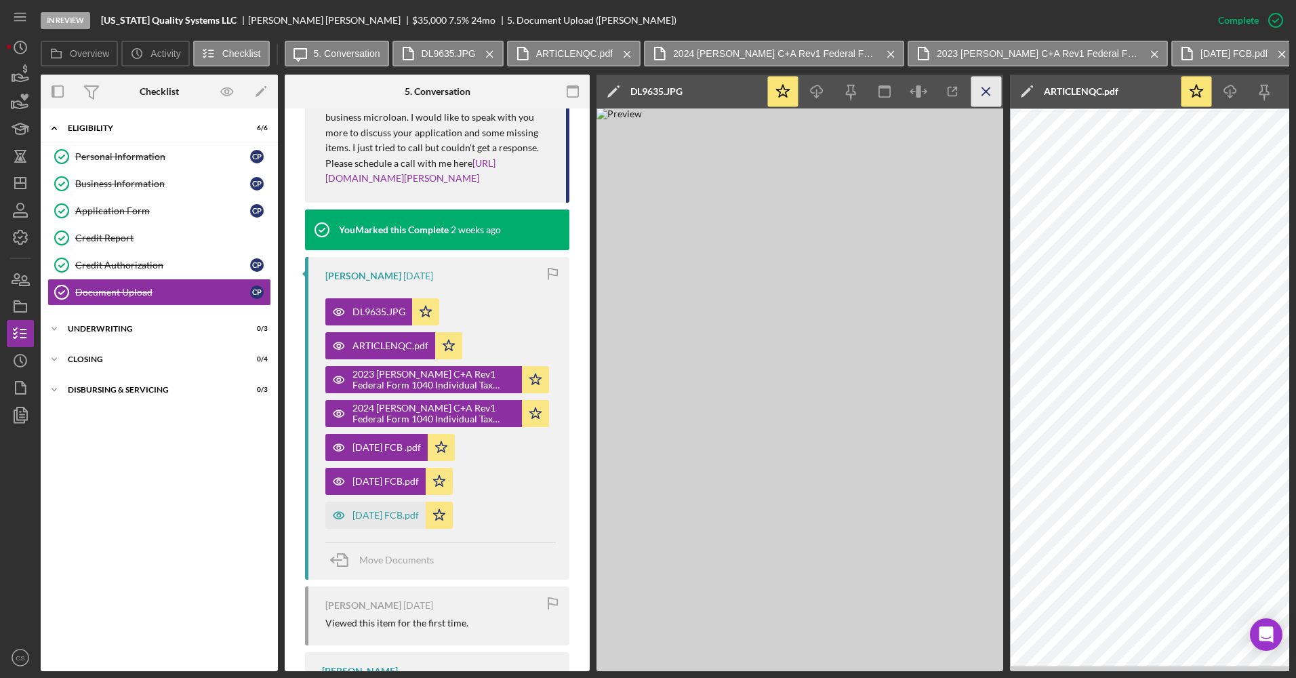
click at [980, 86] on icon "Icon/Menu Close" at bounding box center [986, 92] width 30 height 30
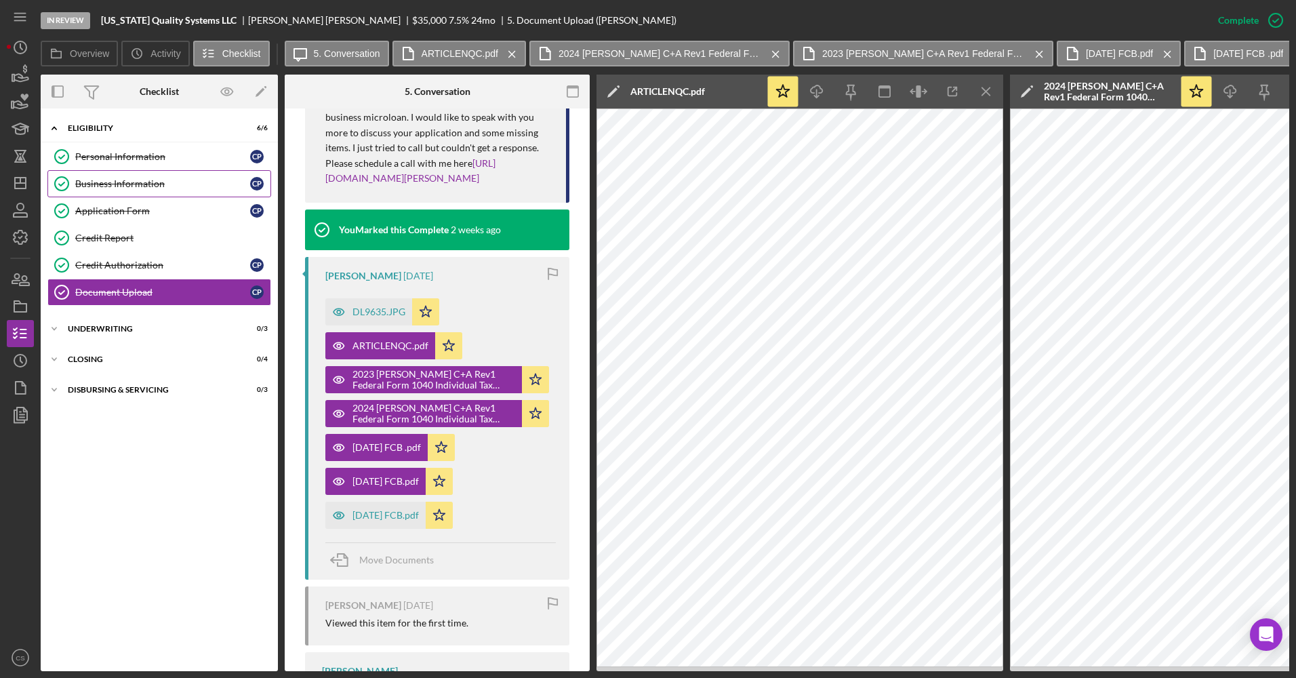
click at [140, 182] on div "Business Information" at bounding box center [162, 183] width 175 height 11
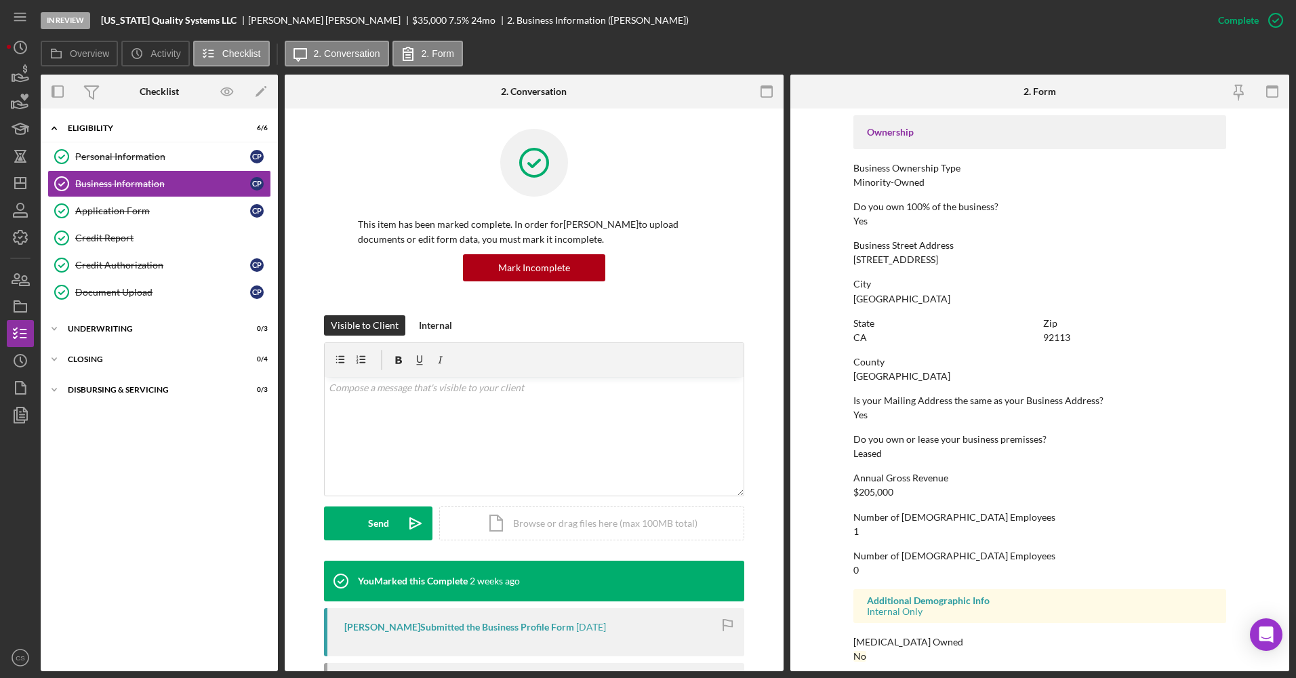
scroll to position [459, 0]
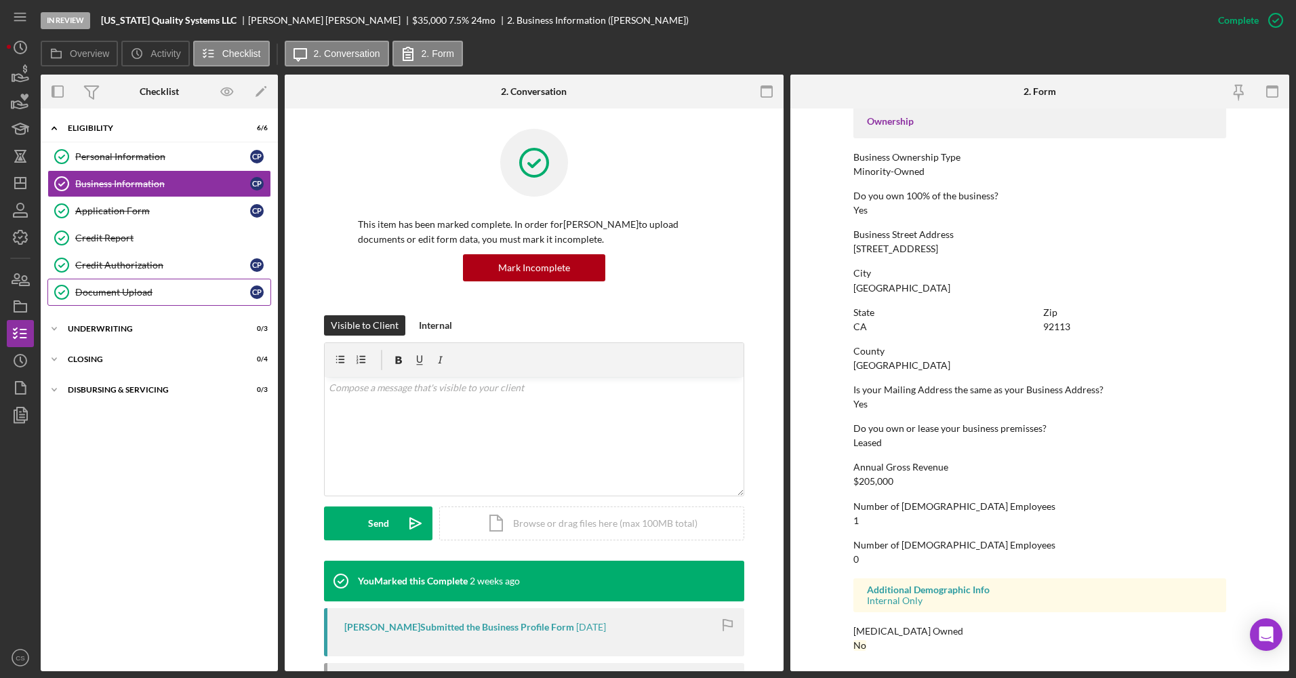
click at [142, 285] on link "Document Upload Document Upload C P" at bounding box center [159, 292] width 224 height 27
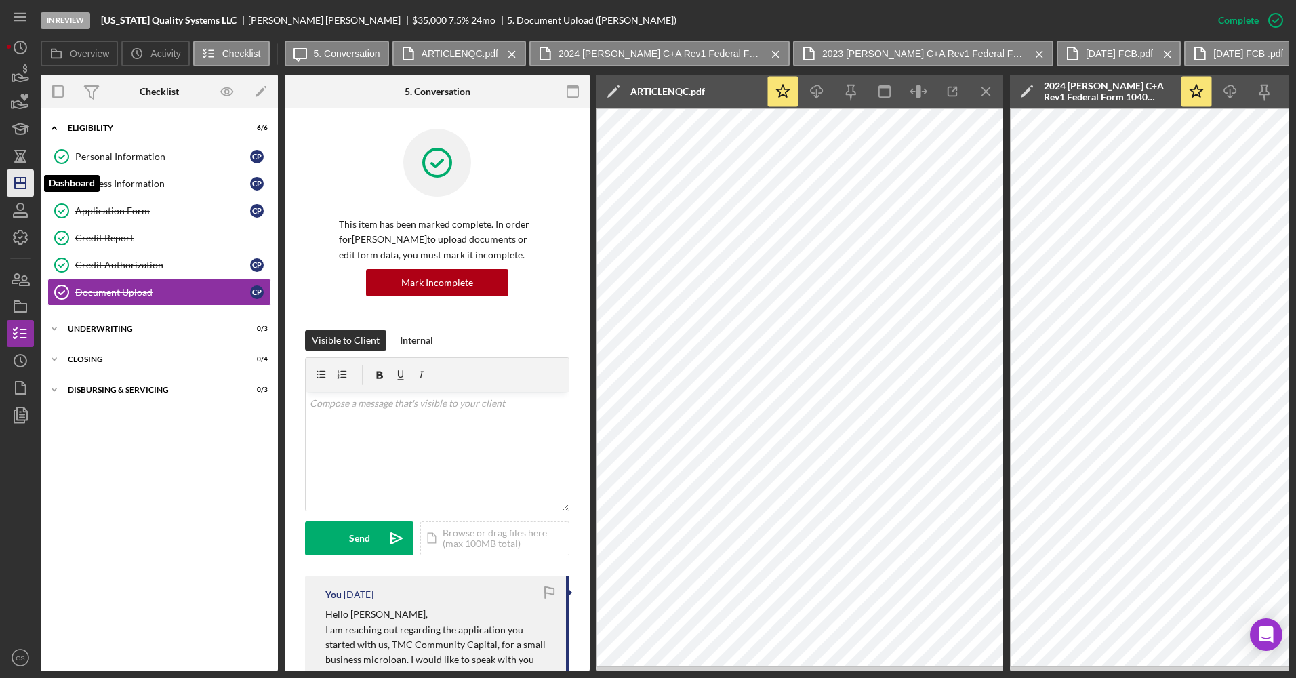
click at [14, 169] on icon "Icon/Dashboard" at bounding box center [20, 183] width 34 height 34
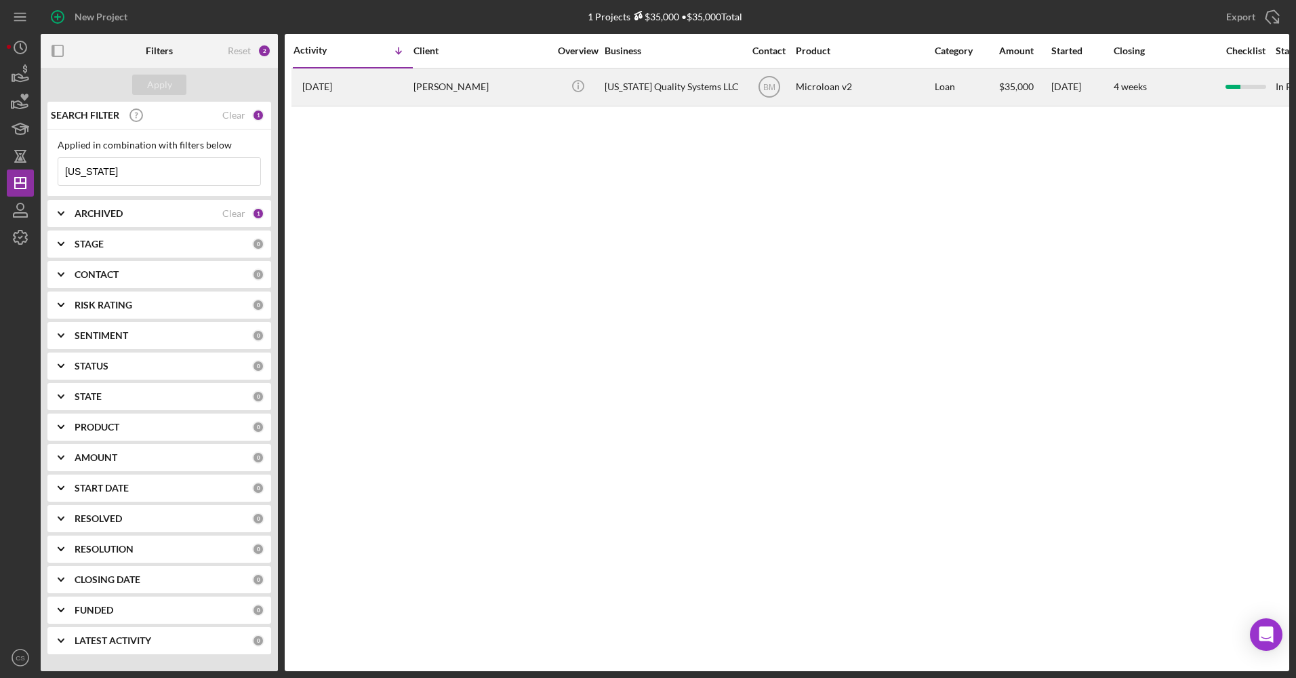
click at [523, 98] on div "[PERSON_NAME]" at bounding box center [481, 87] width 136 height 36
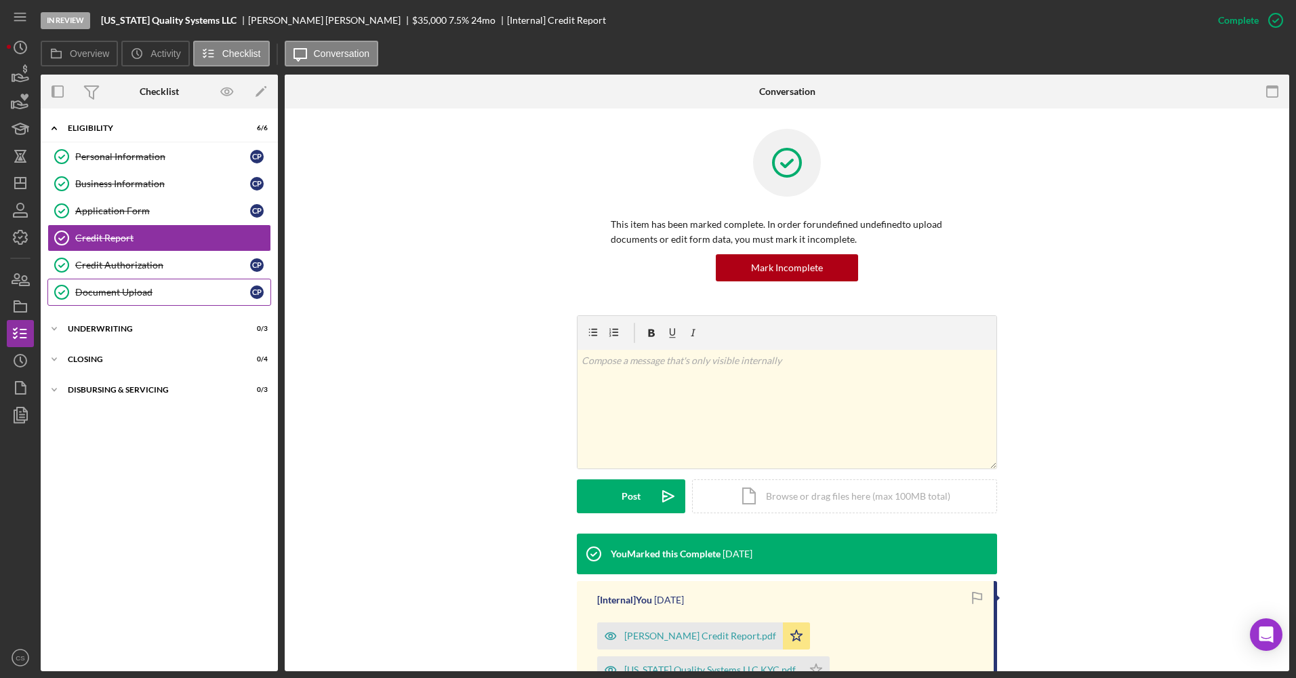
click at [183, 287] on div "Document Upload" at bounding box center [162, 292] width 175 height 11
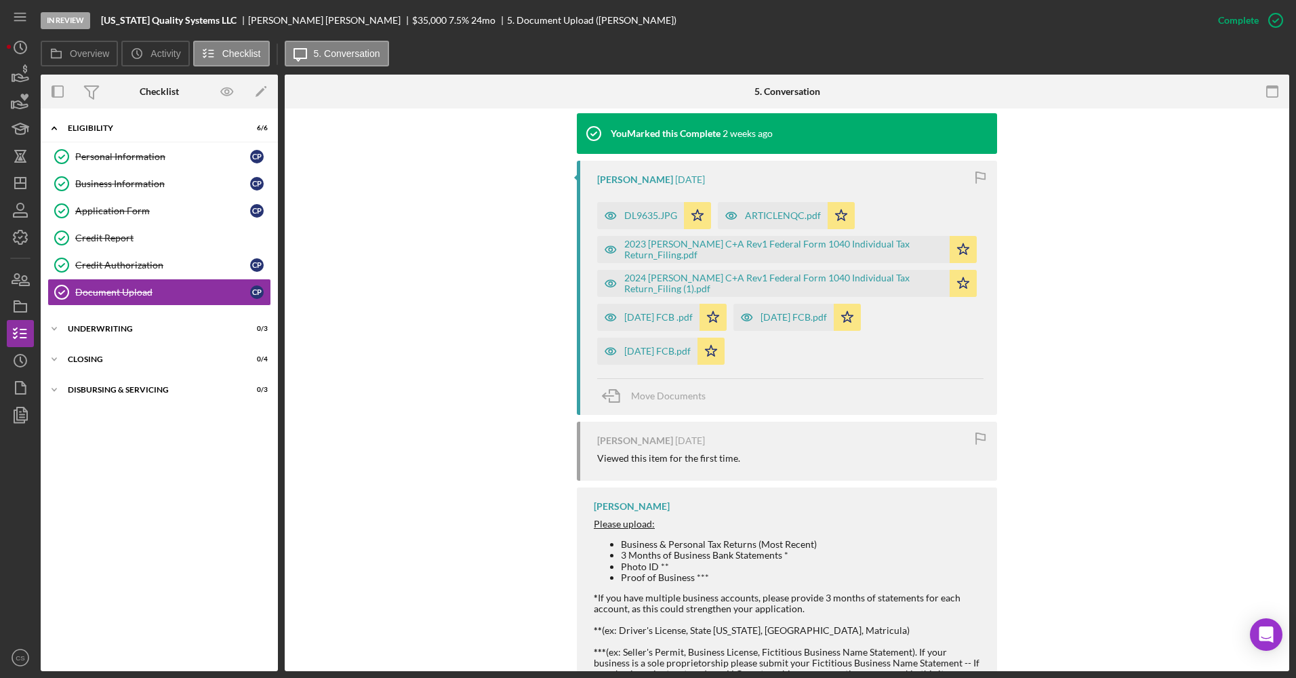
scroll to position [495, 0]
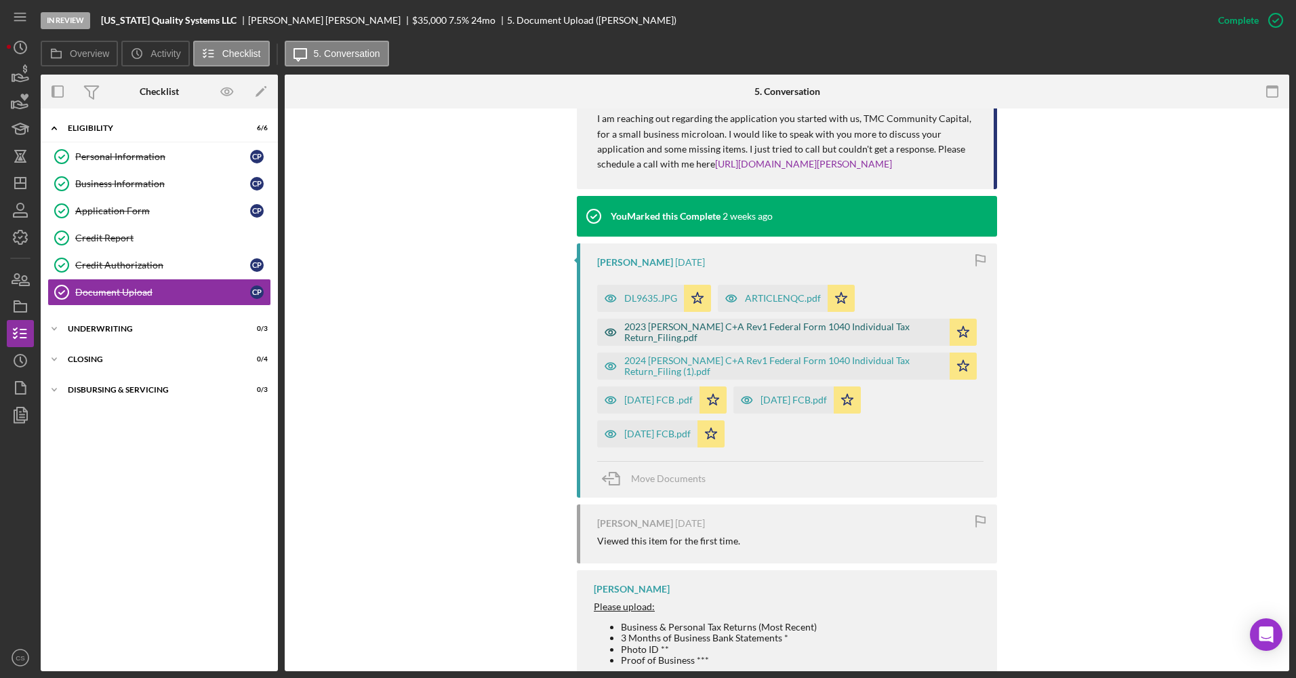
click at [695, 335] on div "2023 [PERSON_NAME] C+A Rev1 Federal Form 1040 Individual Tax Return_Filing.pdf" at bounding box center [783, 332] width 319 height 22
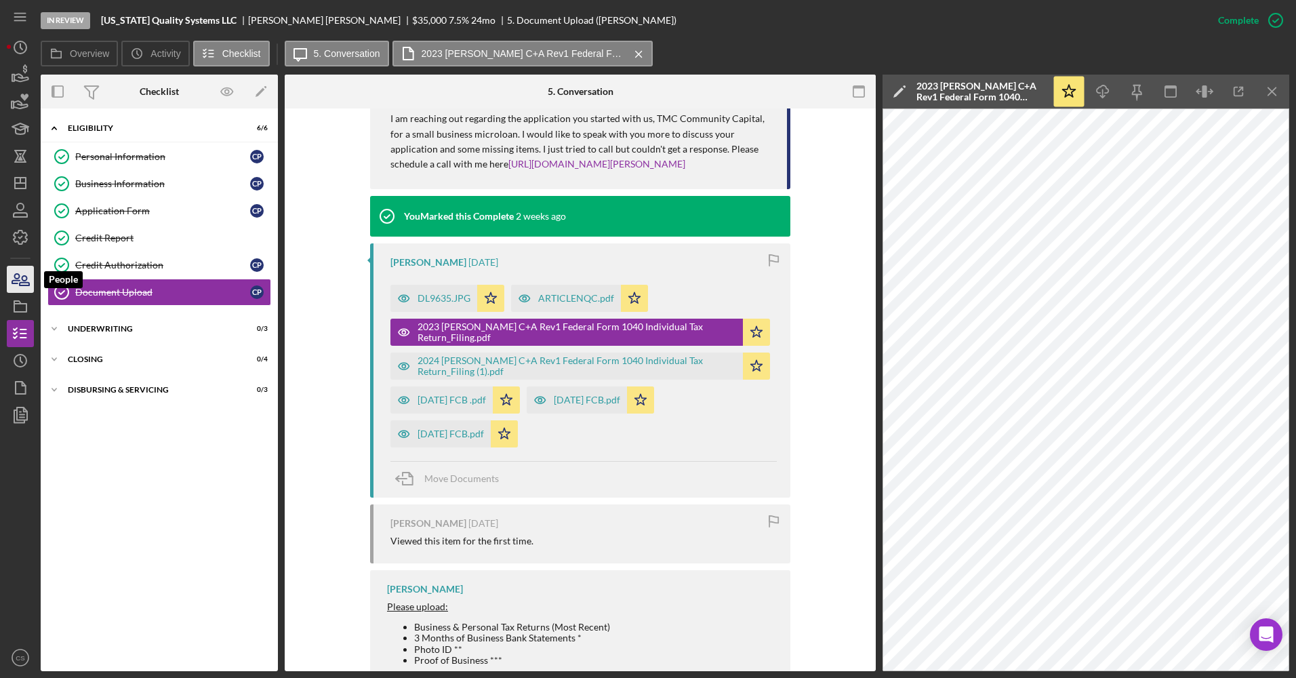
click at [18, 276] on icon "button" at bounding box center [20, 279] width 34 height 34
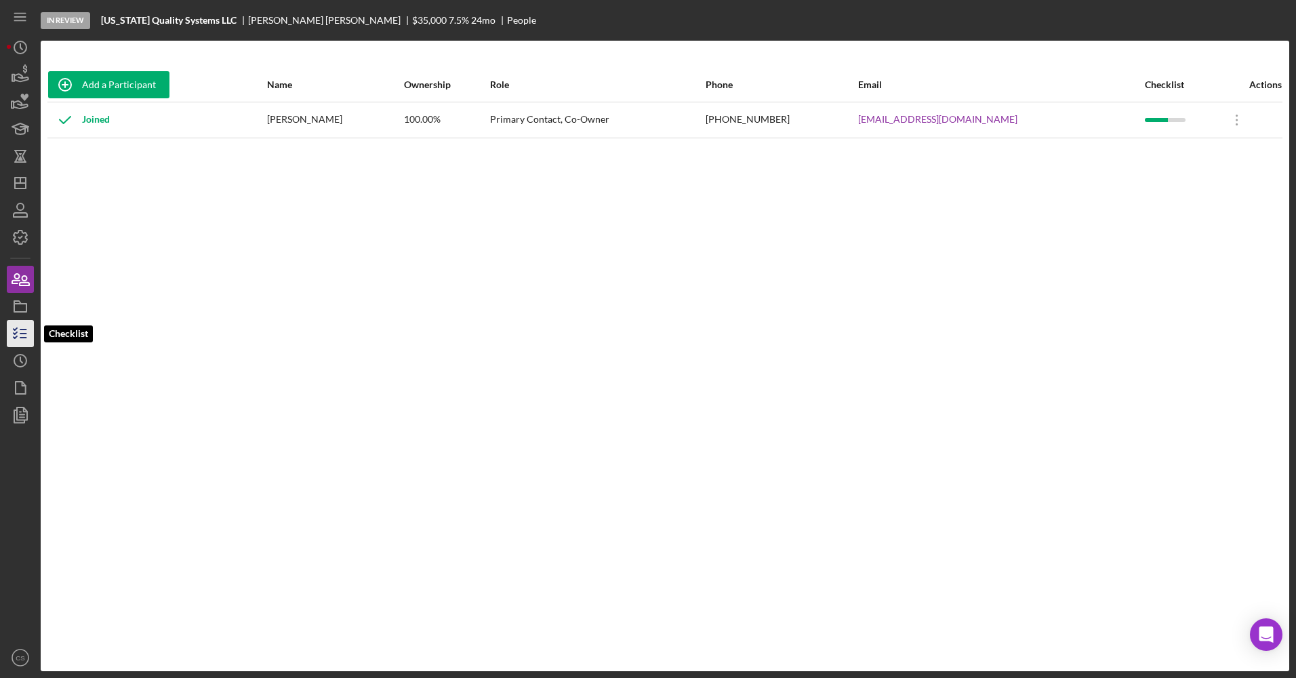
click at [28, 333] on icon "button" at bounding box center [20, 333] width 34 height 34
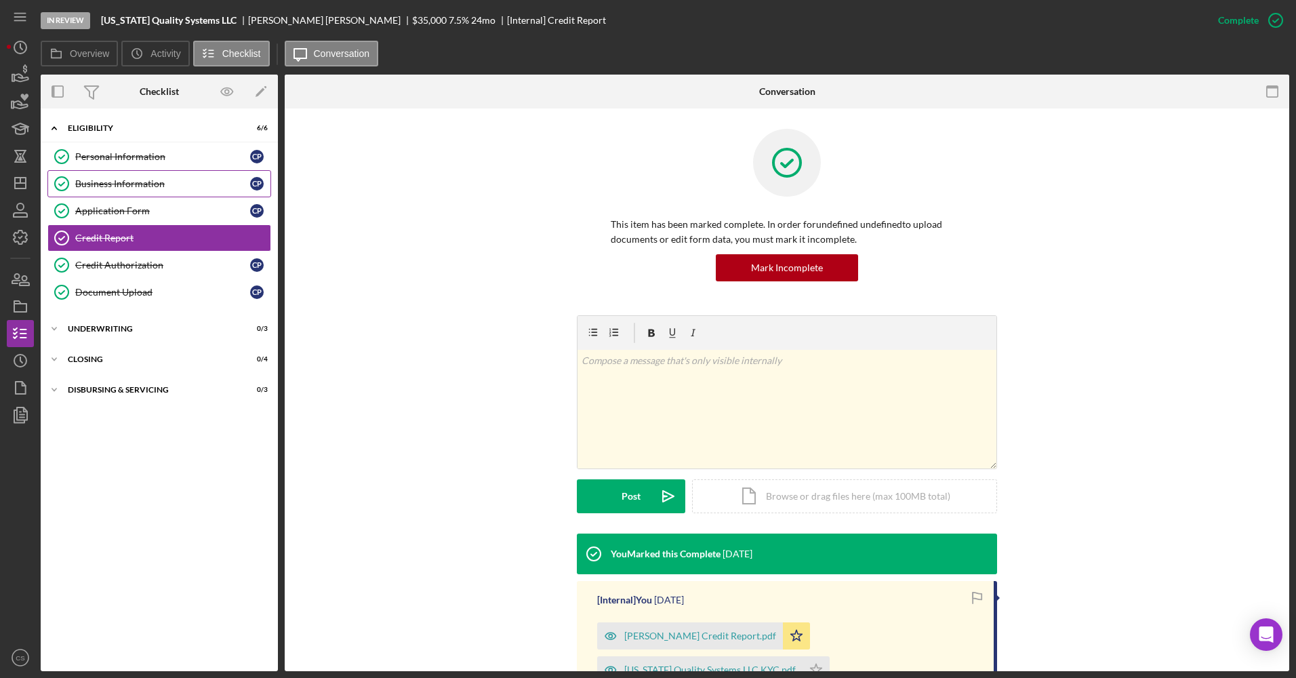
click at [153, 179] on div "Business Information" at bounding box center [162, 183] width 175 height 11
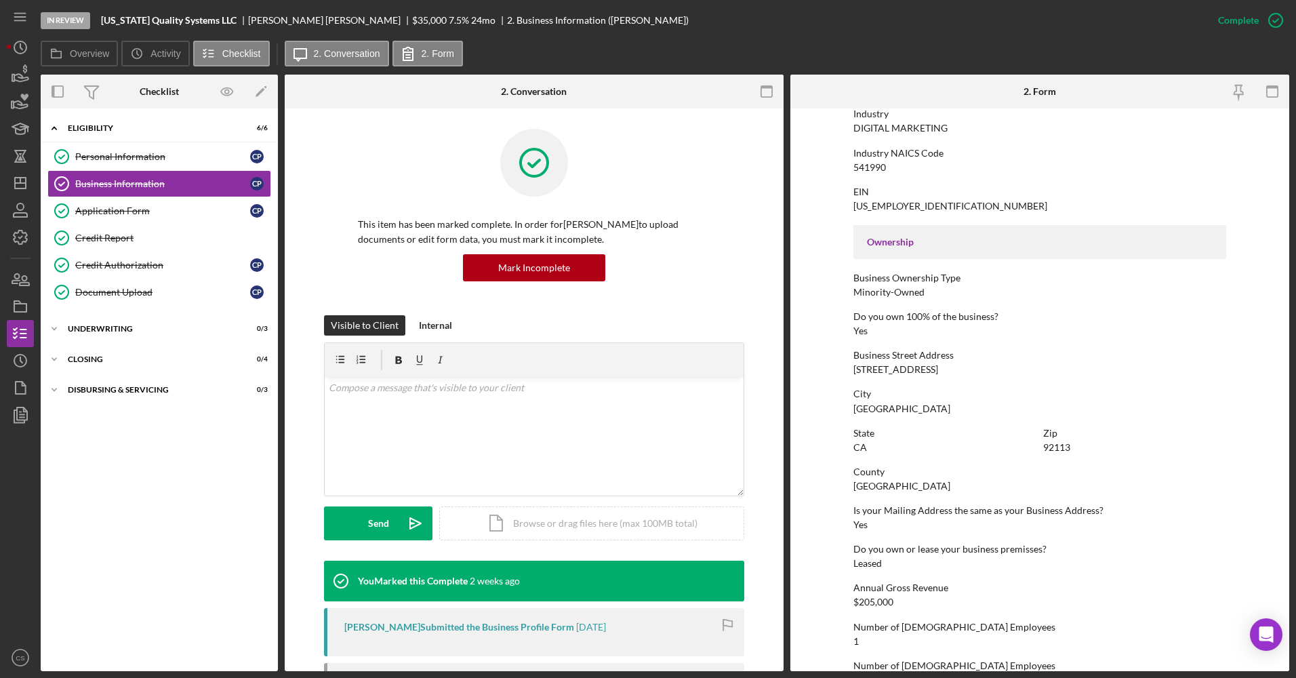
scroll to position [459, 0]
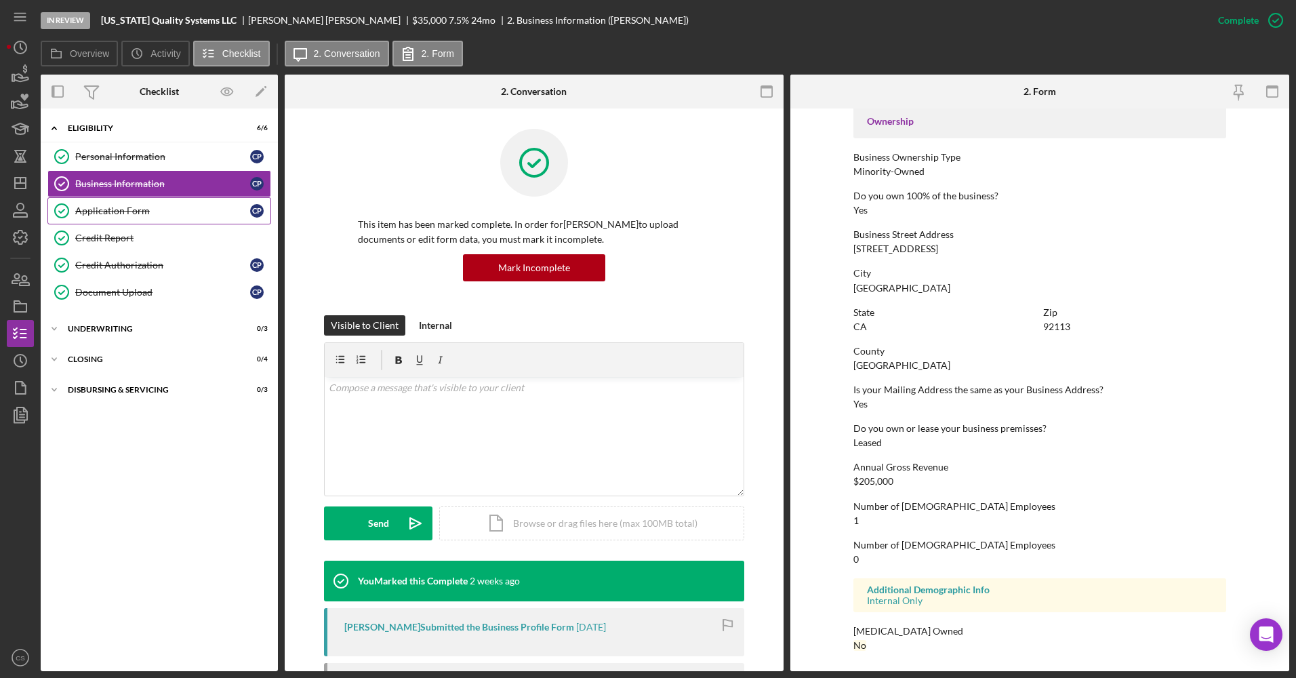
click at [125, 204] on link "Application Form Application Form C P" at bounding box center [159, 210] width 224 height 27
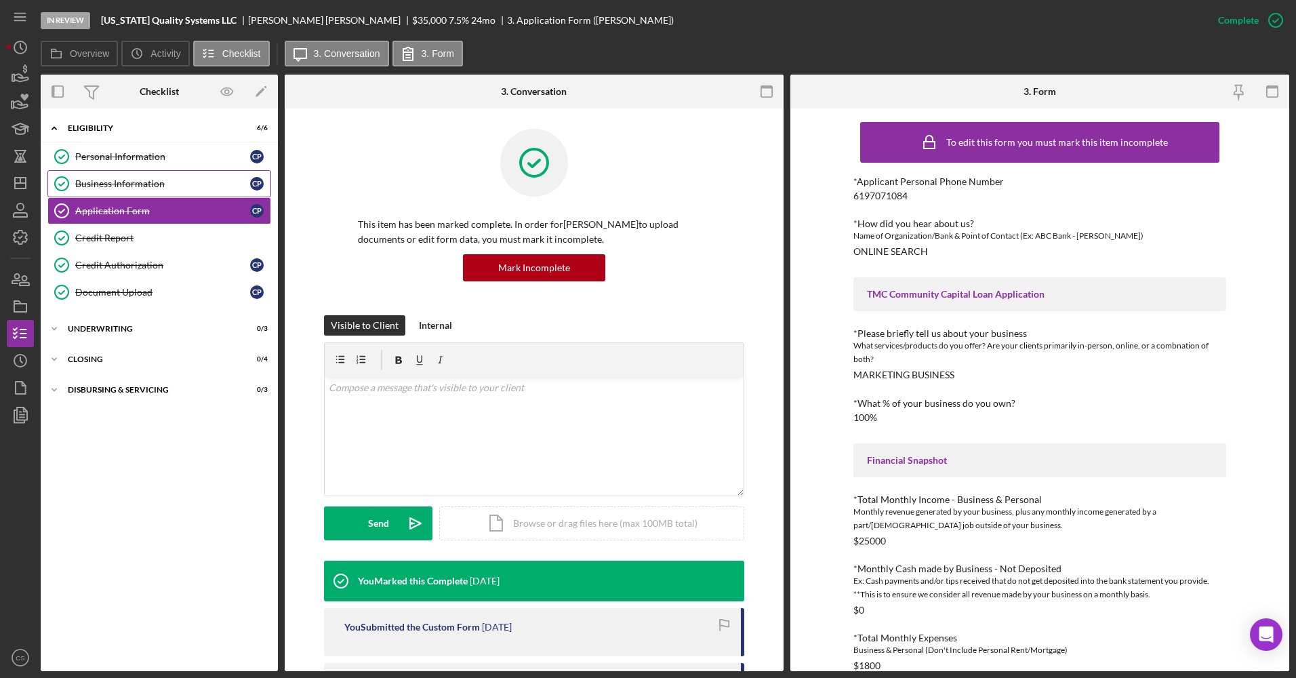
click at [151, 174] on link "Business Information Business Information C P" at bounding box center [159, 183] width 224 height 27
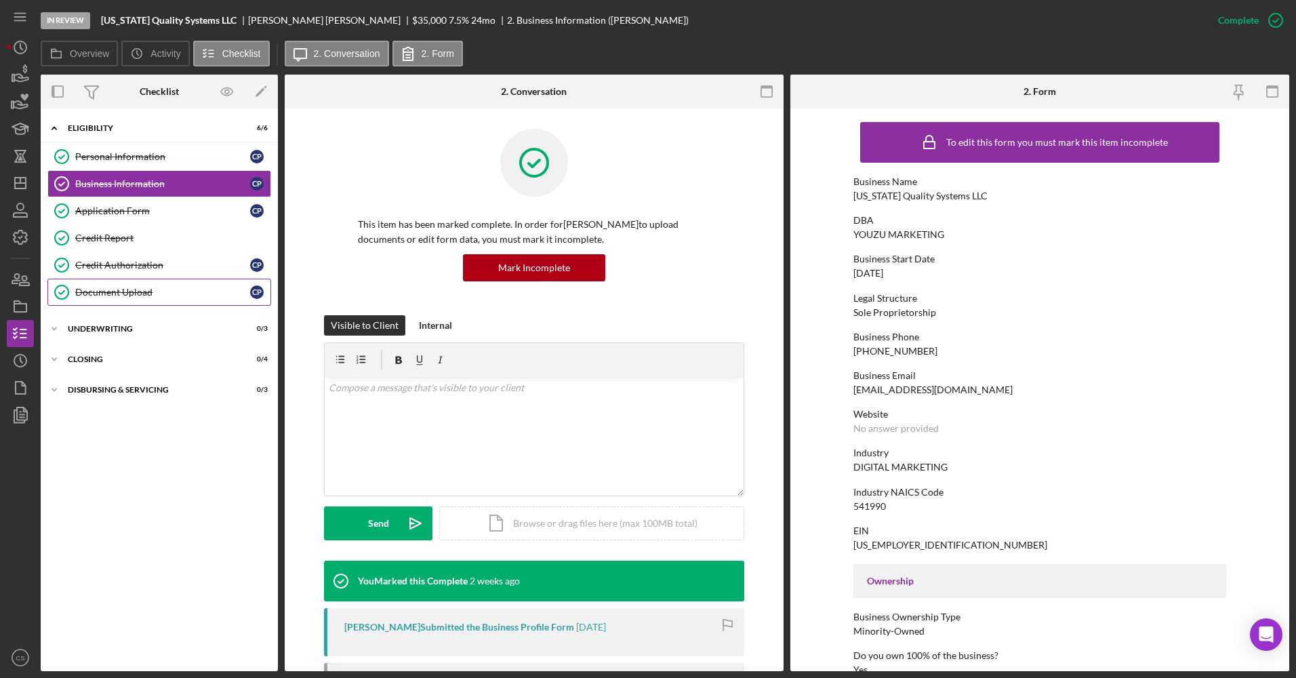
click at [117, 297] on div "Document Upload" at bounding box center [162, 292] width 175 height 11
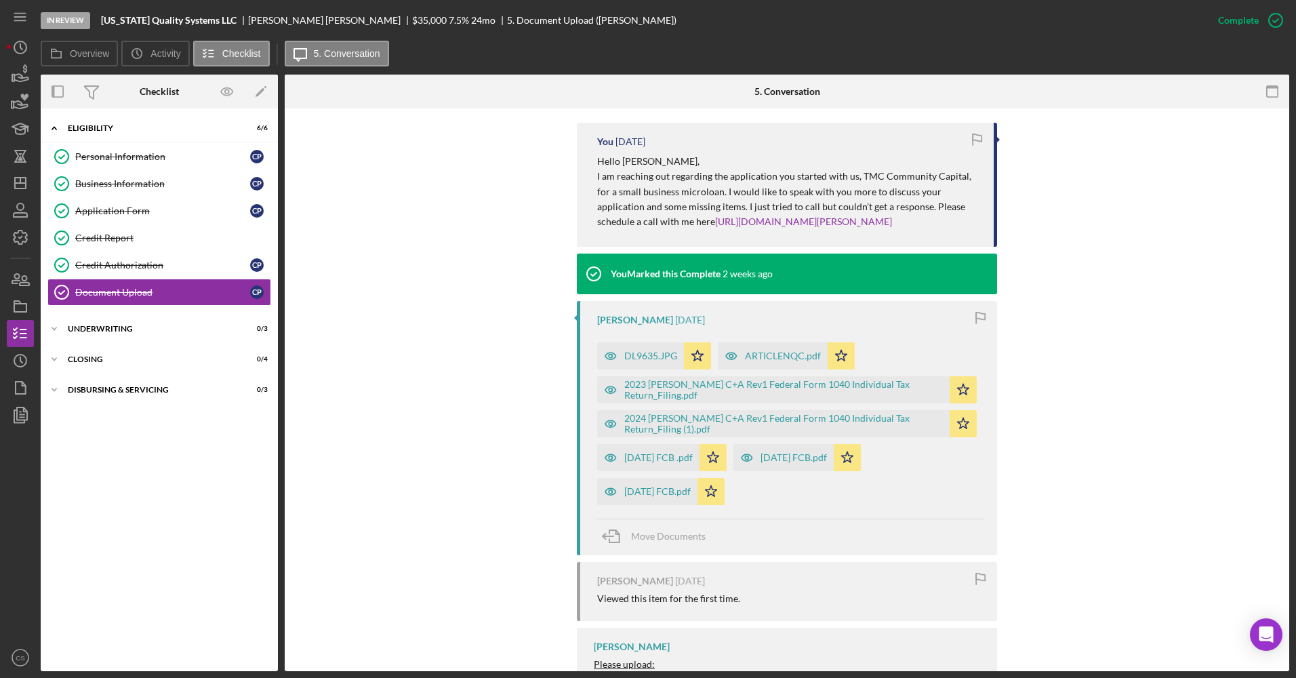
scroll to position [610, 0]
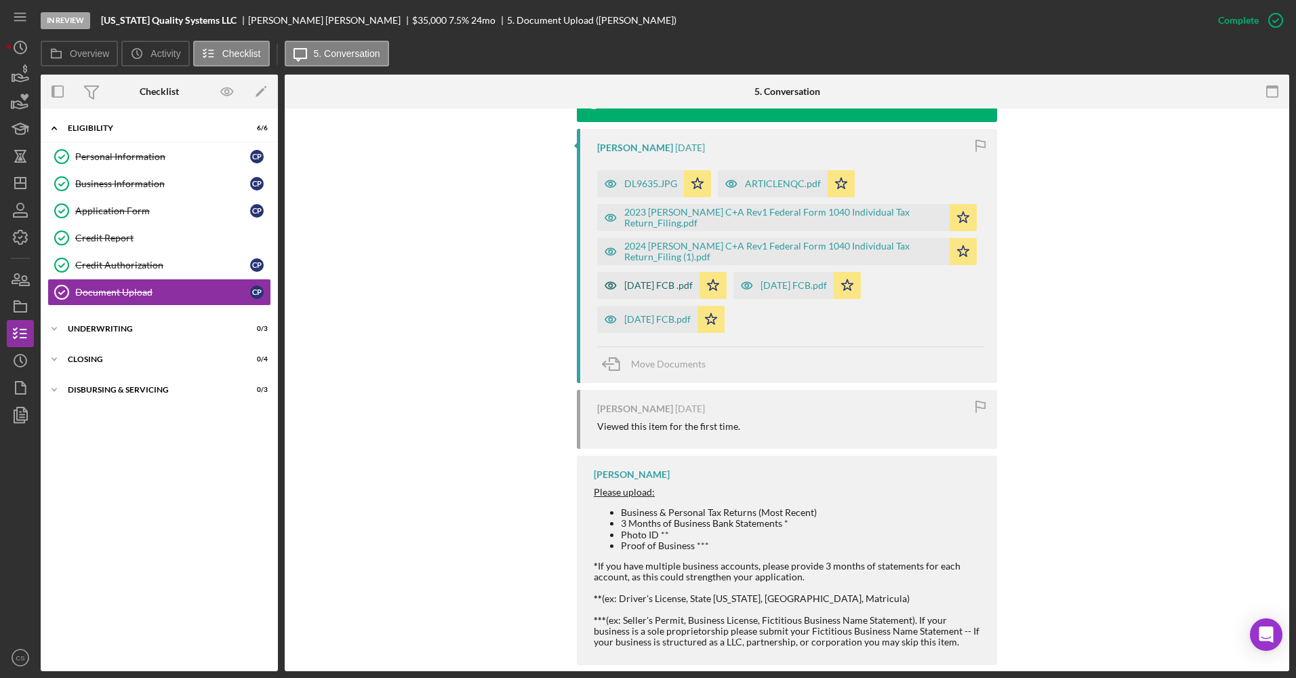
click at [661, 294] on div "[DATE] FCB .pdf" at bounding box center [648, 285] width 102 height 27
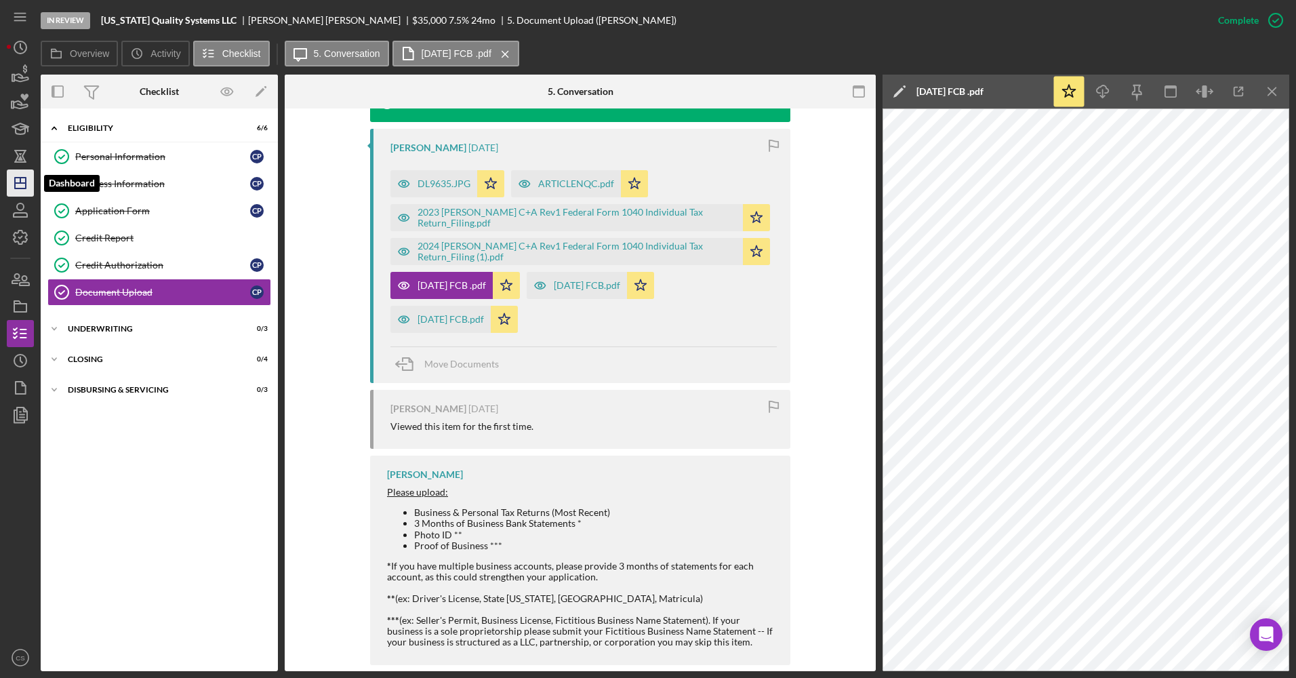
click at [7, 171] on icon "Icon/Dashboard" at bounding box center [20, 183] width 34 height 34
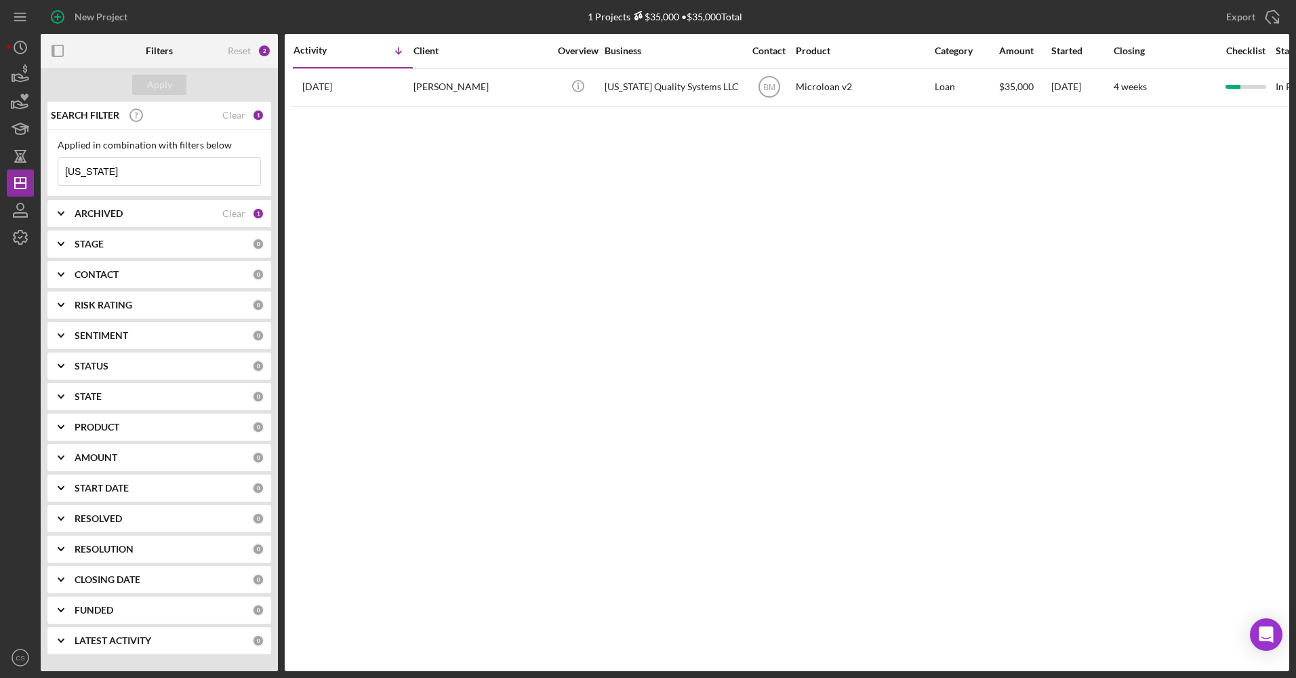
drag, startPoint x: 115, startPoint y: 171, endPoint x: 45, endPoint y: 169, distance: 70.5
click at [45, 169] on div "SEARCH FILTER Clear 1 Applied in combination with filters below nevada Icon/Men…" at bounding box center [159, 383] width 237 height 562
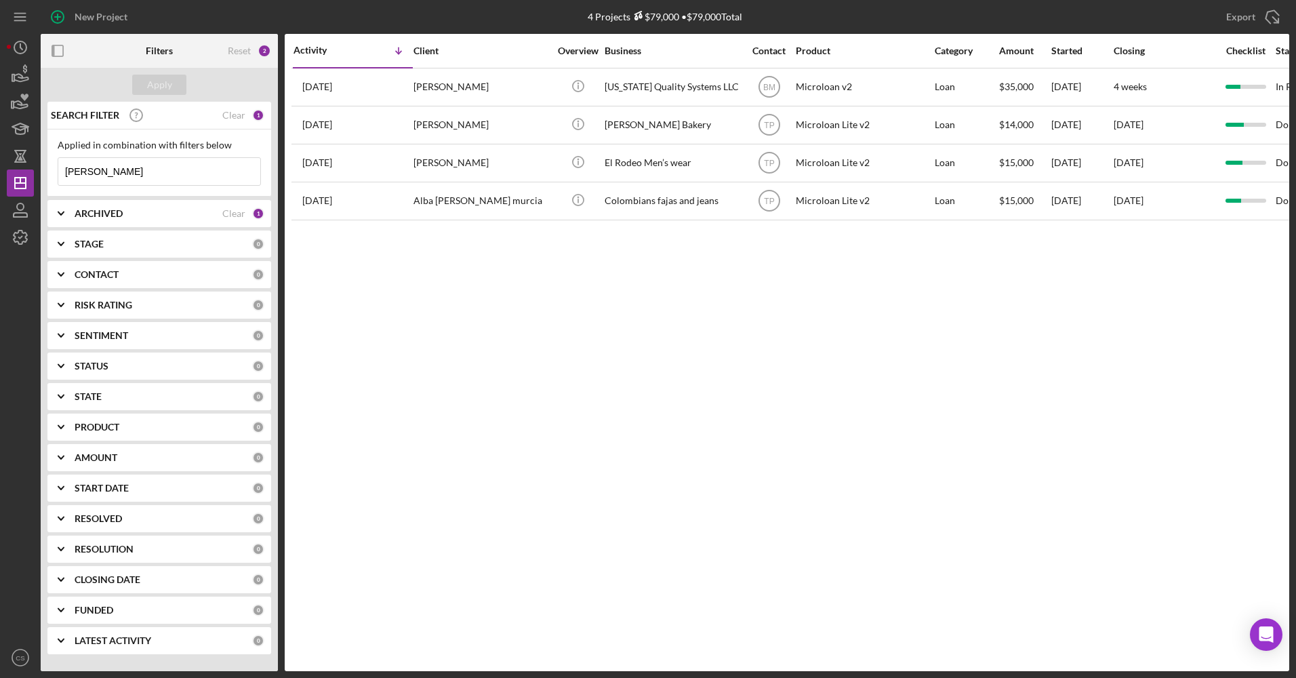
type input "eva allen"
click at [207, 222] on div "ARCHIVED Clear 1" at bounding box center [170, 213] width 190 height 27
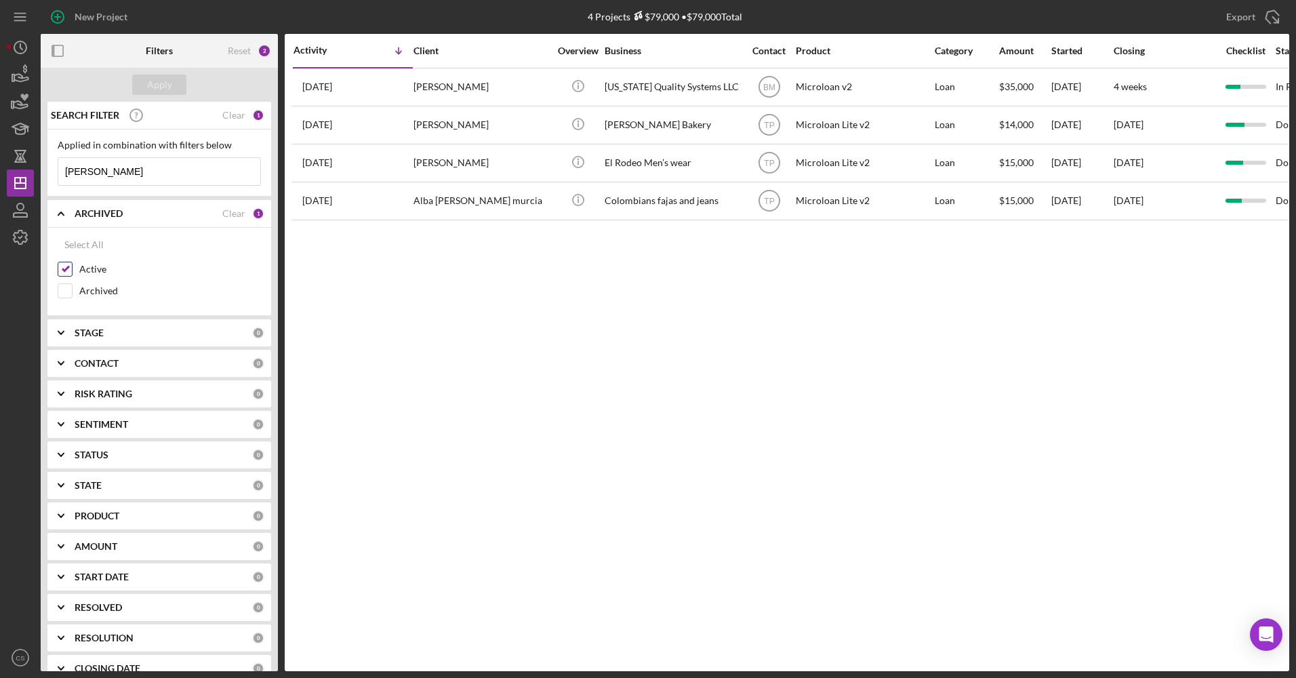
click at [96, 283] on div "Active" at bounding box center [159, 273] width 203 height 22
click at [96, 288] on label "Archived" at bounding box center [170, 291] width 182 height 14
click at [72, 288] on input "Archived" at bounding box center [65, 291] width 14 height 14
checkbox input "true"
click at [163, 79] on div "Apply" at bounding box center [159, 85] width 25 height 20
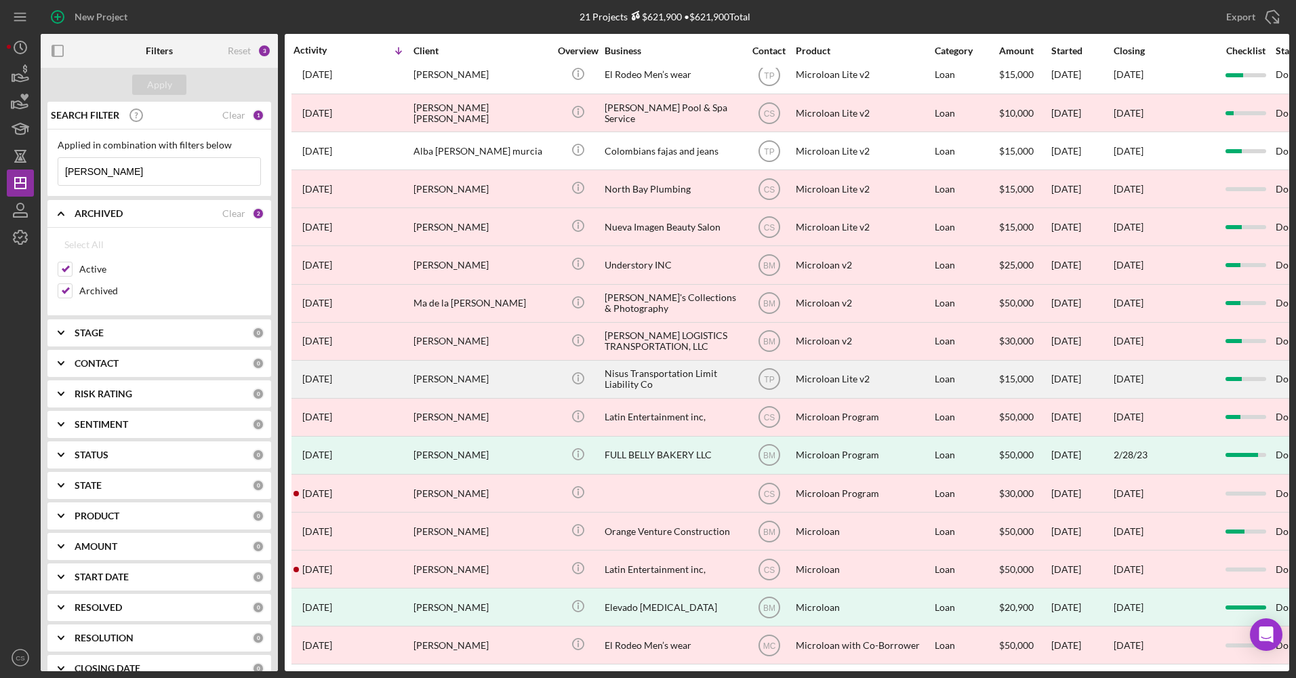
scroll to position [212, 0]
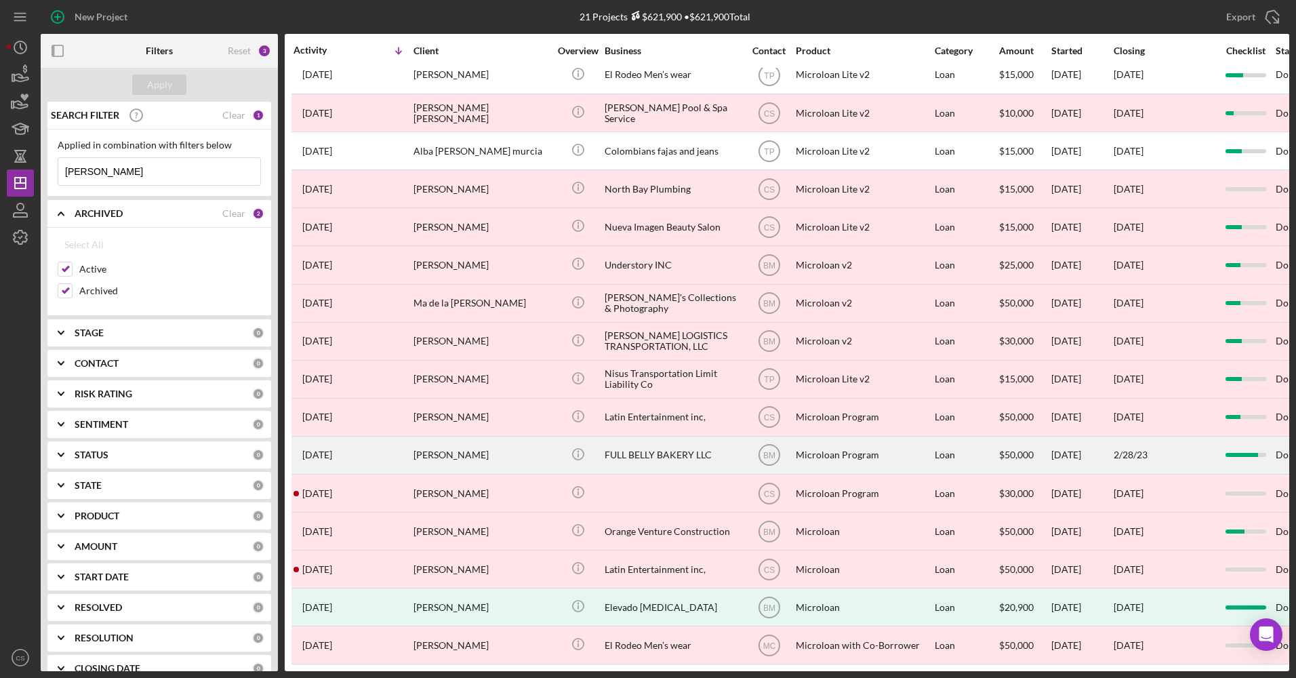
click at [676, 446] on div "FULL BELLY BAKERY LLC" at bounding box center [672, 455] width 136 height 36
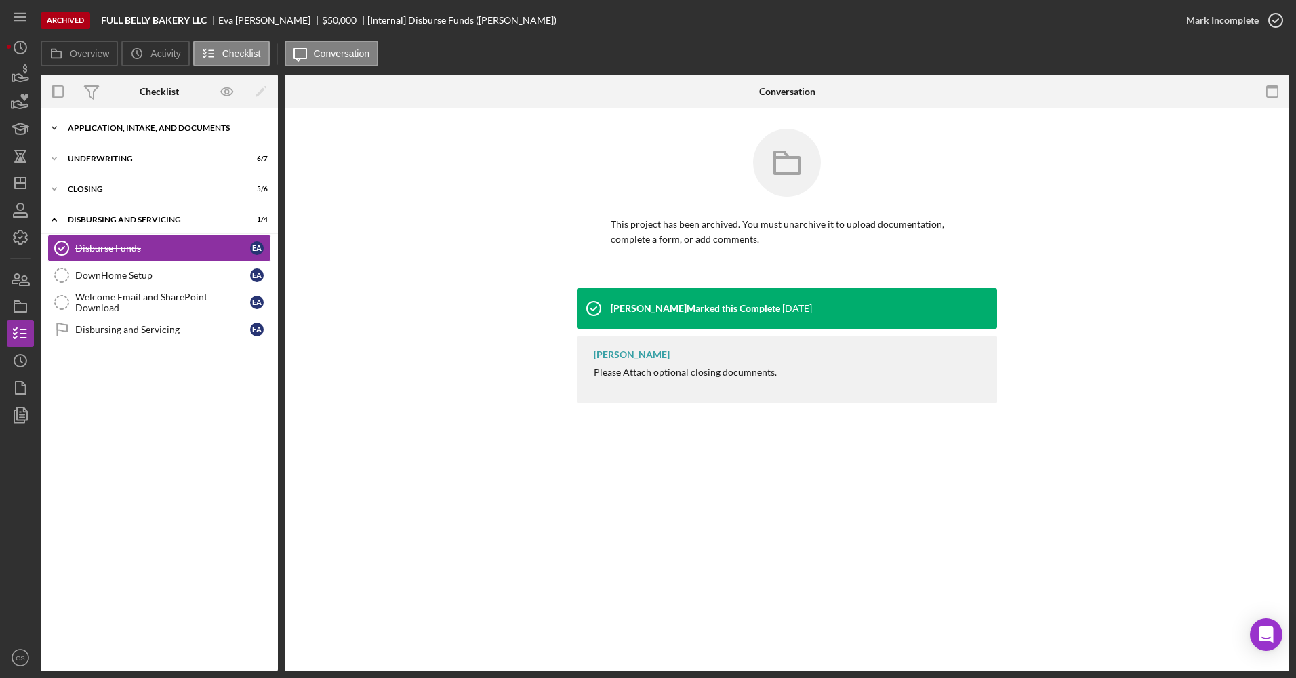
click at [103, 135] on div "Icon/Expander Application, Intake, and Documents 14 / 15" at bounding box center [159, 128] width 237 height 27
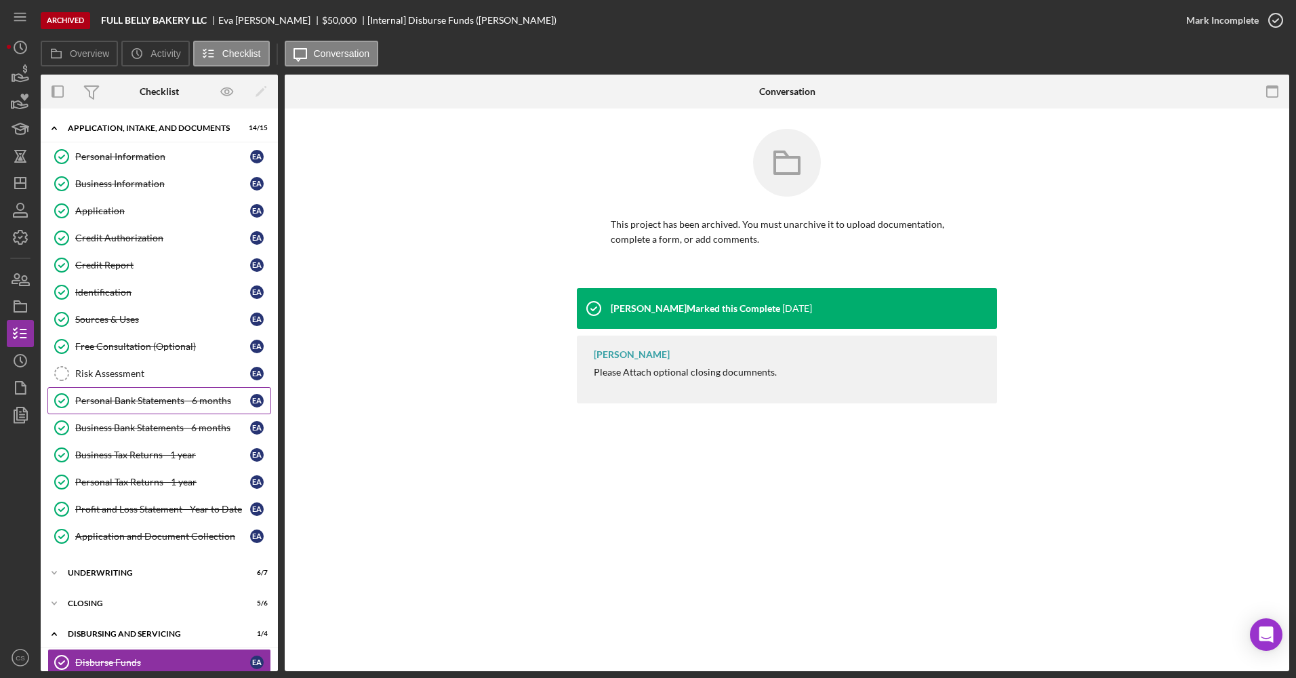
click at [126, 398] on div "Personal Bank Statements - 6 months" at bounding box center [162, 400] width 175 height 11
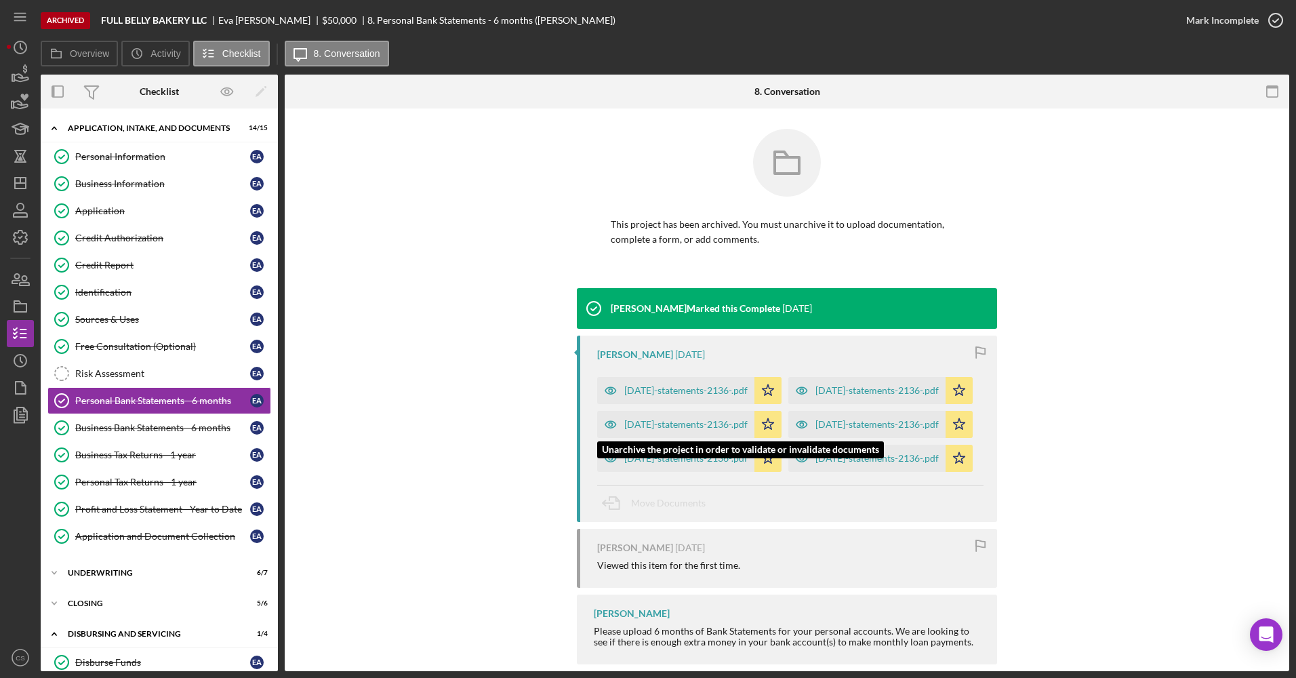
click at [788, 404] on div "July 2022-statements-2136-.pdf" at bounding box center [866, 390] width 157 height 27
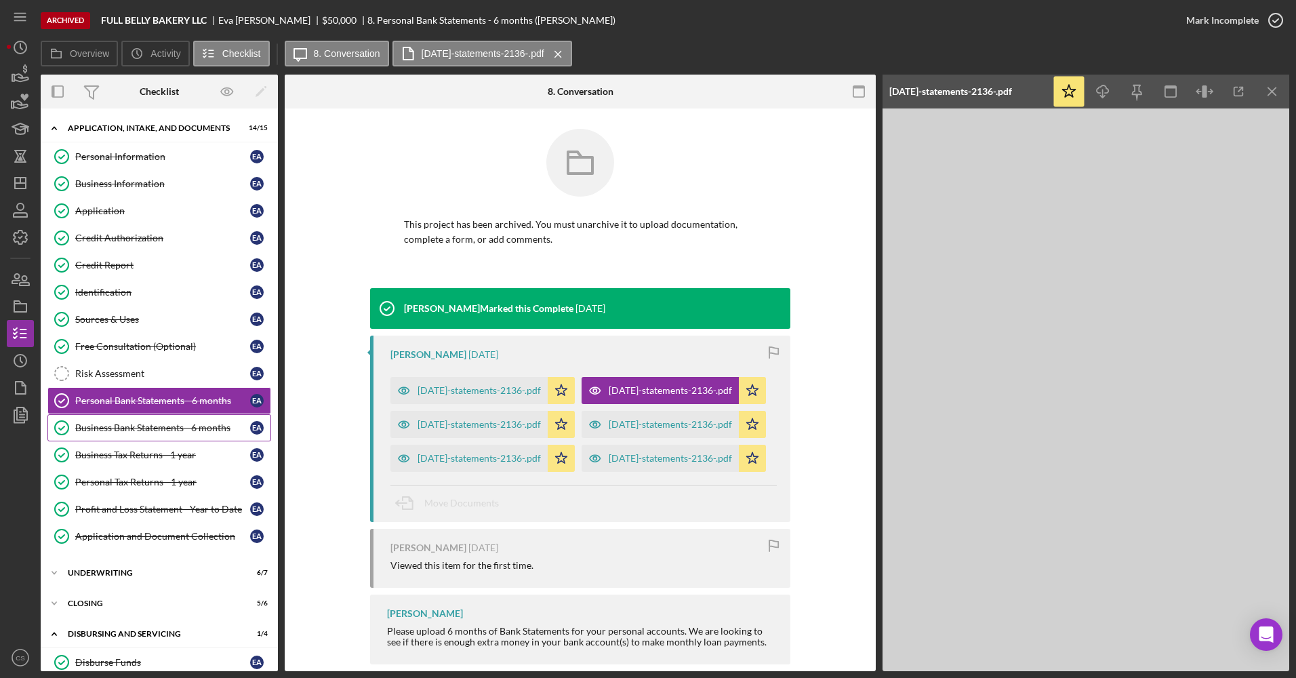
click at [196, 415] on link "Business Bank Statements - 6 months Business Bank Statements - 6 months E A" at bounding box center [159, 427] width 224 height 27
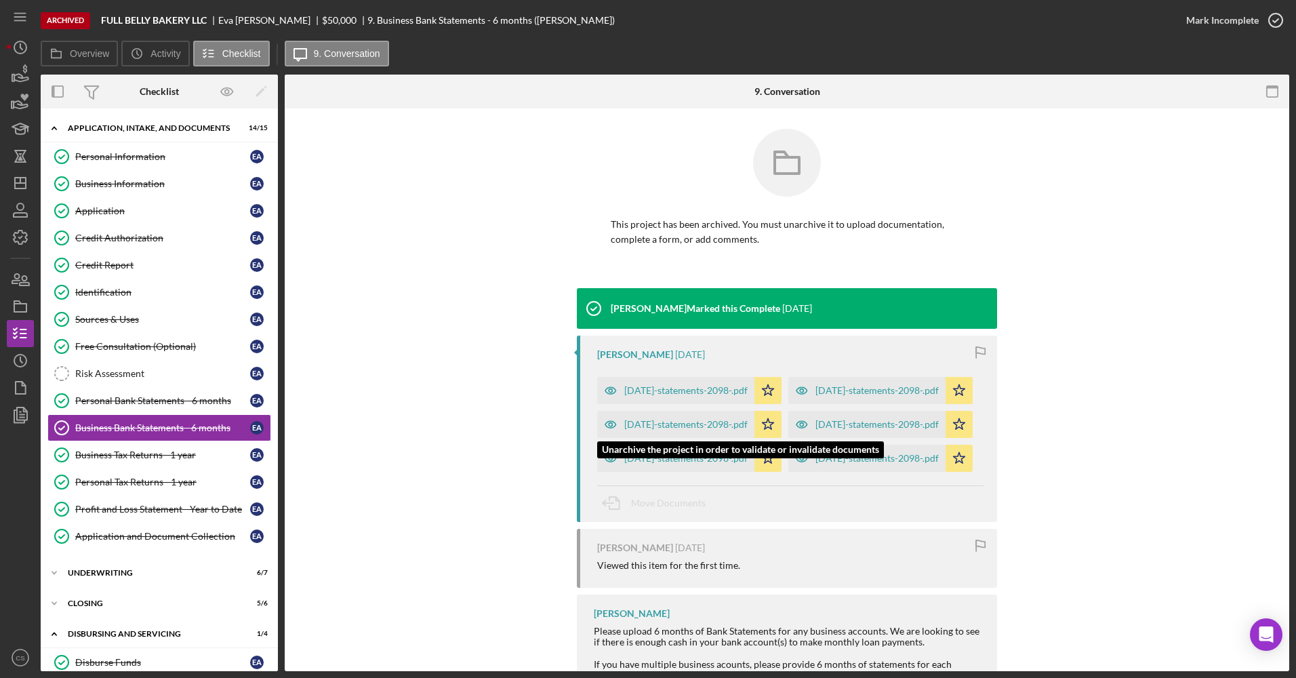
click at [815, 396] on div "Sept 2022-statements-2098-.pdf" at bounding box center [876, 390] width 123 height 11
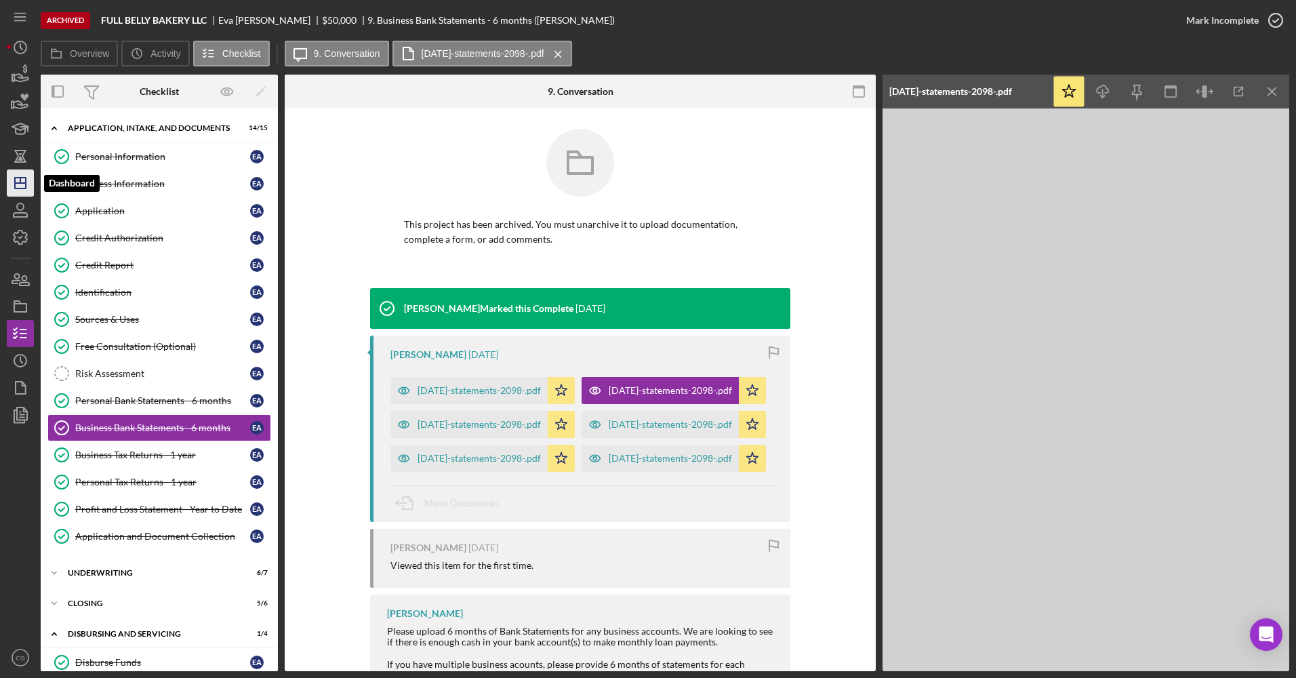
click at [22, 184] on icon "Icon/Dashboard" at bounding box center [20, 183] width 34 height 34
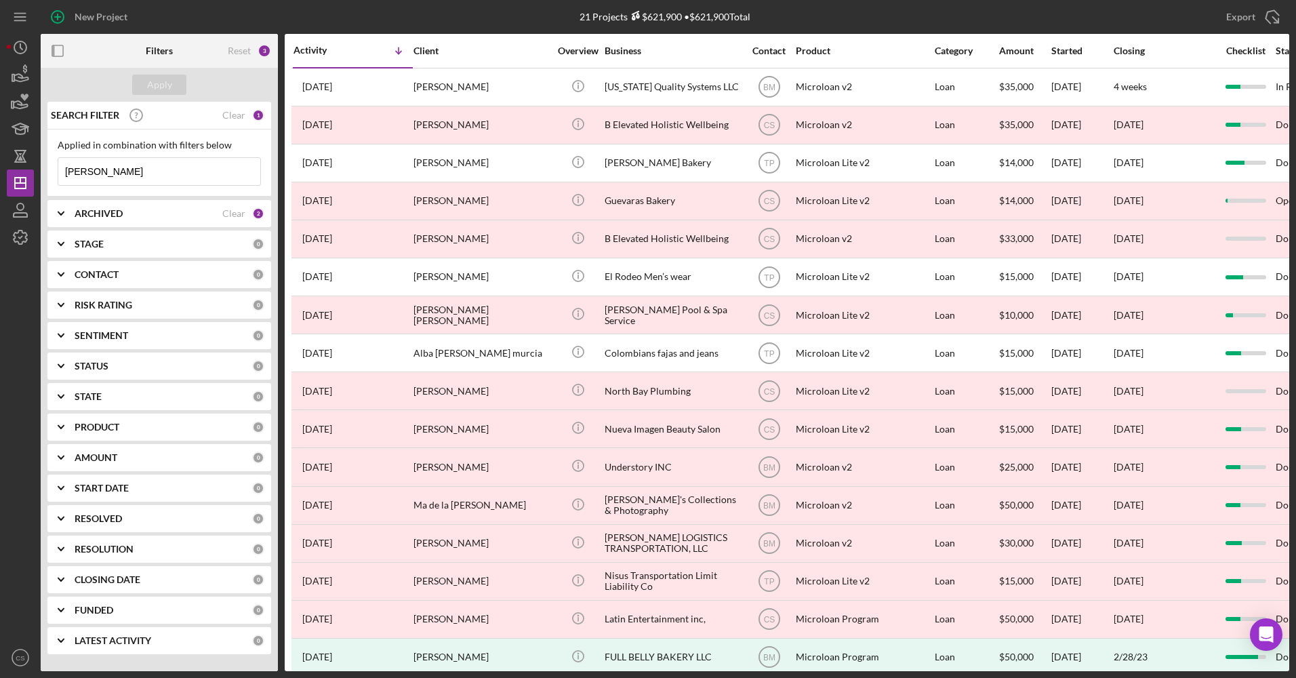
drag, startPoint x: 129, startPoint y: 172, endPoint x: 37, endPoint y: 184, distance: 92.9
click at [37, 184] on div "New Project 21 Projects $621,900 • $621,900 Total eva allen Export Icon/Export …" at bounding box center [648, 335] width 1282 height 671
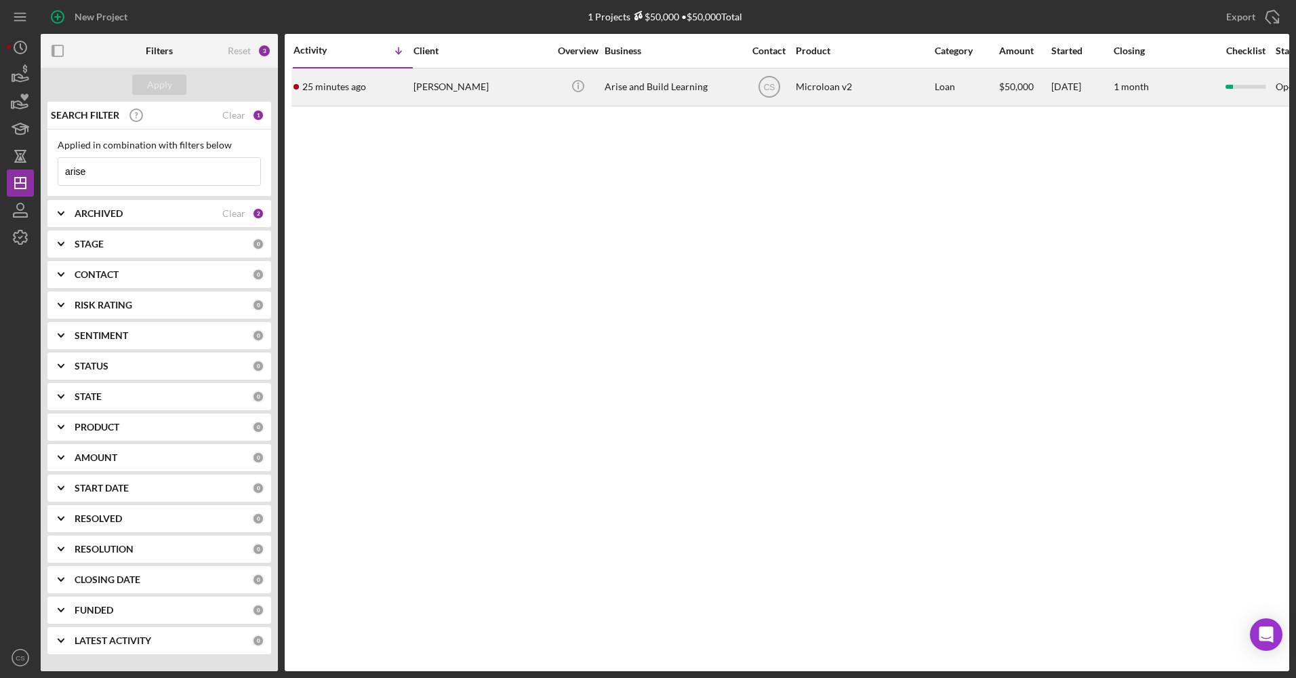
type input "arise"
click at [484, 100] on div "Nkechi Howell" at bounding box center [481, 87] width 136 height 36
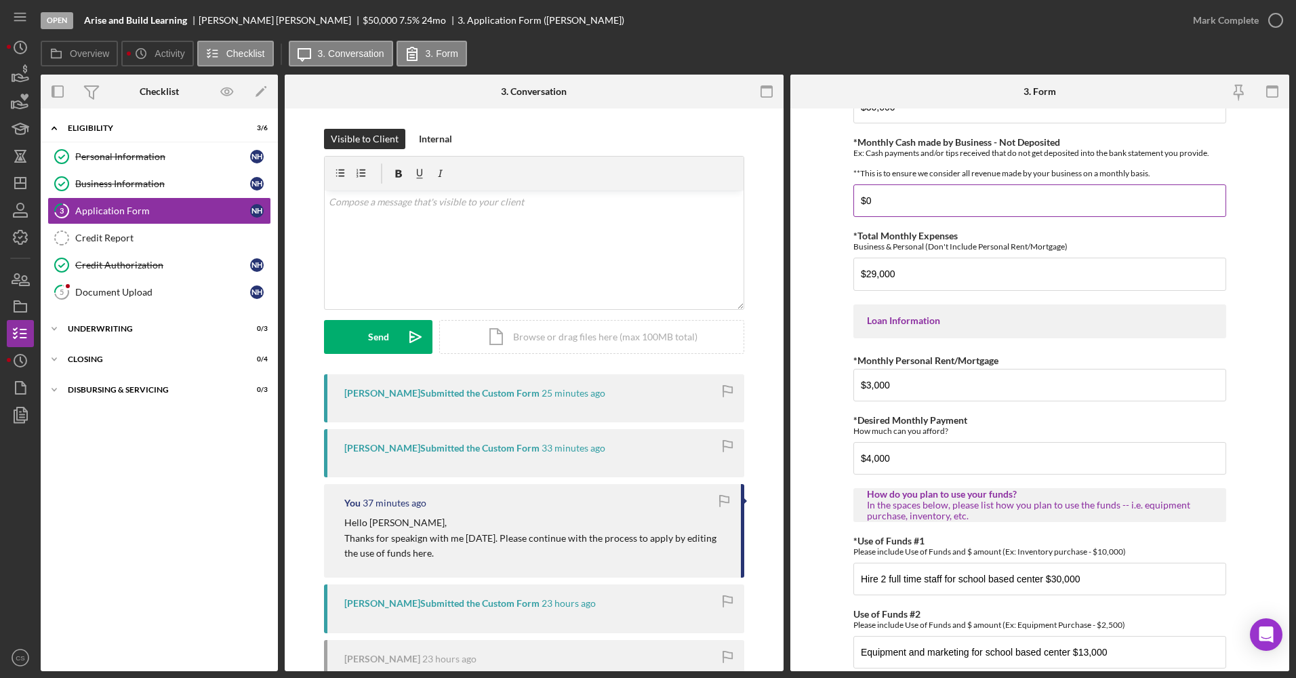
scroll to position [604, 0]
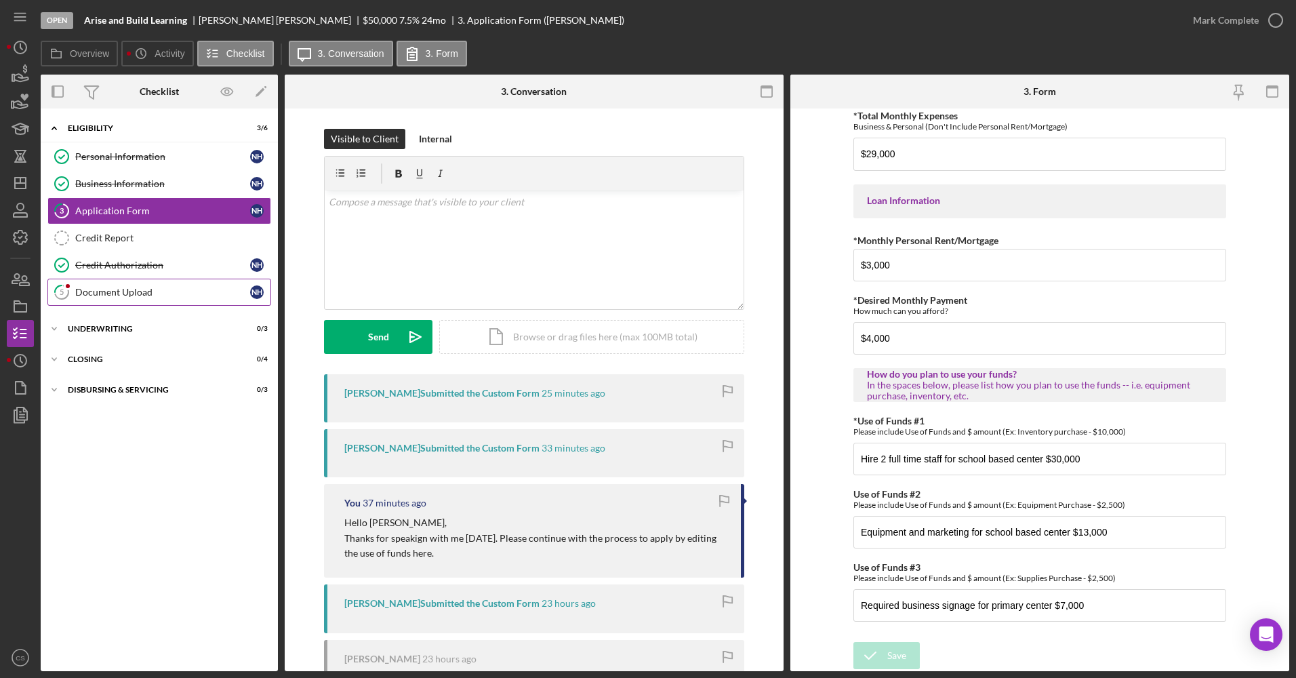
click at [158, 290] on div "Document Upload" at bounding box center [162, 292] width 175 height 11
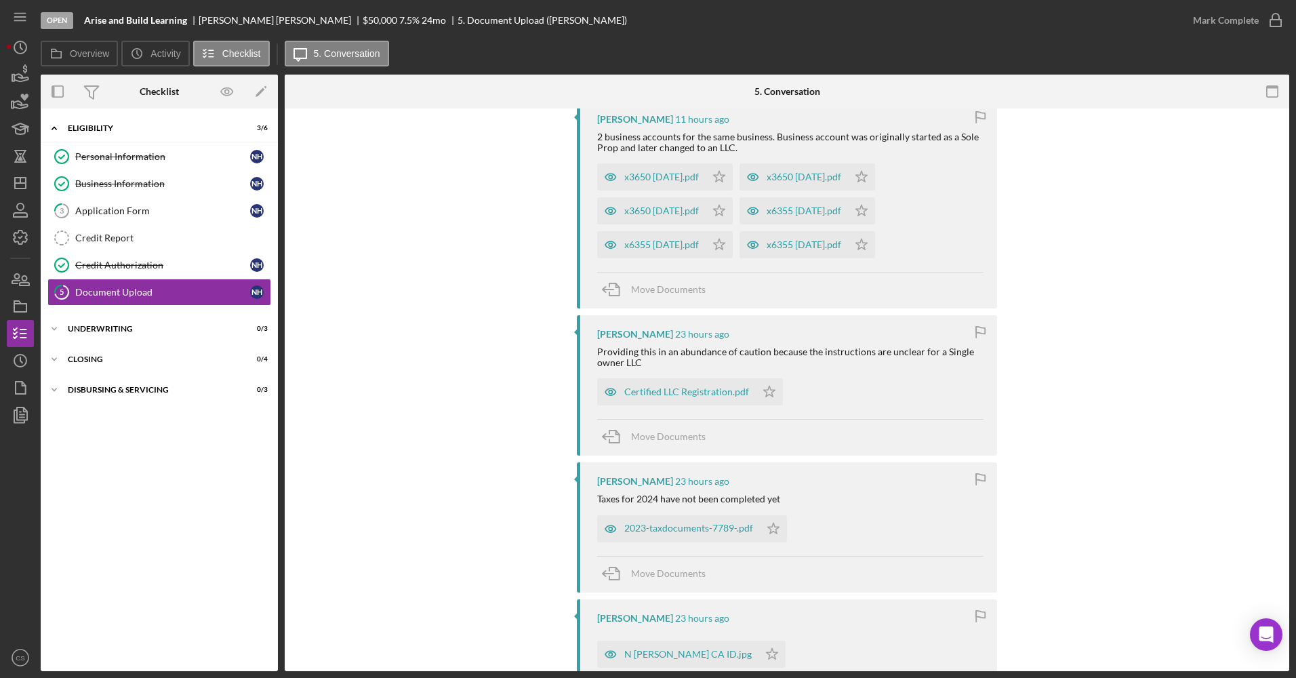
scroll to position [542, 0]
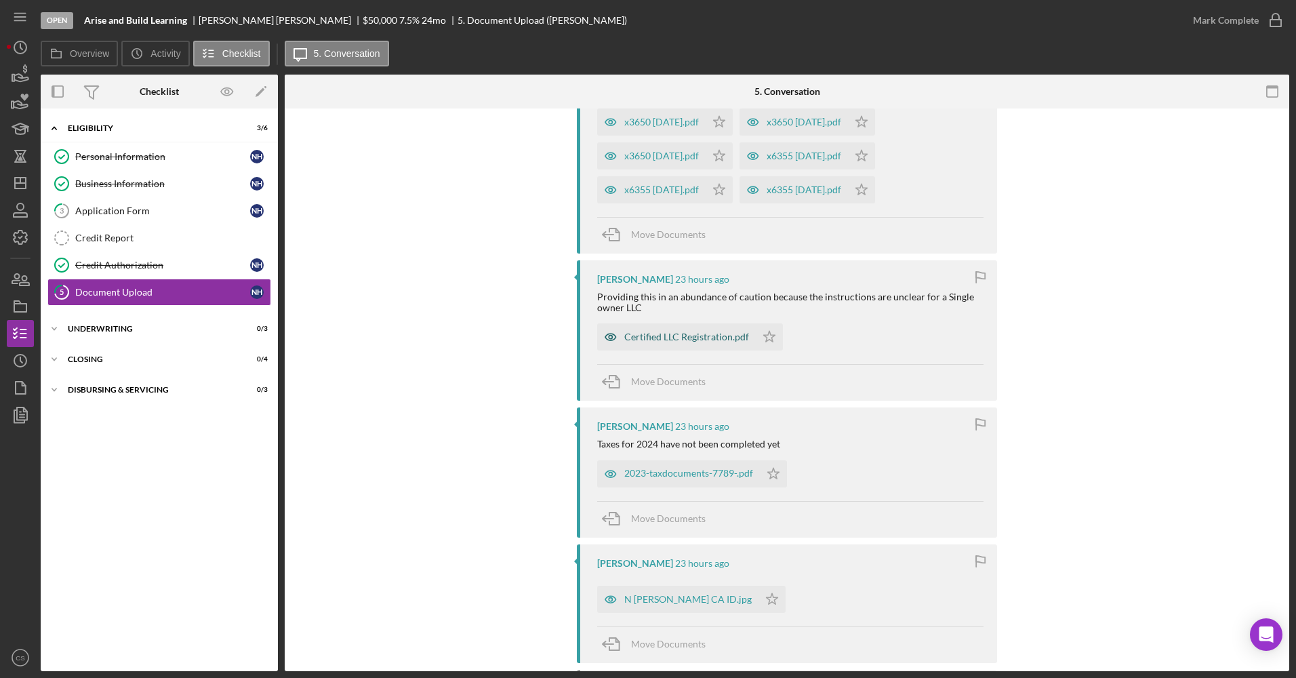
click at [704, 333] on div "Certified LLC Registration.pdf" at bounding box center [686, 336] width 125 height 11
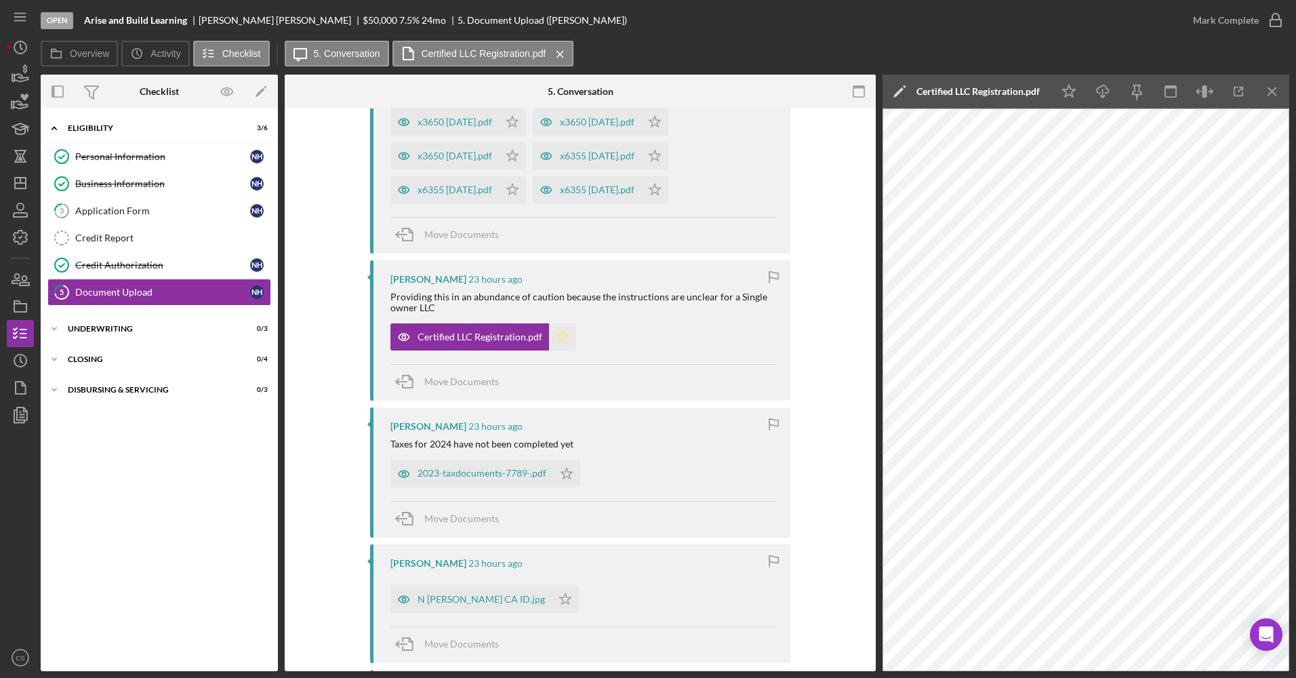
click at [552, 338] on icon "Icon/Star" at bounding box center [562, 336] width 27 height 27
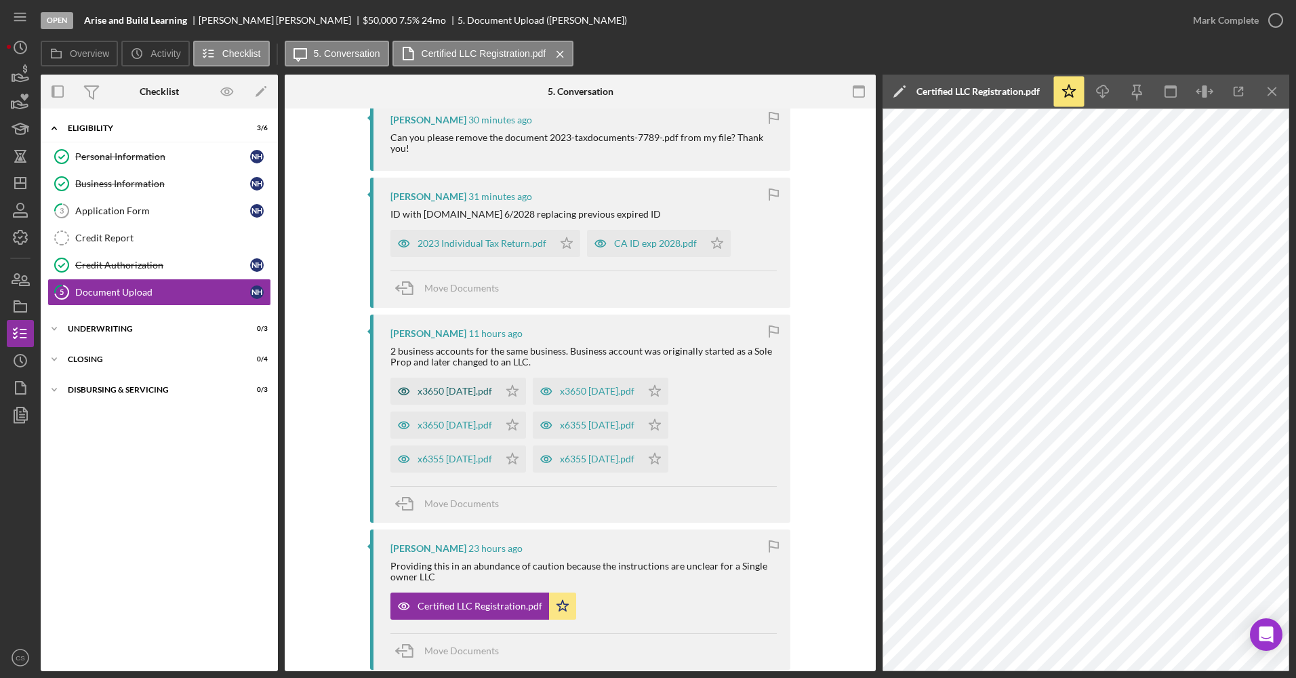
scroll to position [271, 0]
click at [499, 415] on div "x3650 June 2025.pdf" at bounding box center [444, 426] width 108 height 27
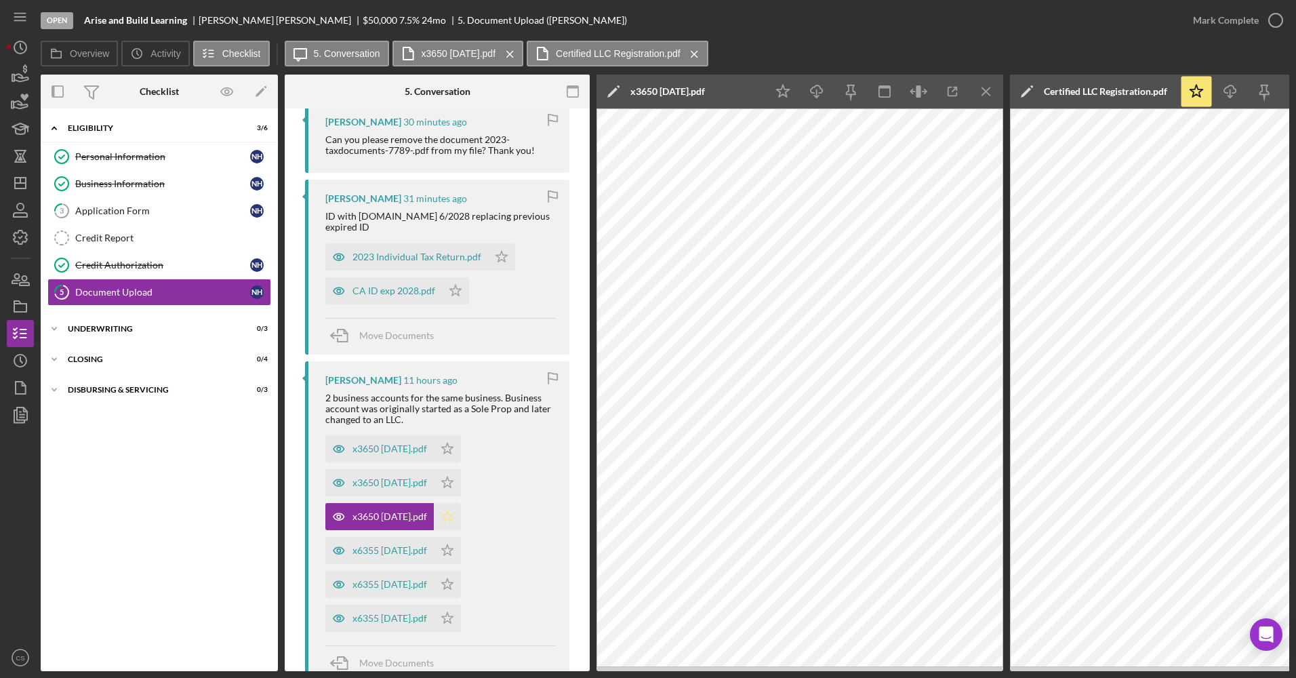
click at [456, 503] on icon "Icon/Star" at bounding box center [447, 516] width 27 height 27
click at [408, 477] on div "x3650 July 2025.pdf" at bounding box center [389, 482] width 75 height 11
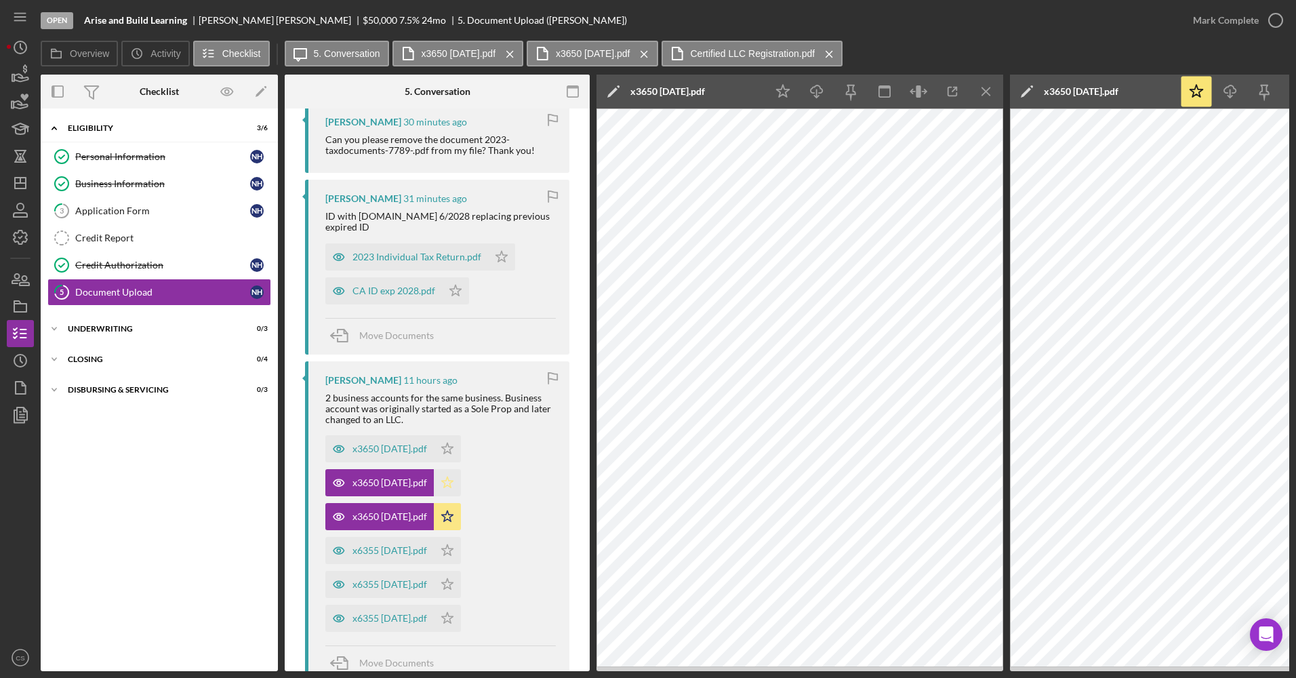
click at [461, 470] on icon "Icon/Star" at bounding box center [447, 482] width 27 height 27
click at [422, 443] on div "x3650 August 2025.pdf" at bounding box center [389, 448] width 75 height 11
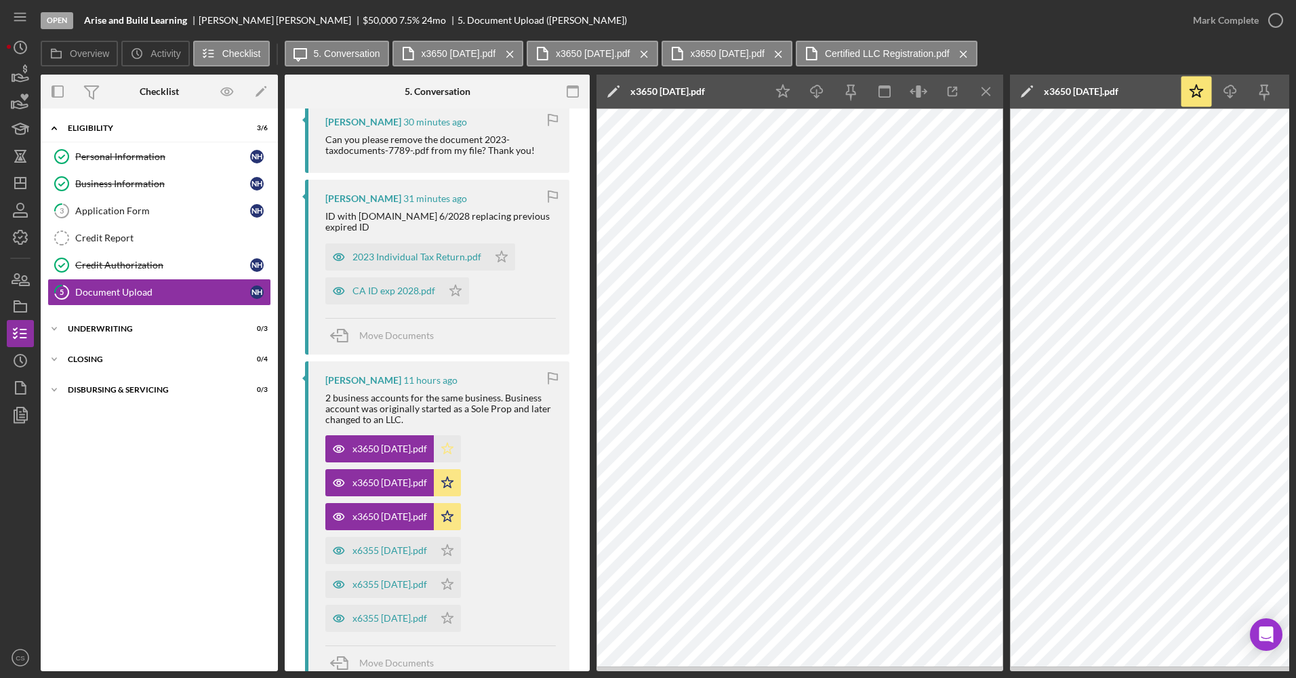
click at [461, 435] on icon "Icon/Star" at bounding box center [447, 448] width 27 height 27
click at [400, 604] on div "x6355 June 2025.pdf" at bounding box center [379, 617] width 108 height 27
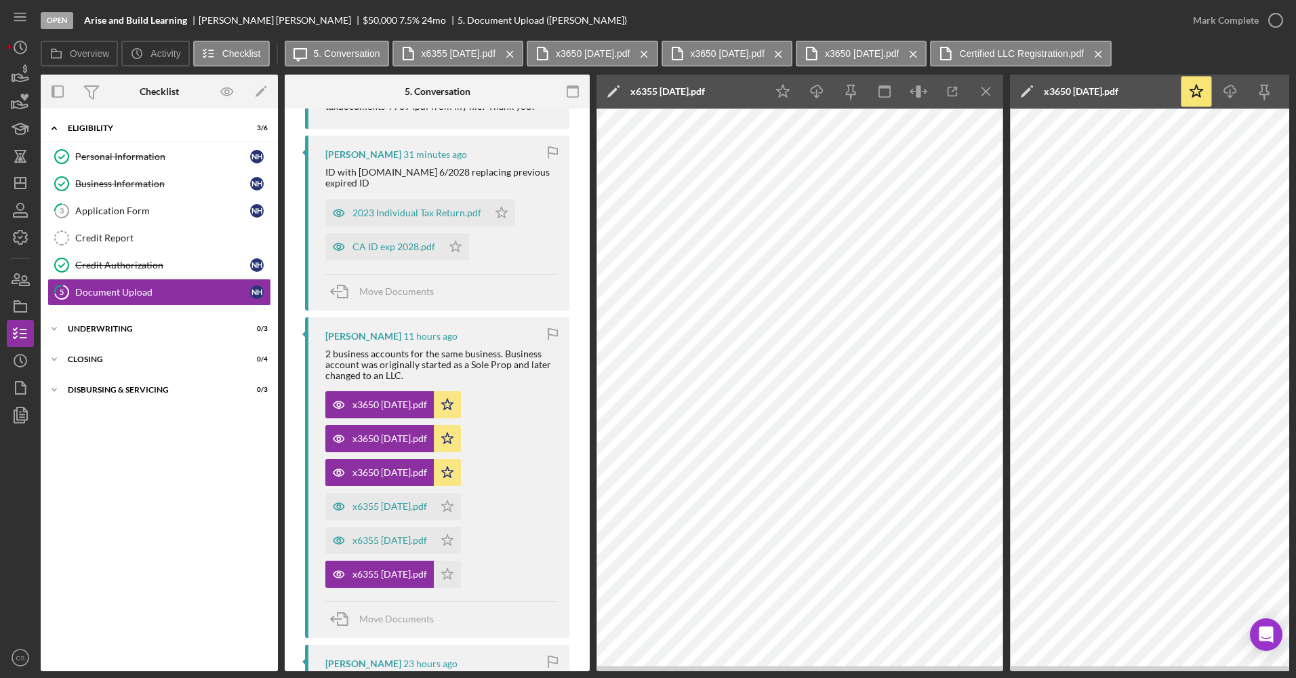
scroll to position [339, 0]
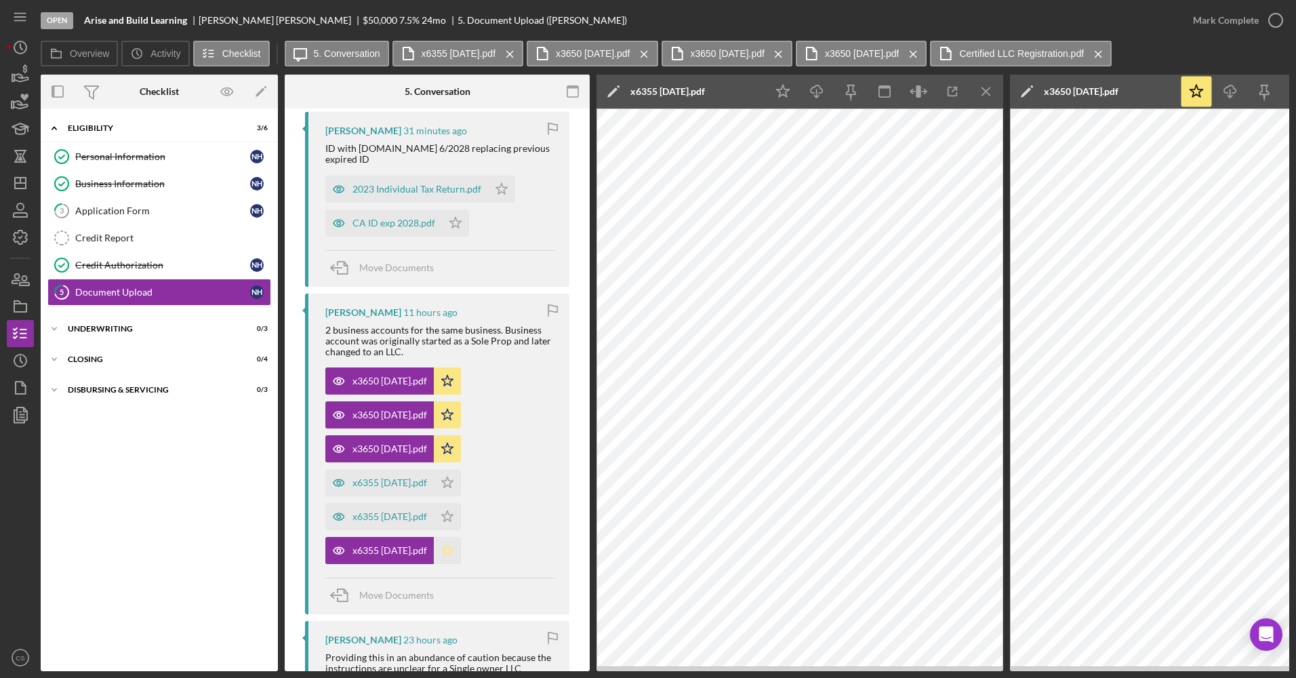
click at [458, 537] on icon "Icon/Star" at bounding box center [447, 550] width 27 height 27
click at [423, 511] on div "x6355 July 2025.pdf" at bounding box center [389, 516] width 75 height 11
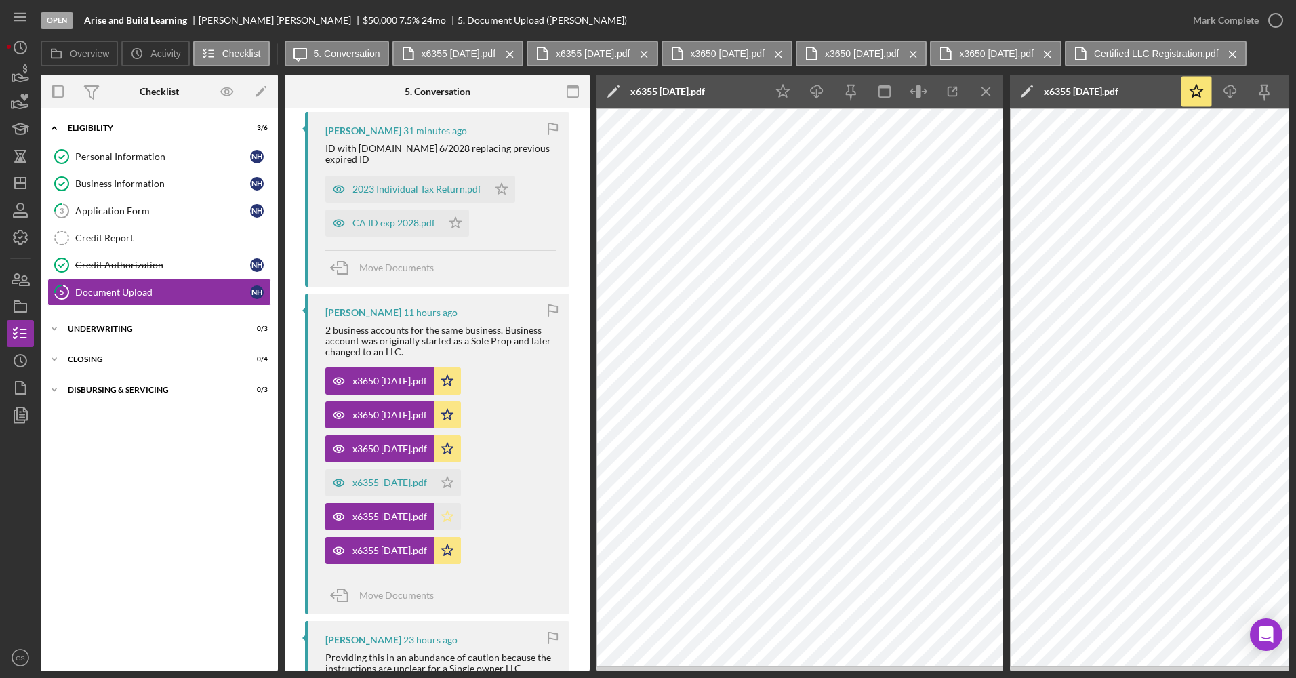
click at [457, 503] on icon "Icon/Star" at bounding box center [447, 516] width 27 height 27
click at [415, 469] on div "x6355 August 2025.pdf" at bounding box center [379, 482] width 108 height 27
click at [461, 469] on icon "Icon/Star" at bounding box center [447, 482] width 27 height 27
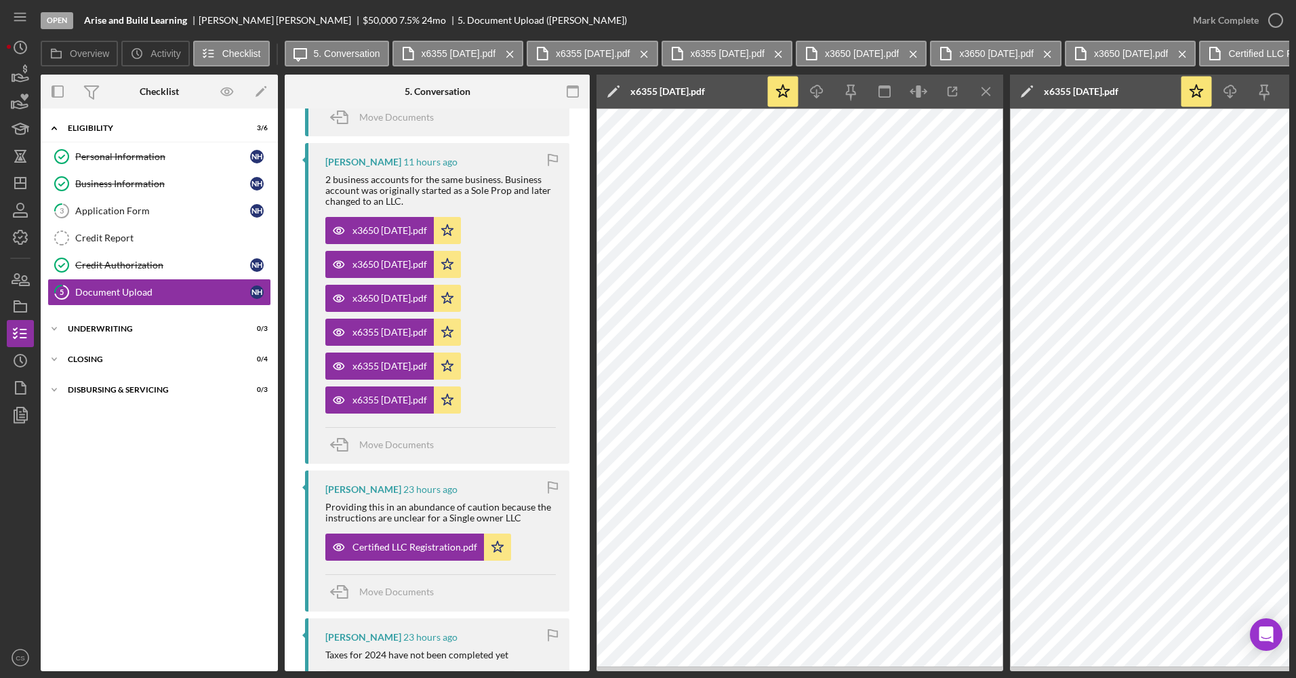
scroll to position [678, 0]
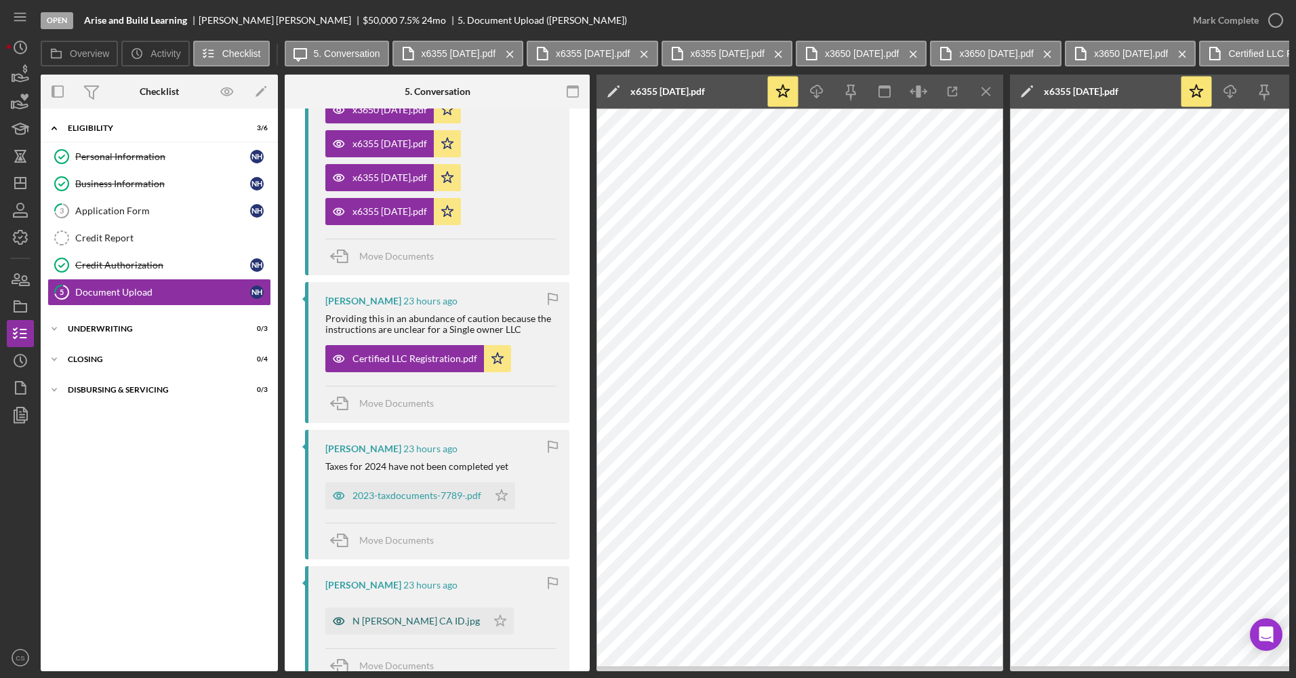
click at [400, 615] on div "N Howell CA ID.jpg" at bounding box center [415, 620] width 127 height 11
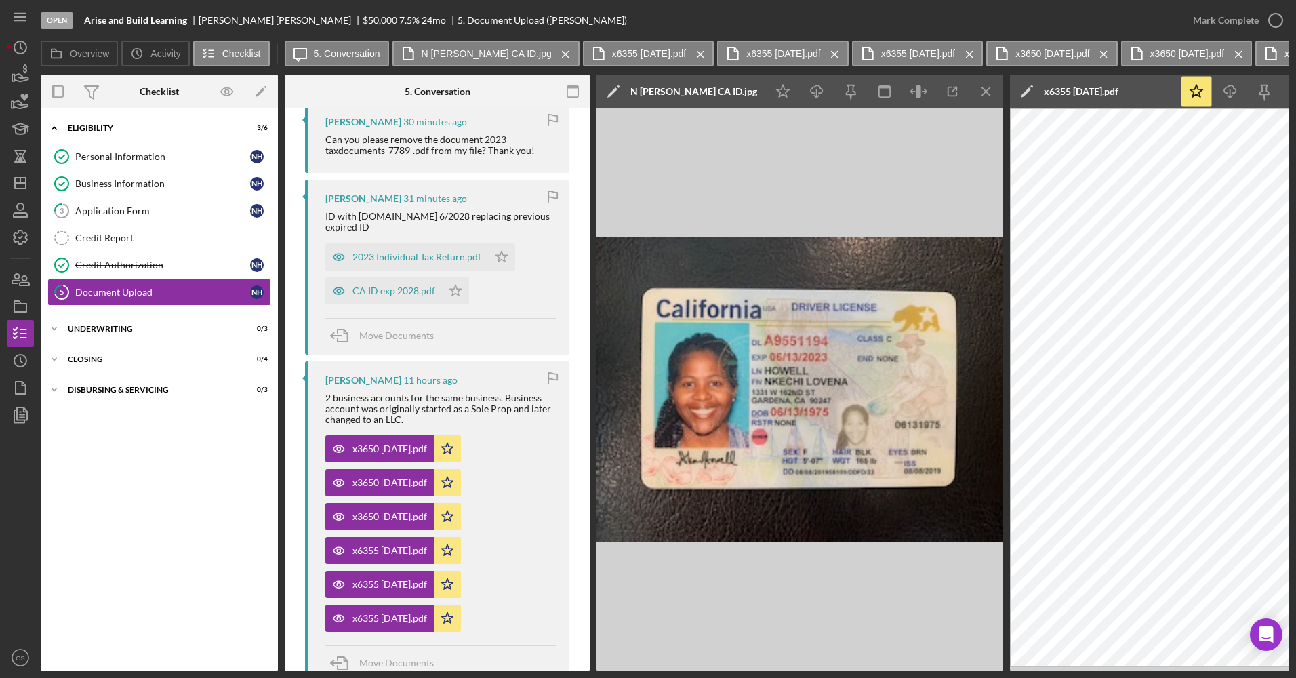
scroll to position [68, 0]
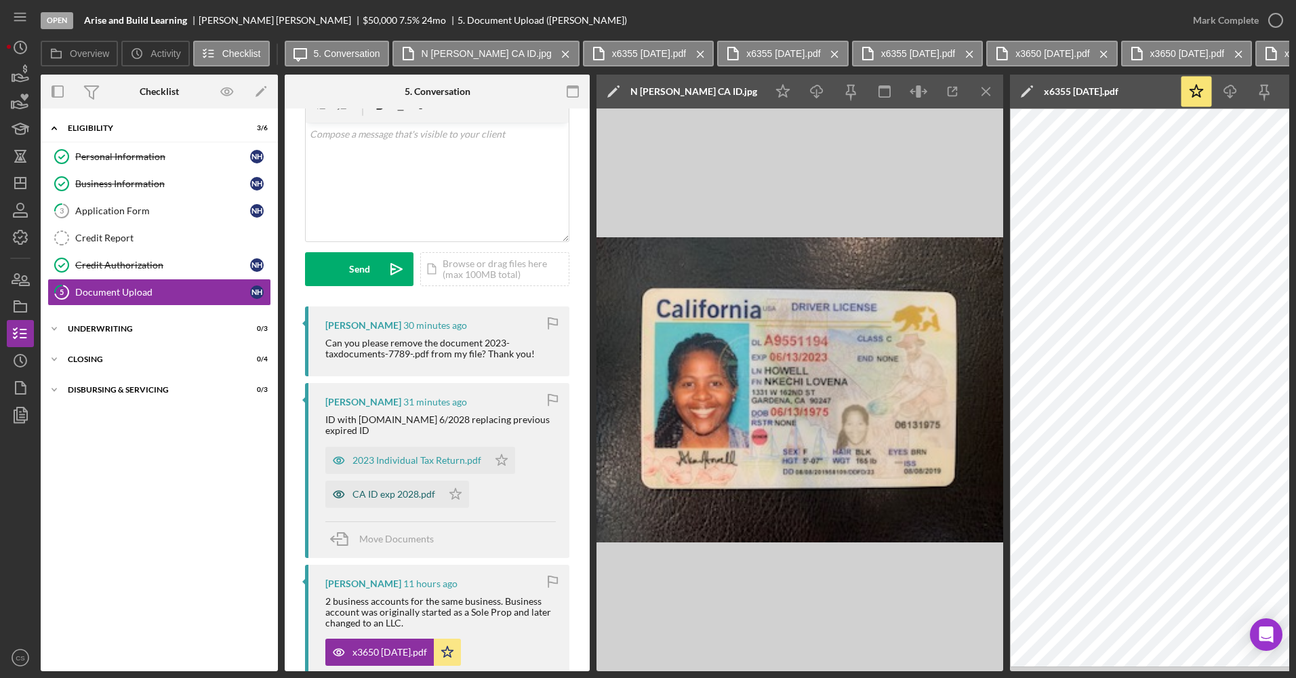
click at [392, 488] on div "CA ID exp 2028.pdf" at bounding box center [383, 493] width 117 height 27
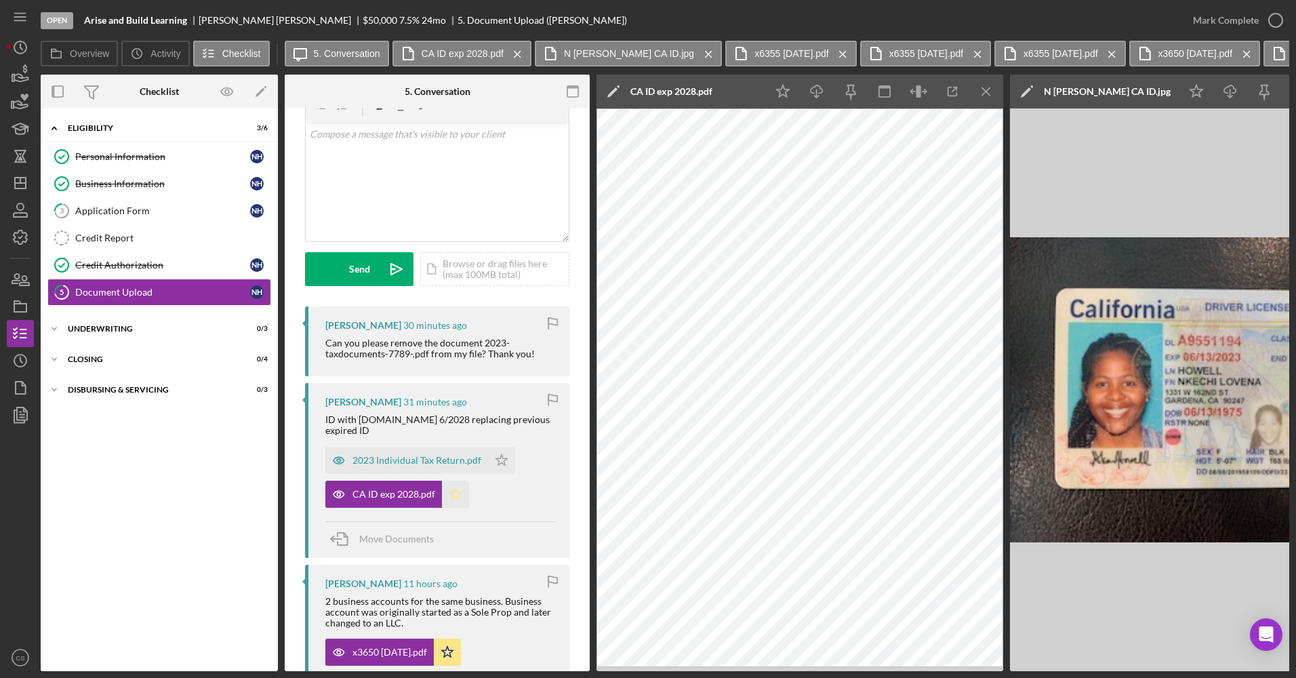
click at [457, 488] on polygon "button" at bounding box center [456, 493] width 12 height 11
click at [447, 447] on div "2023 Individual Tax Return.pdf" at bounding box center [406, 460] width 163 height 27
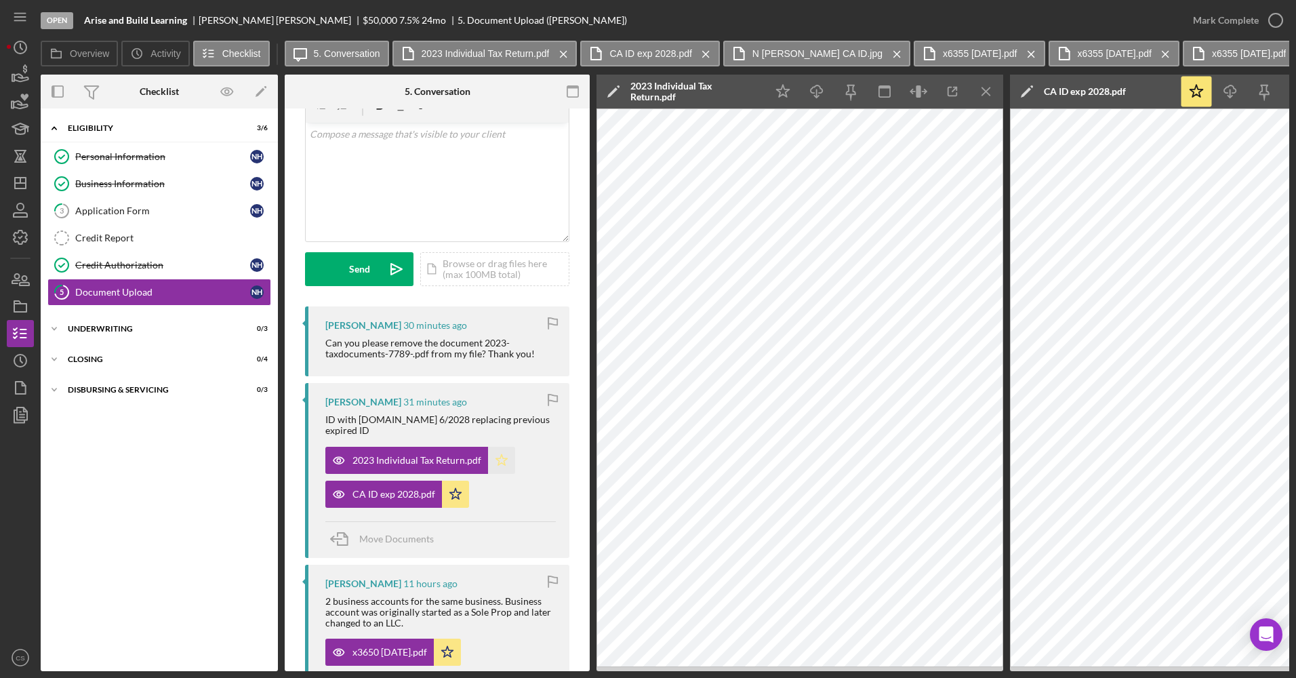
click at [506, 447] on icon "Icon/Star" at bounding box center [501, 460] width 27 height 27
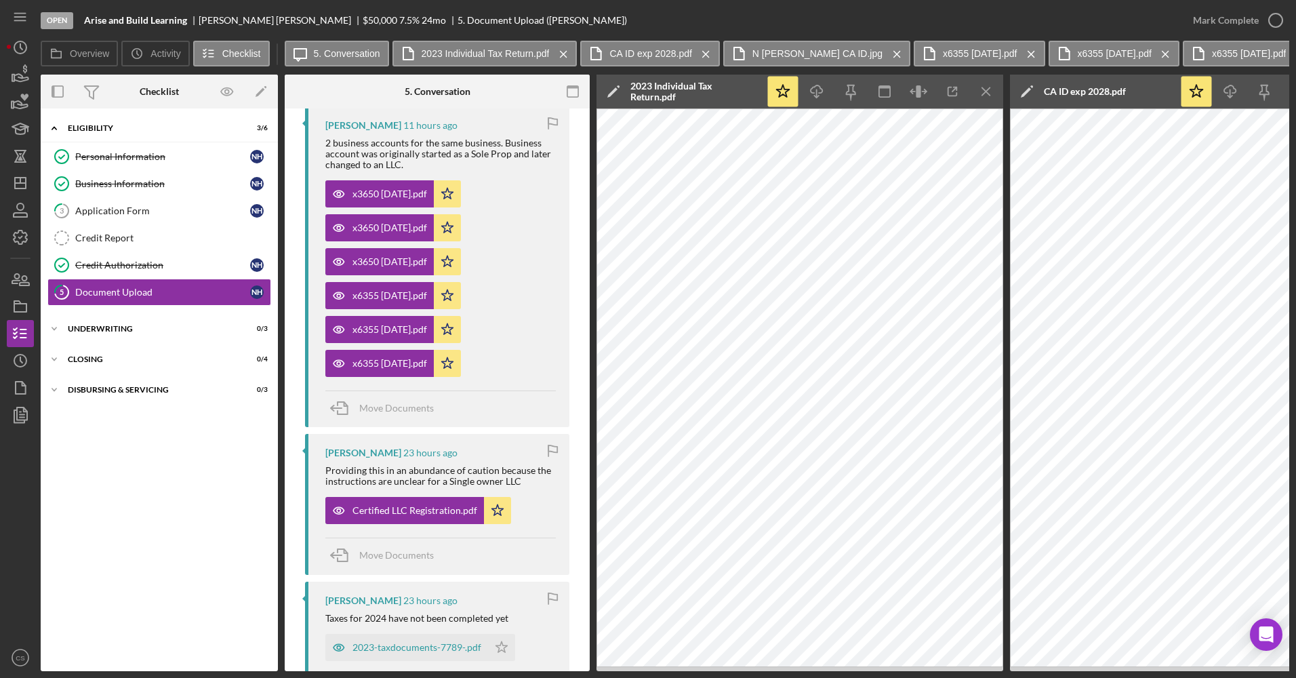
scroll to position [474, 0]
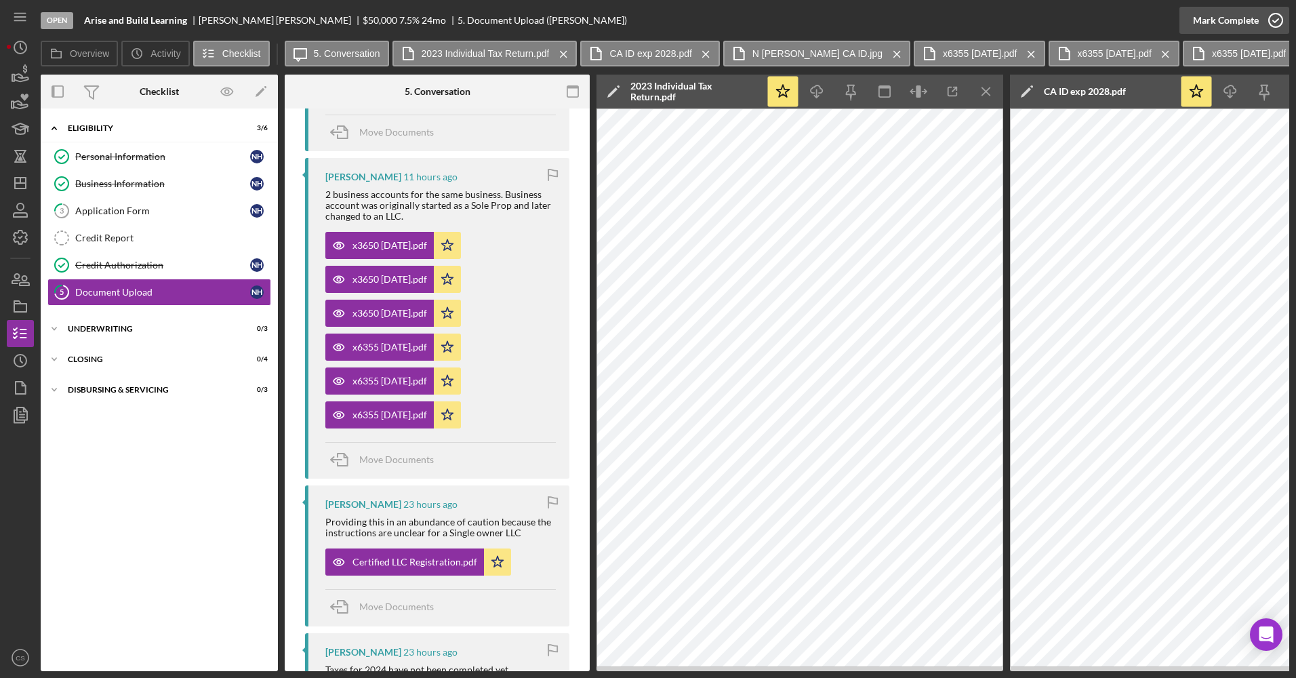
click at [1249, 22] on div "Mark Complete" at bounding box center [1226, 20] width 66 height 27
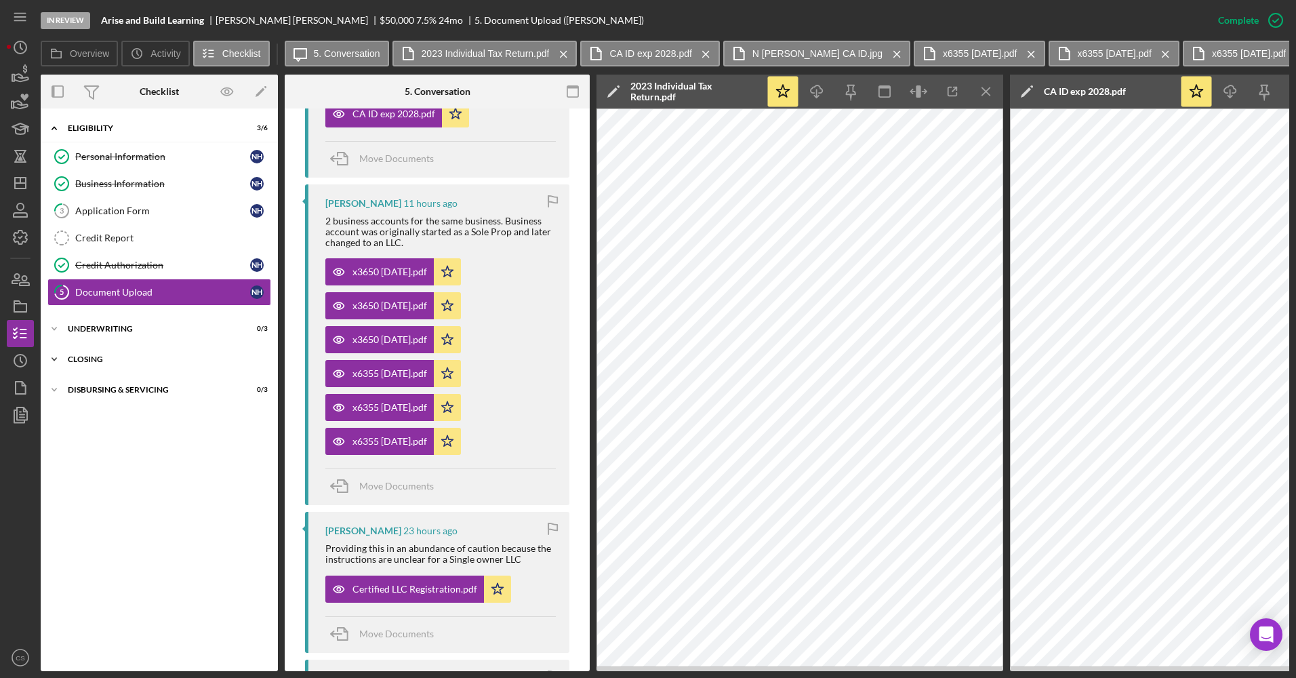
scroll to position [724, 0]
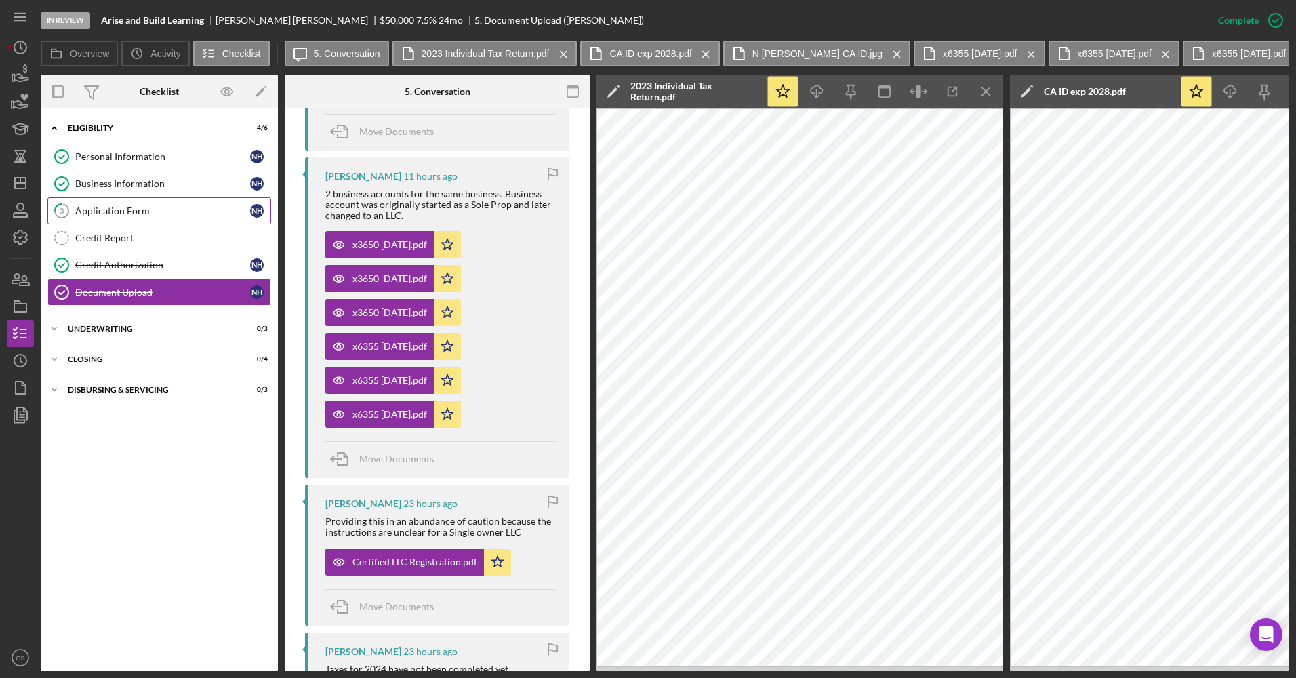
click at [157, 208] on div "Application Form" at bounding box center [162, 210] width 175 height 11
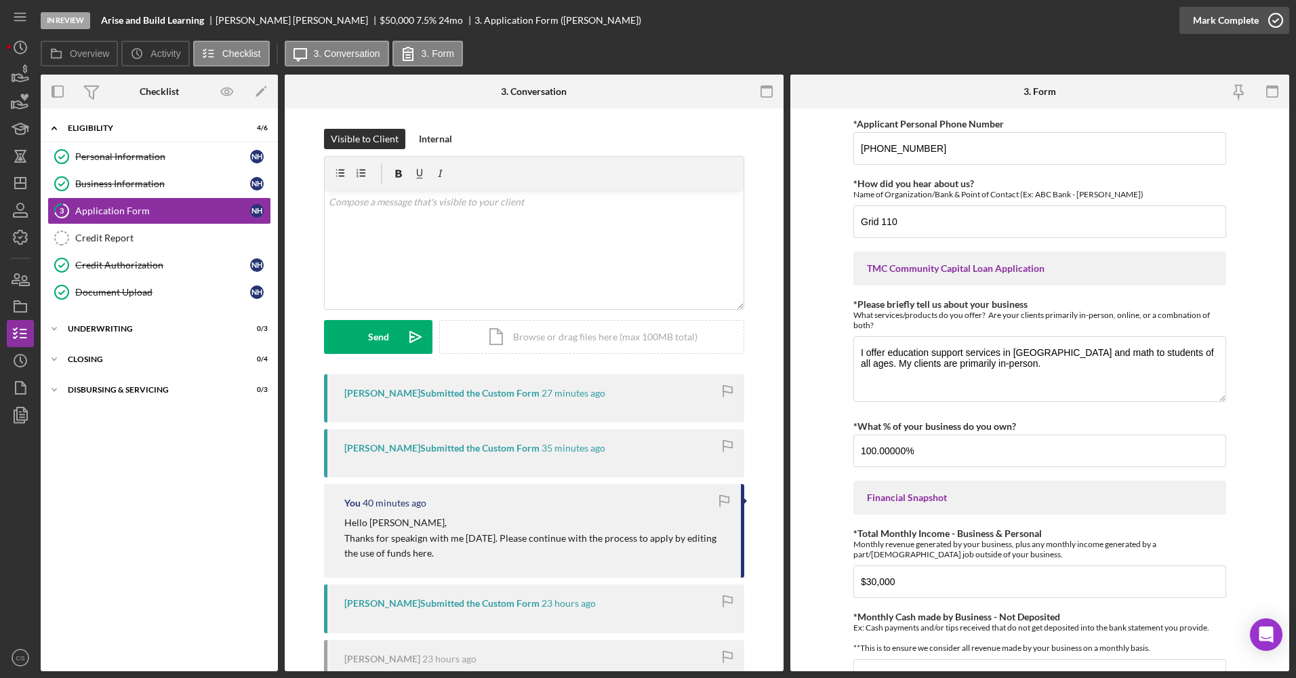
click at [1208, 14] on div "Mark Complete" at bounding box center [1226, 20] width 66 height 27
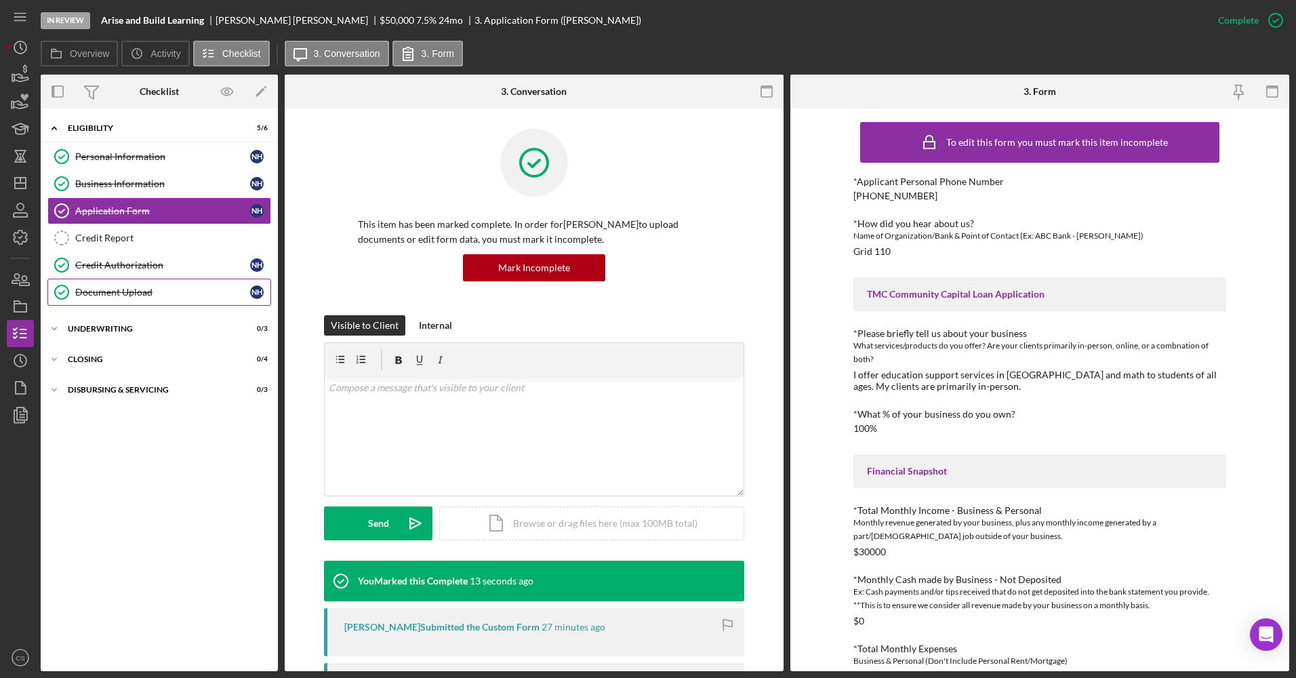
drag, startPoint x: 125, startPoint y: 296, endPoint x: 141, endPoint y: 294, distance: 16.4
click at [125, 296] on div "Document Upload" at bounding box center [162, 292] width 175 height 11
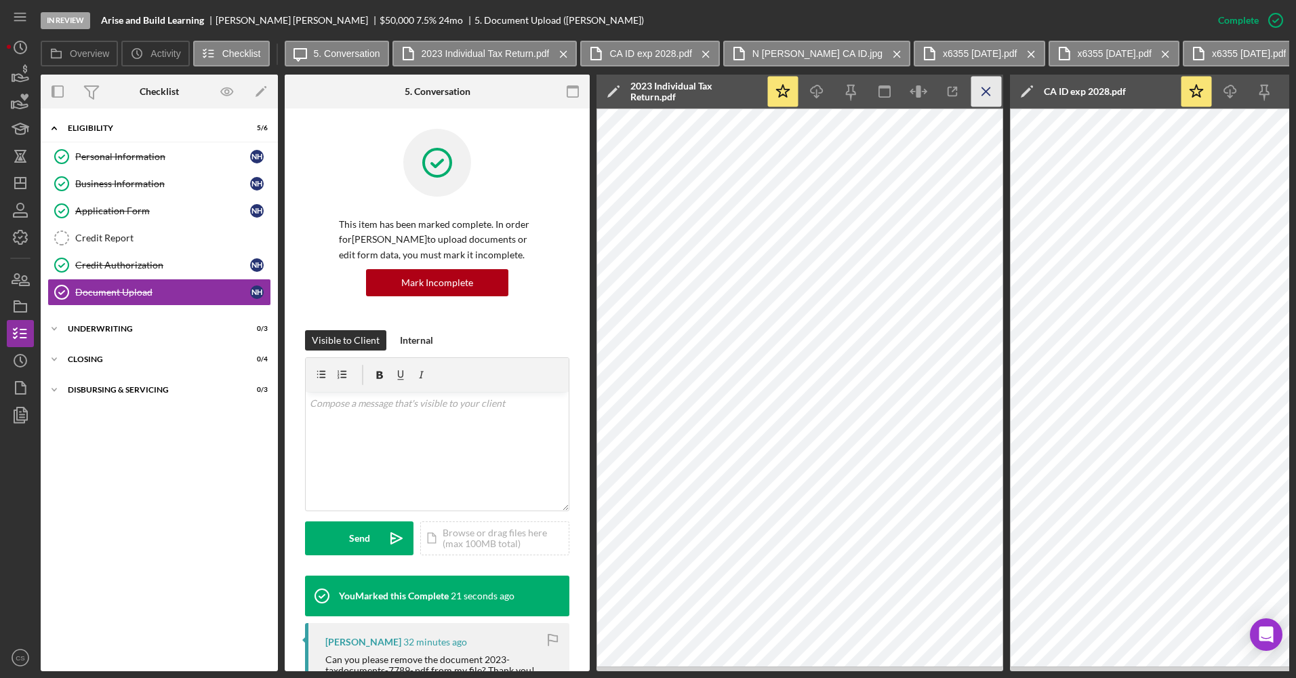
click at [991, 102] on icon "Icon/Menu Close" at bounding box center [986, 92] width 30 height 30
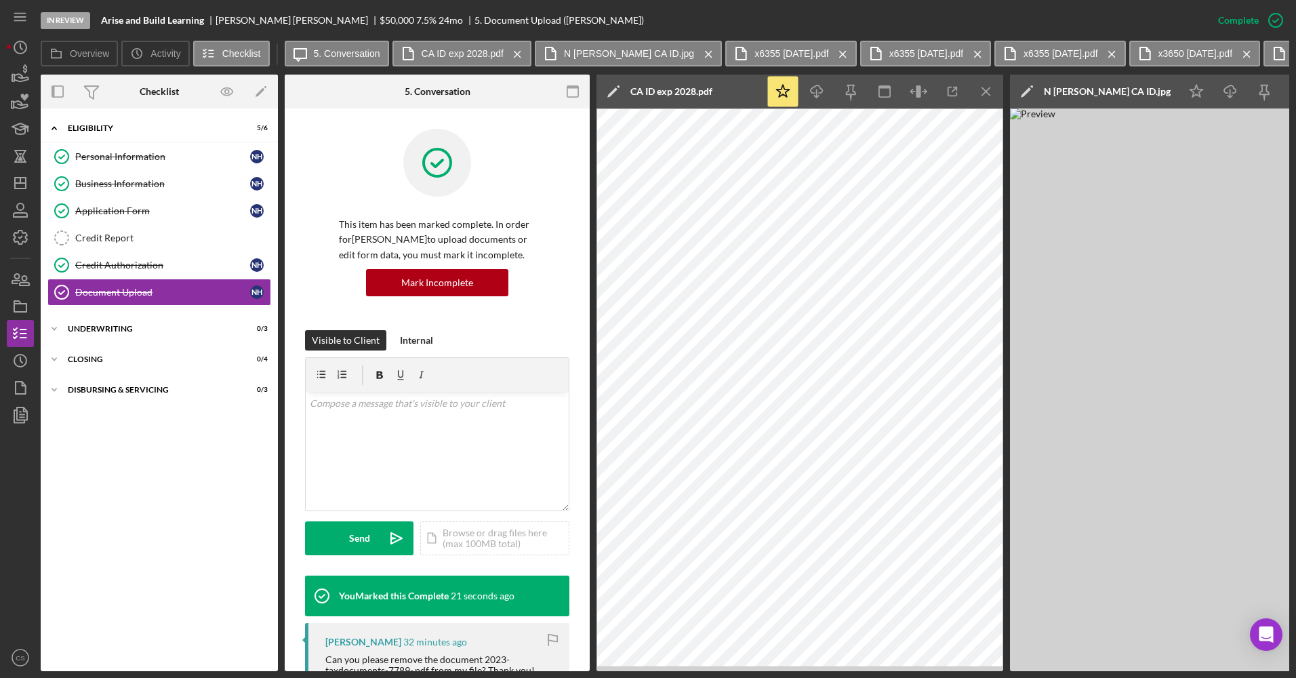
click at [991, 102] on icon "Icon/Menu Close" at bounding box center [986, 92] width 30 height 30
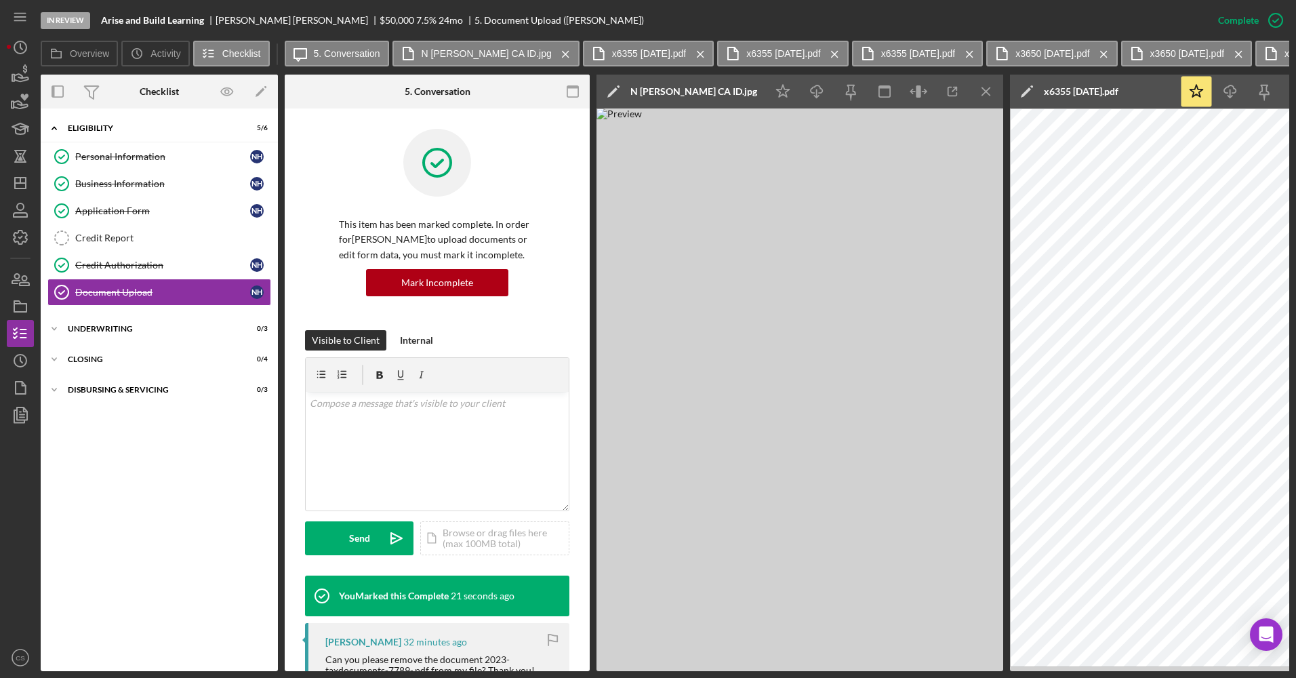
click at [991, 102] on icon "Icon/Menu Close" at bounding box center [986, 92] width 30 height 30
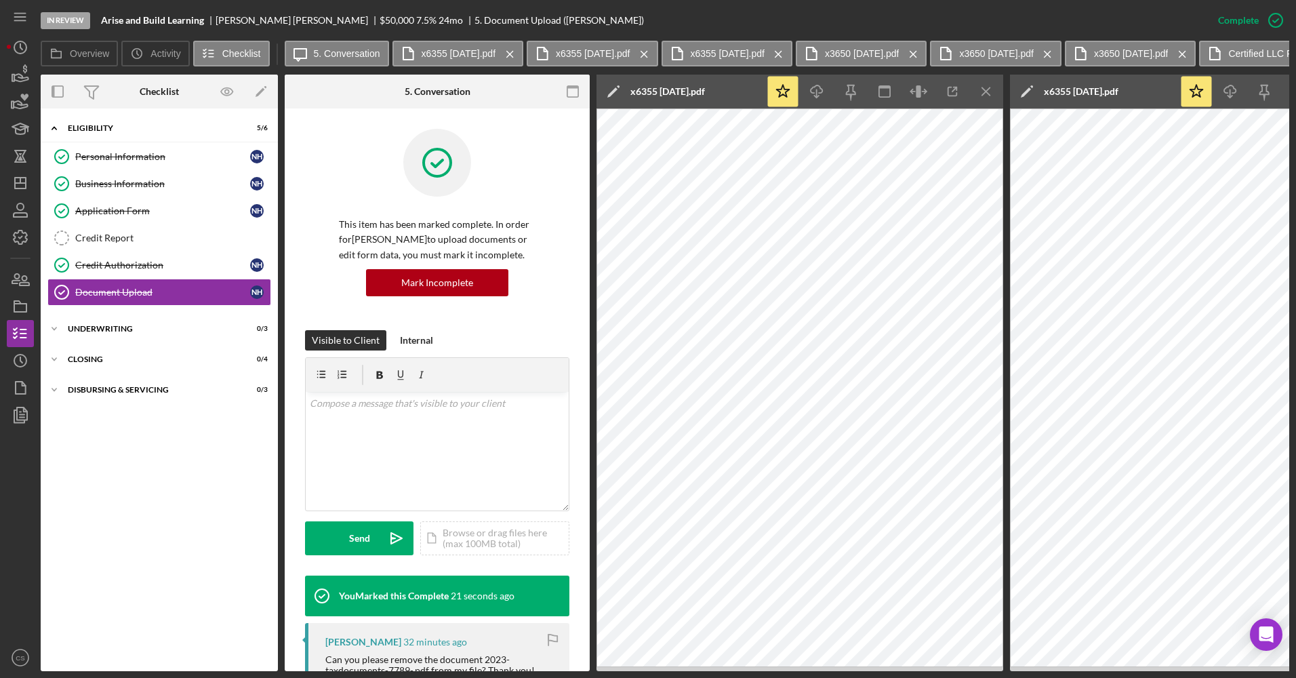
click at [991, 102] on icon "Icon/Menu Close" at bounding box center [986, 92] width 30 height 30
drag, startPoint x: 200, startPoint y: 19, endPoint x: 104, endPoint y: 21, distance: 95.6
click at [104, 21] on b "Arise and Build Learning" at bounding box center [152, 20] width 103 height 11
copy b "Arise and Build Learning"
click at [131, 262] on div "Credit Authorization" at bounding box center [162, 265] width 175 height 11
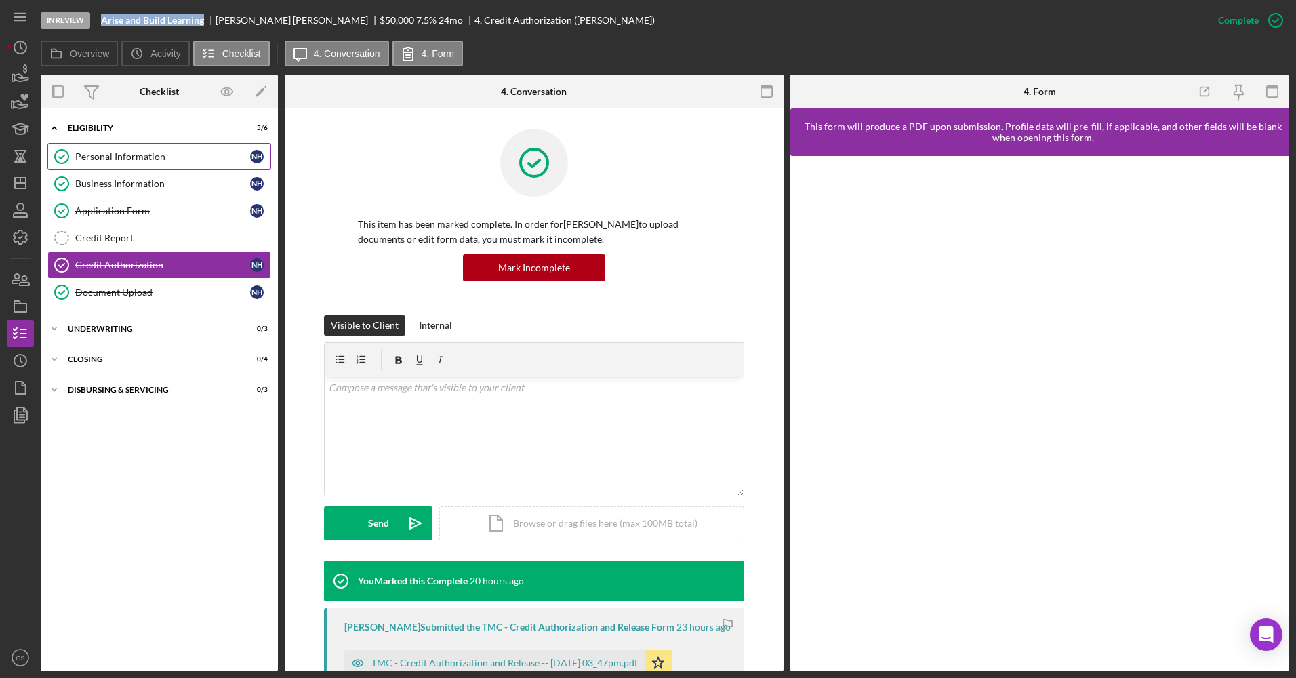
click at [174, 152] on div "Personal Information" at bounding box center [162, 156] width 175 height 11
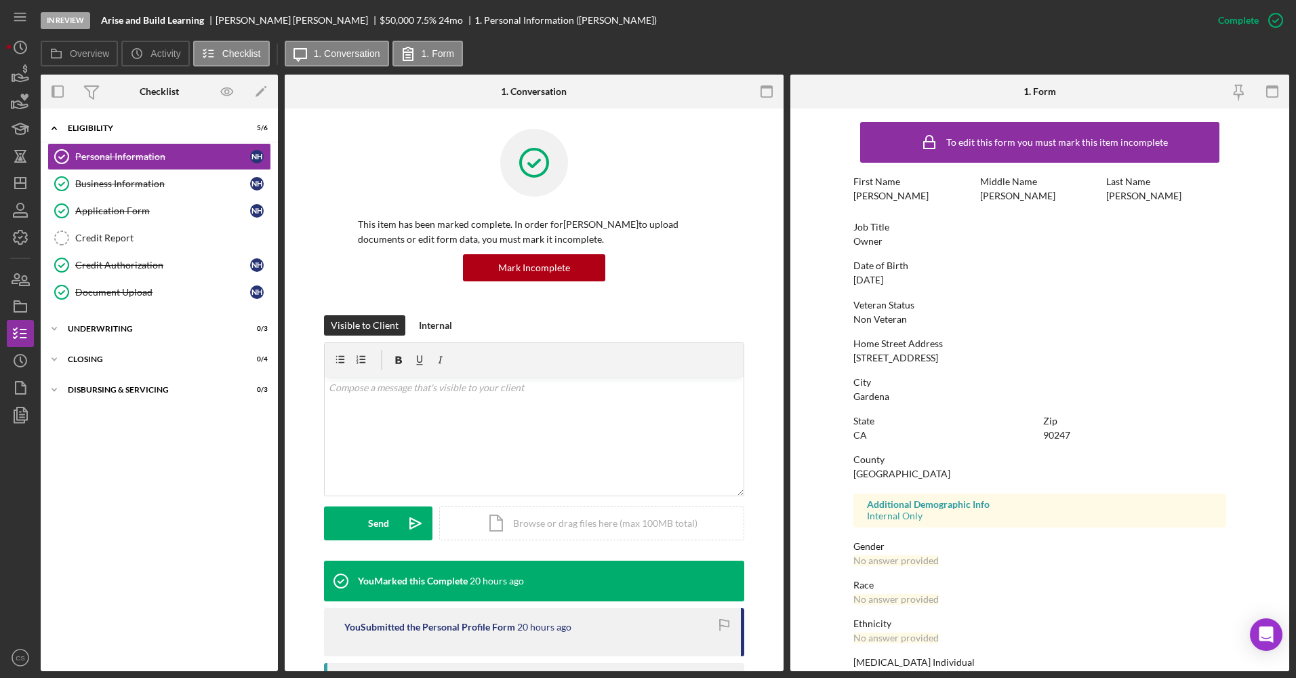
click at [879, 352] on div "1331 W 162nd Street" at bounding box center [895, 357] width 85 height 11
copy div "1331 W 162nd Street"
click at [192, 283] on link "Document Upload Document Upload N H" at bounding box center [159, 292] width 224 height 27
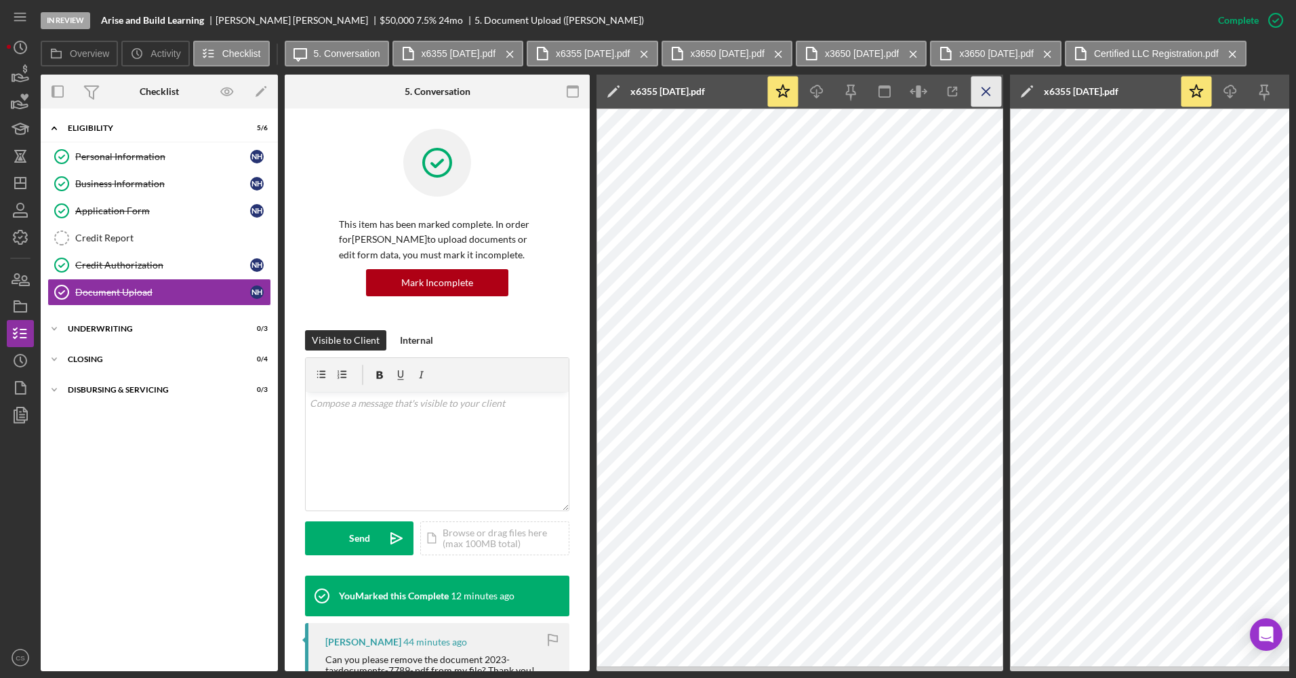
click at [979, 85] on icon "Icon/Menu Close" at bounding box center [986, 92] width 30 height 30
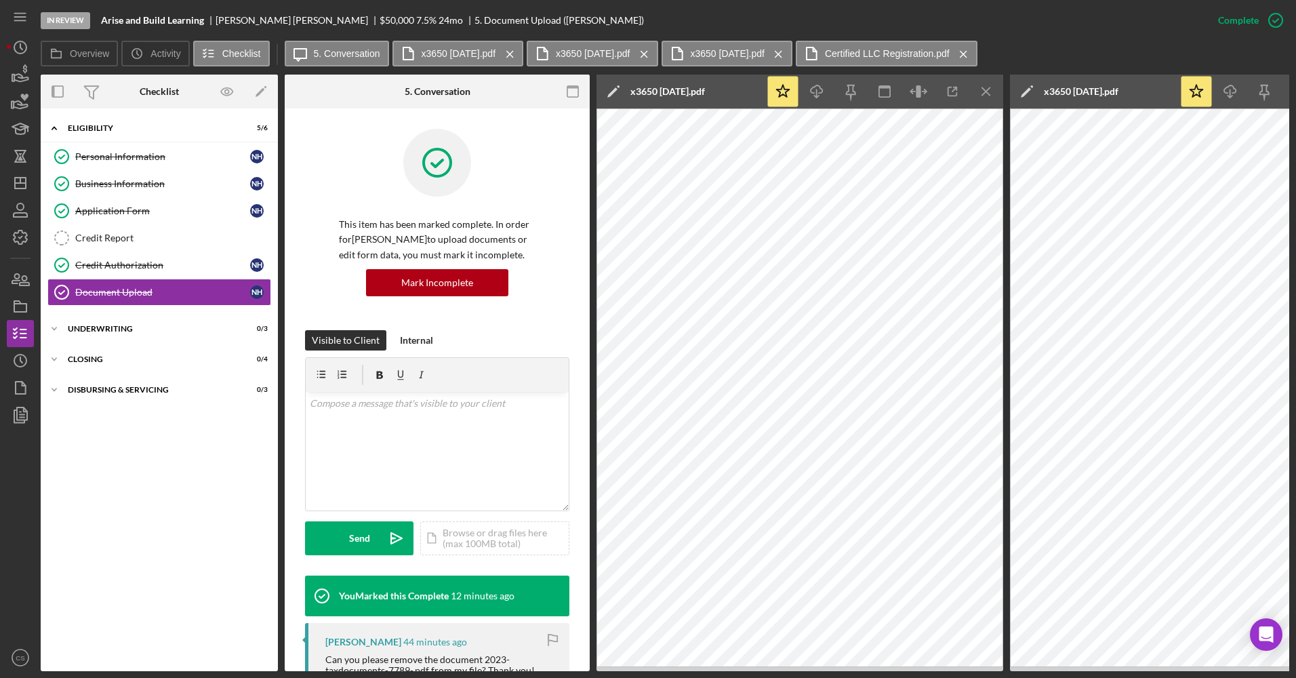
click at [979, 85] on icon "Icon/Menu Close" at bounding box center [986, 92] width 30 height 30
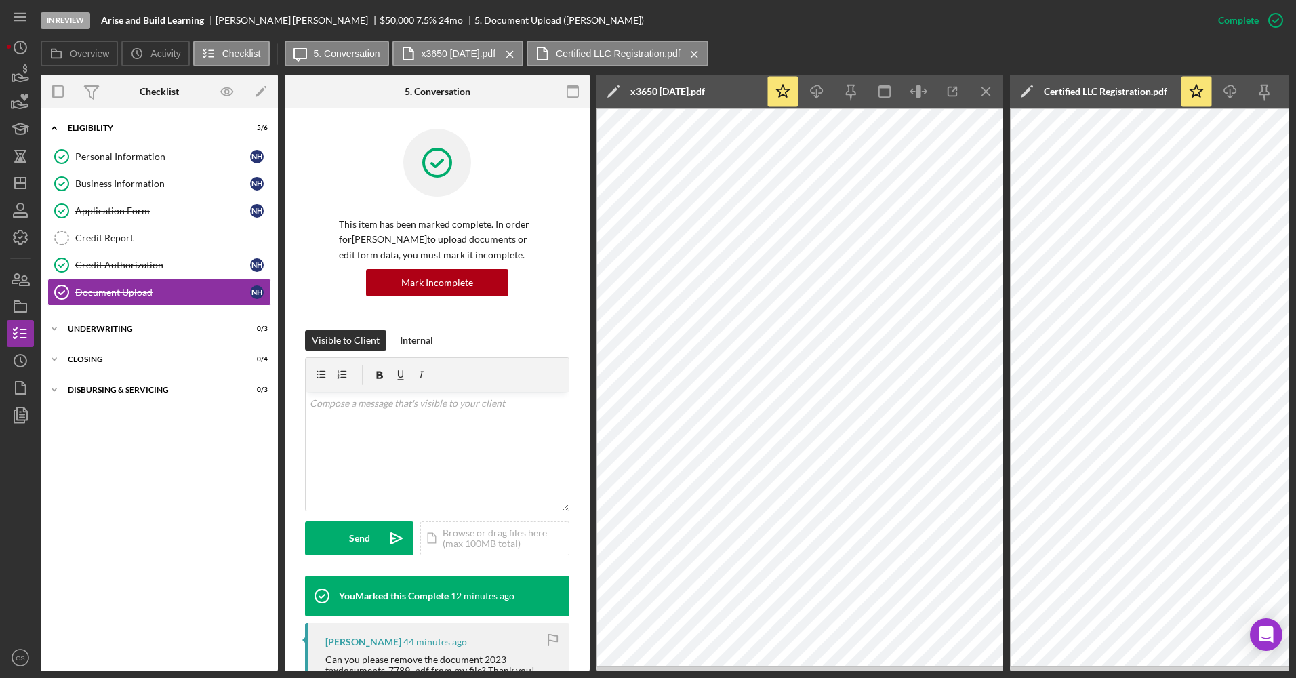
click at [979, 85] on icon "Icon/Menu Close" at bounding box center [986, 92] width 30 height 30
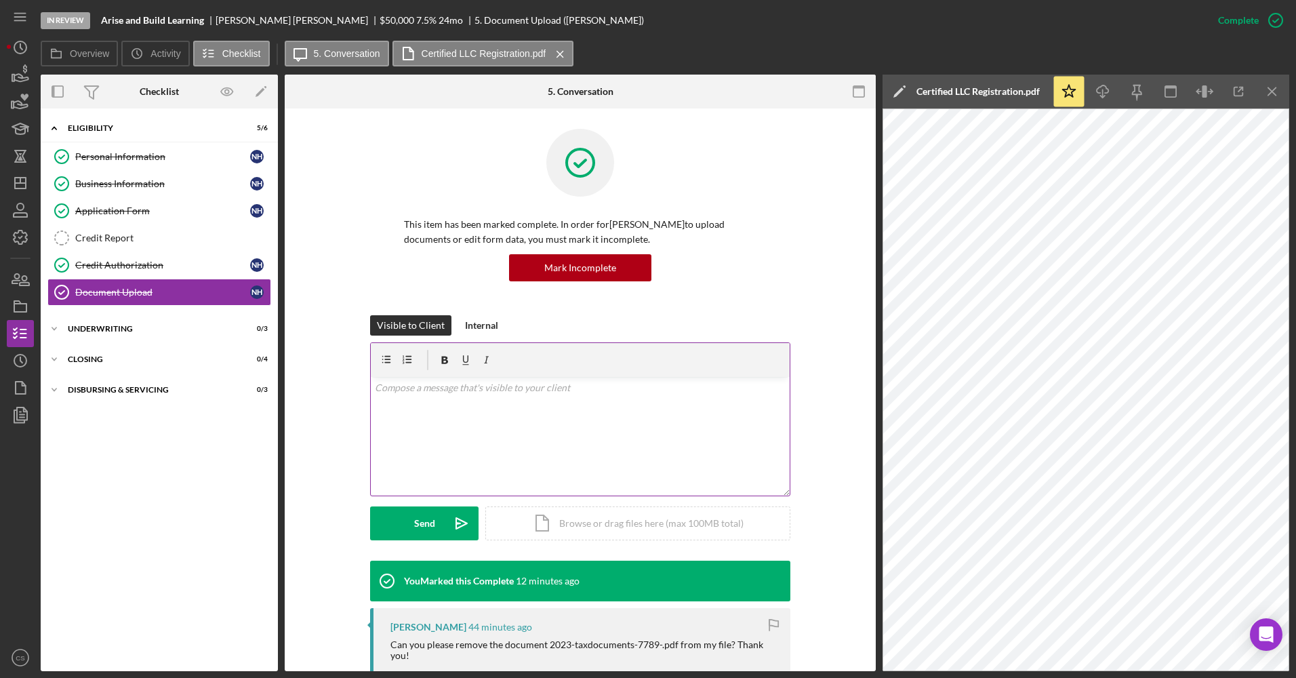
scroll to position [271, 0]
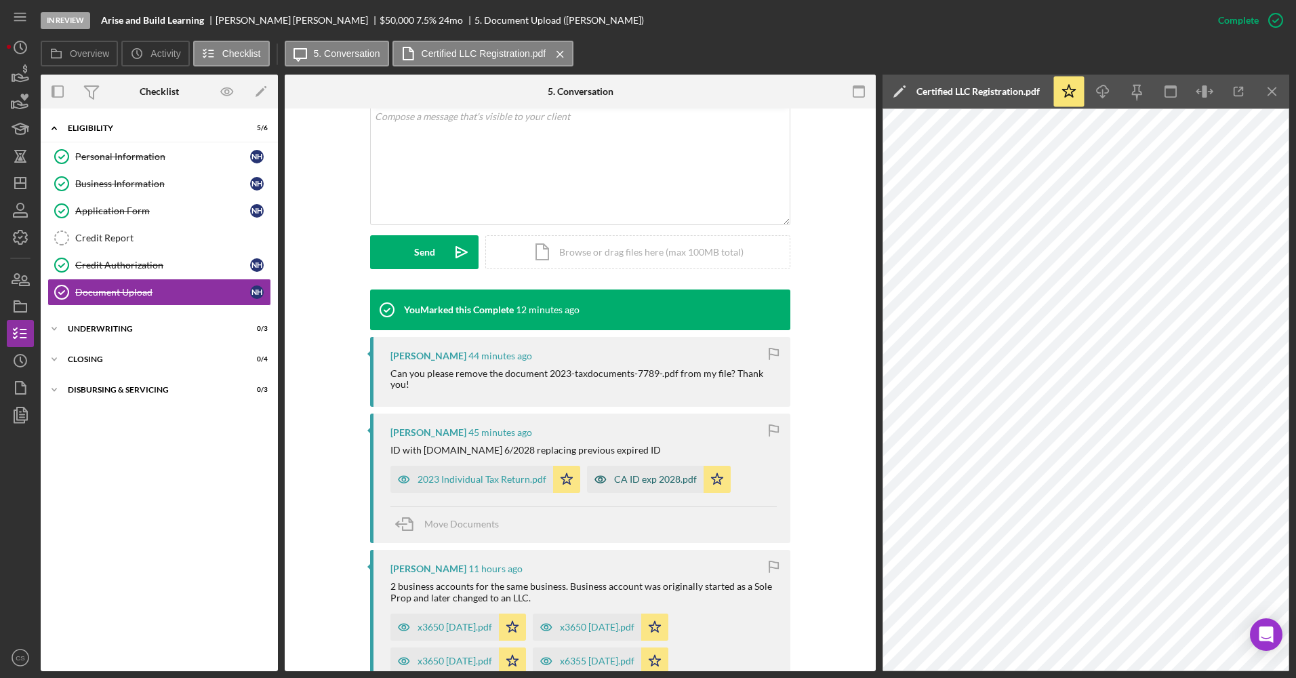
click at [665, 478] on div "CA ID exp 2028.pdf" at bounding box center [655, 479] width 83 height 11
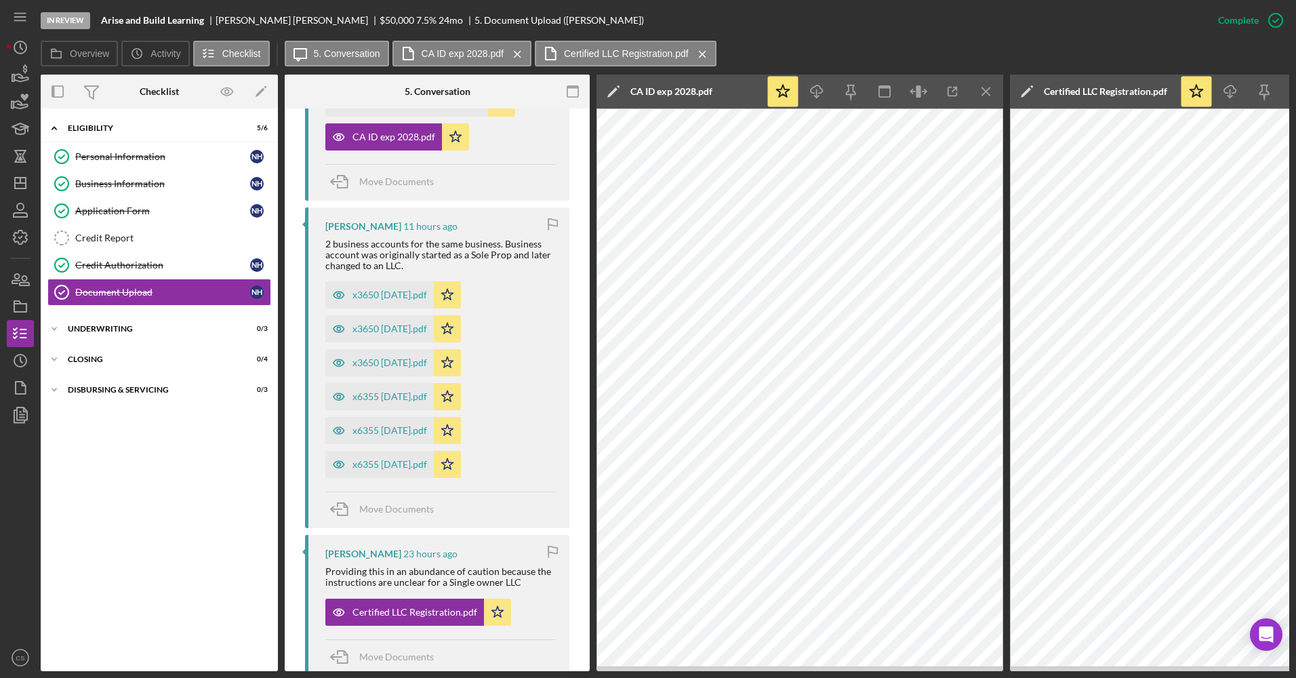
scroll to position [558, 0]
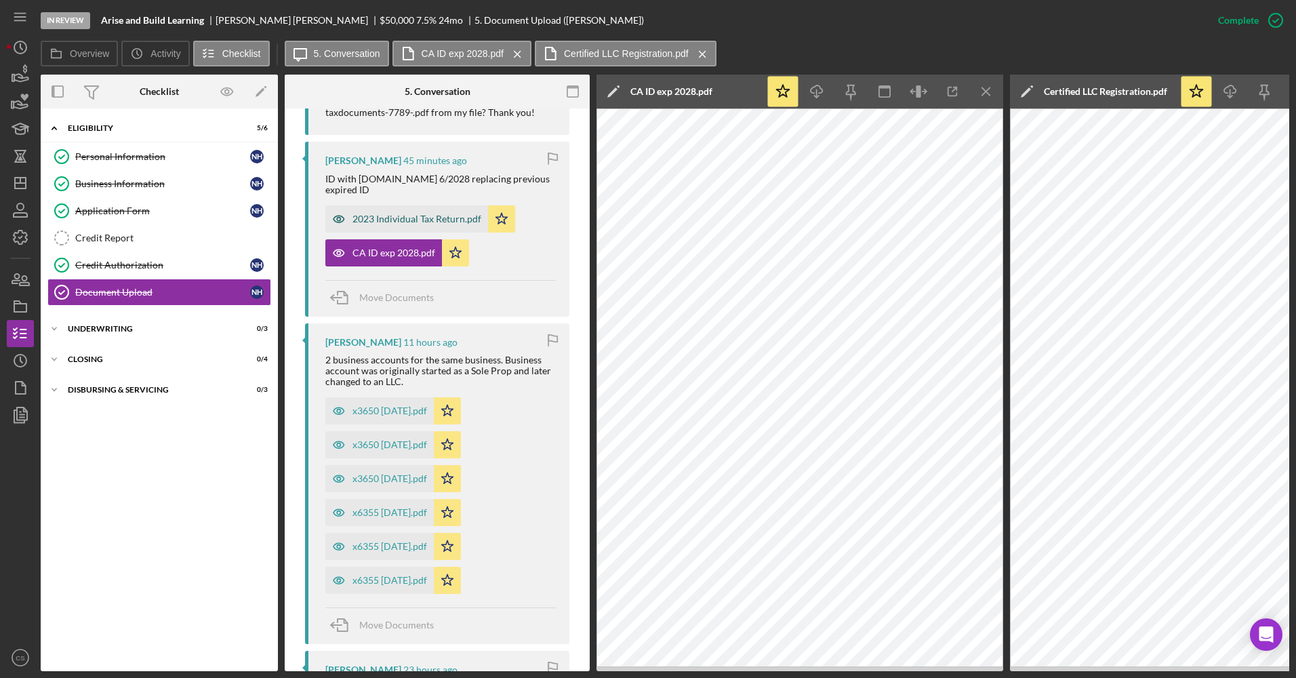
click at [396, 213] on div "2023 Individual Tax Return.pdf" at bounding box center [416, 218] width 129 height 11
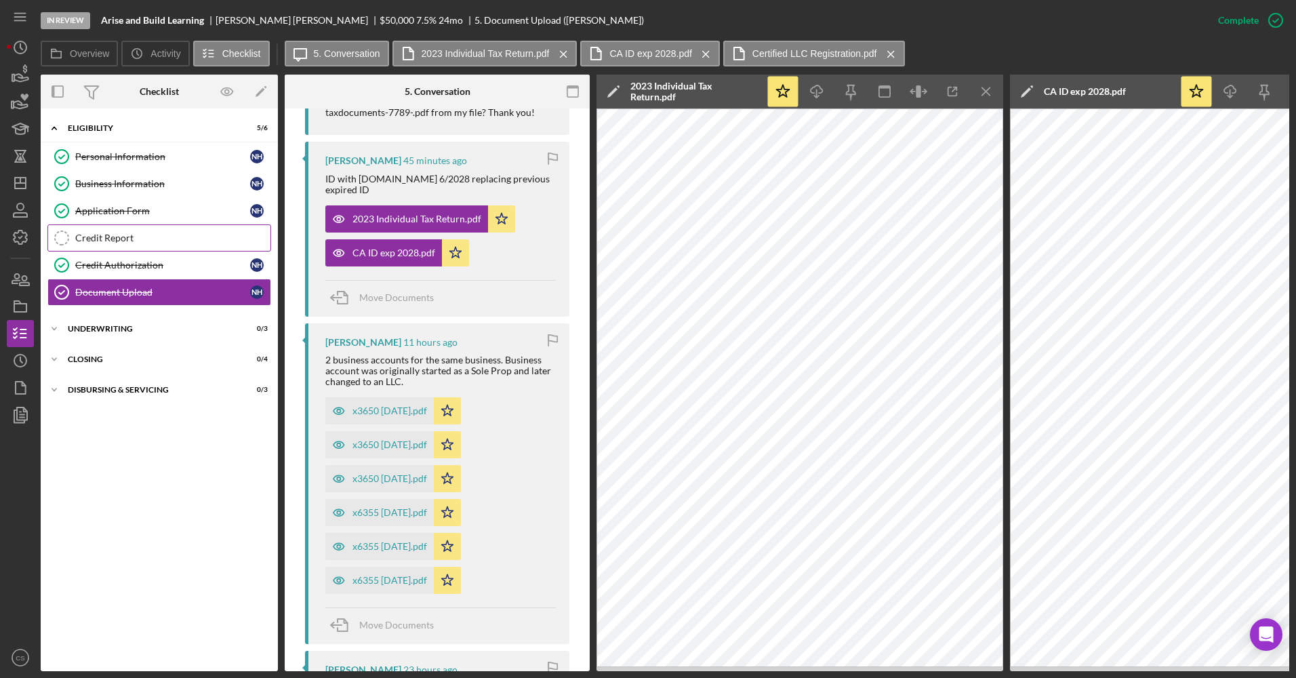
click at [101, 251] on div "Personal Information Personal Information N H Business Information Business Inf…" at bounding box center [159, 227] width 237 height 169
click at [213, 266] on div "Credit Authorization" at bounding box center [162, 265] width 175 height 11
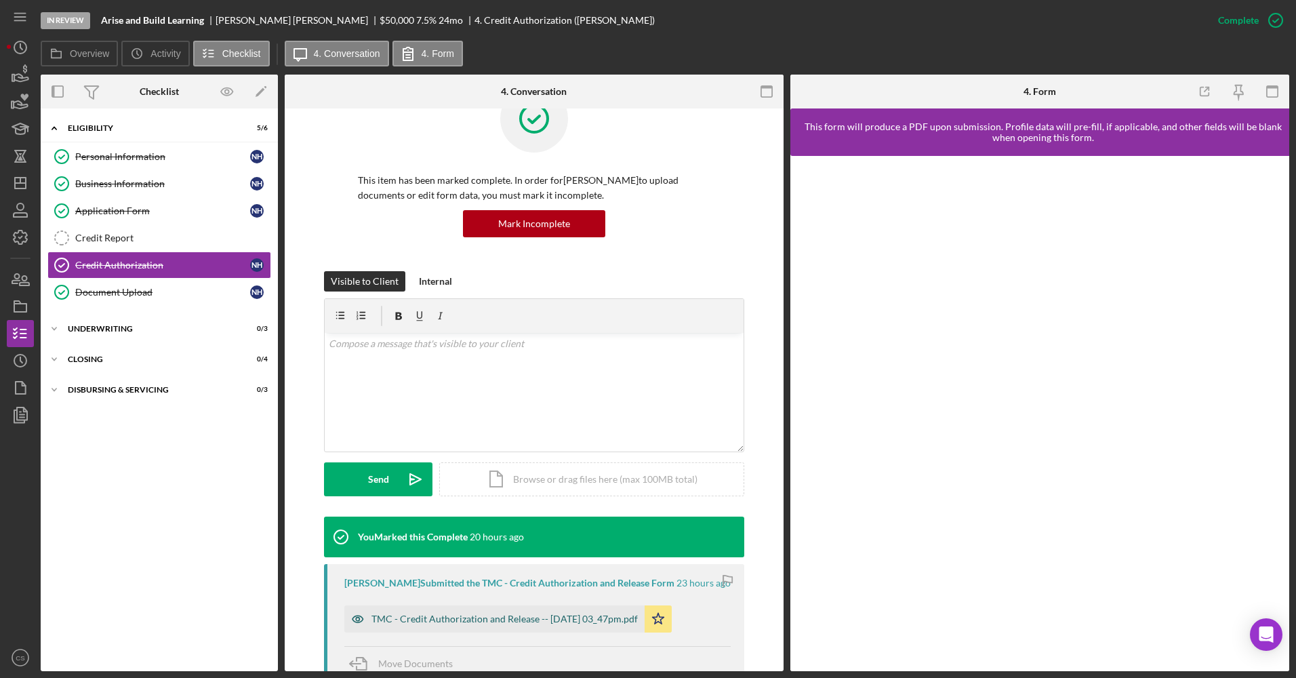
scroll to position [68, 0]
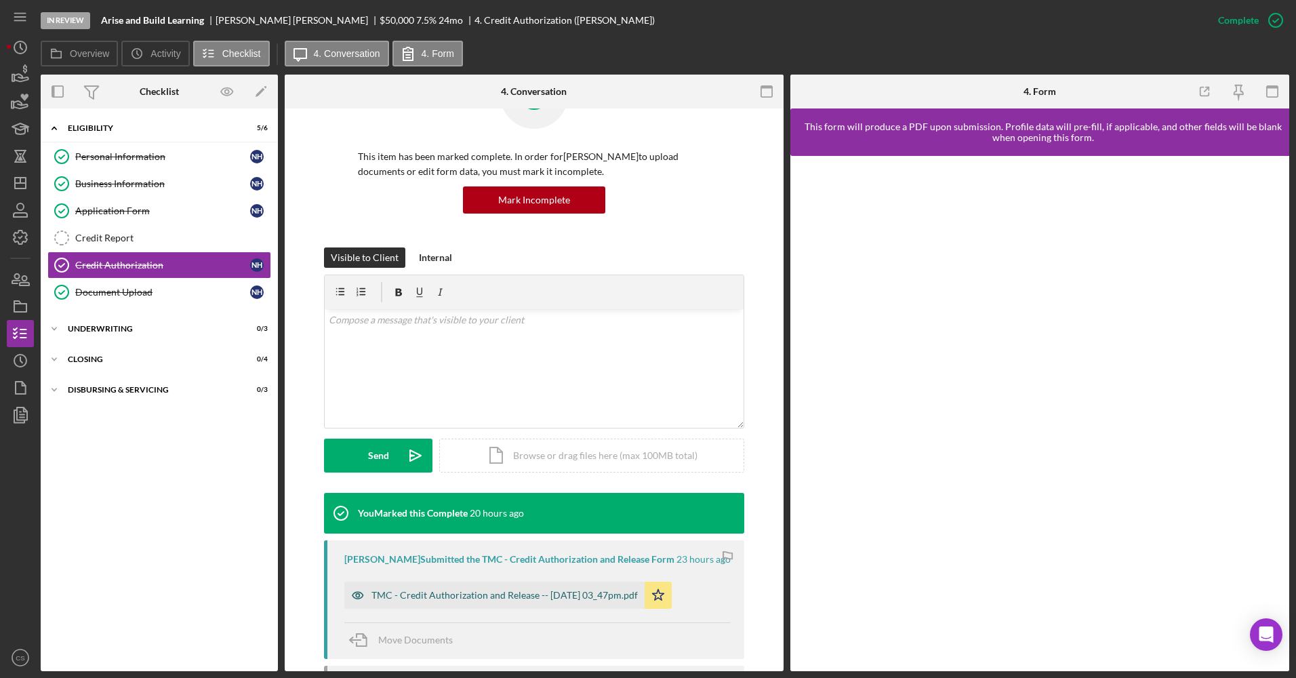
click at [486, 592] on div "TMC - Credit Authorization and Release -- 2025-09-24 03_47pm.pdf" at bounding box center [504, 595] width 266 height 11
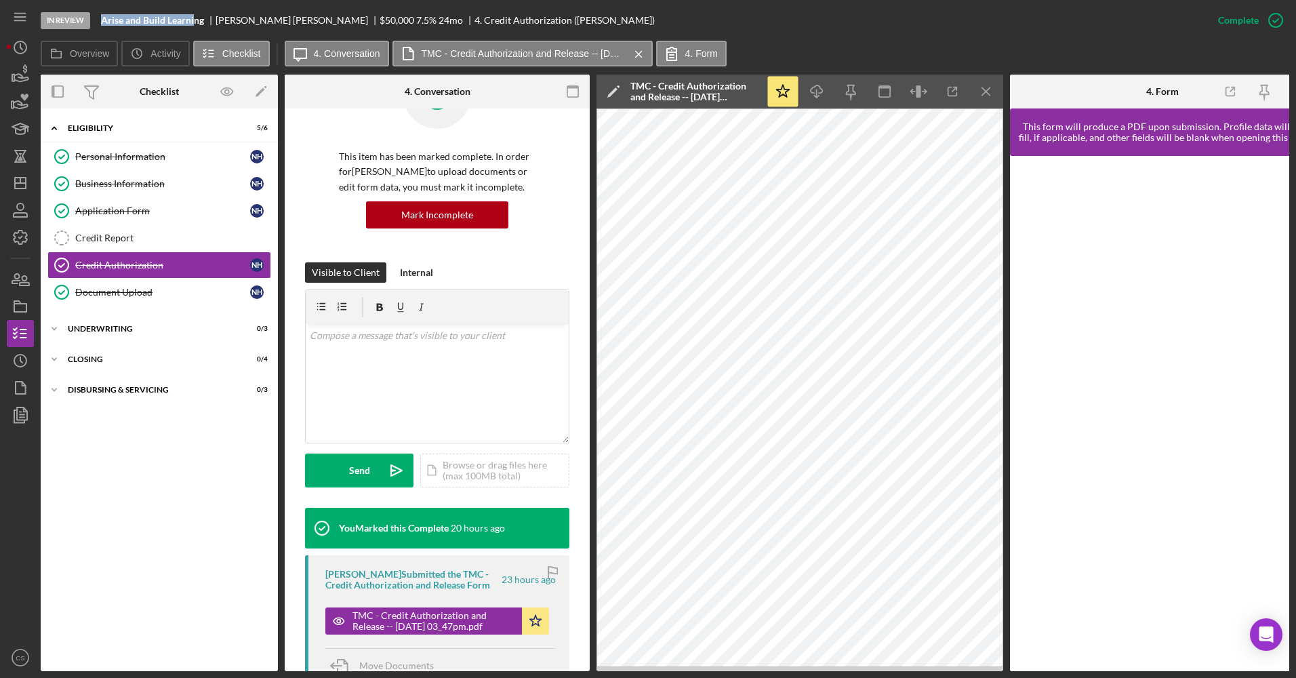
drag, startPoint x: 97, startPoint y: 16, endPoint x: 194, endPoint y: 20, distance: 97.7
click at [194, 20] on div "In Review Arise and Build Learning Nkechi Howell $50,000 $50,000 7.5 % 24 mo 4.…" at bounding box center [623, 20] width 1164 height 41
drag, startPoint x: 194, startPoint y: 20, endPoint x: 183, endPoint y: 8, distance: 16.3
click at [182, 7] on div "In Review Arise and Build Learning Nkechi Howell $50,000 $50,000 7.5 % 24 mo 4.…" at bounding box center [623, 20] width 1164 height 41
drag, startPoint x: 203, startPoint y: 22, endPoint x: 100, endPoint y: 16, distance: 103.2
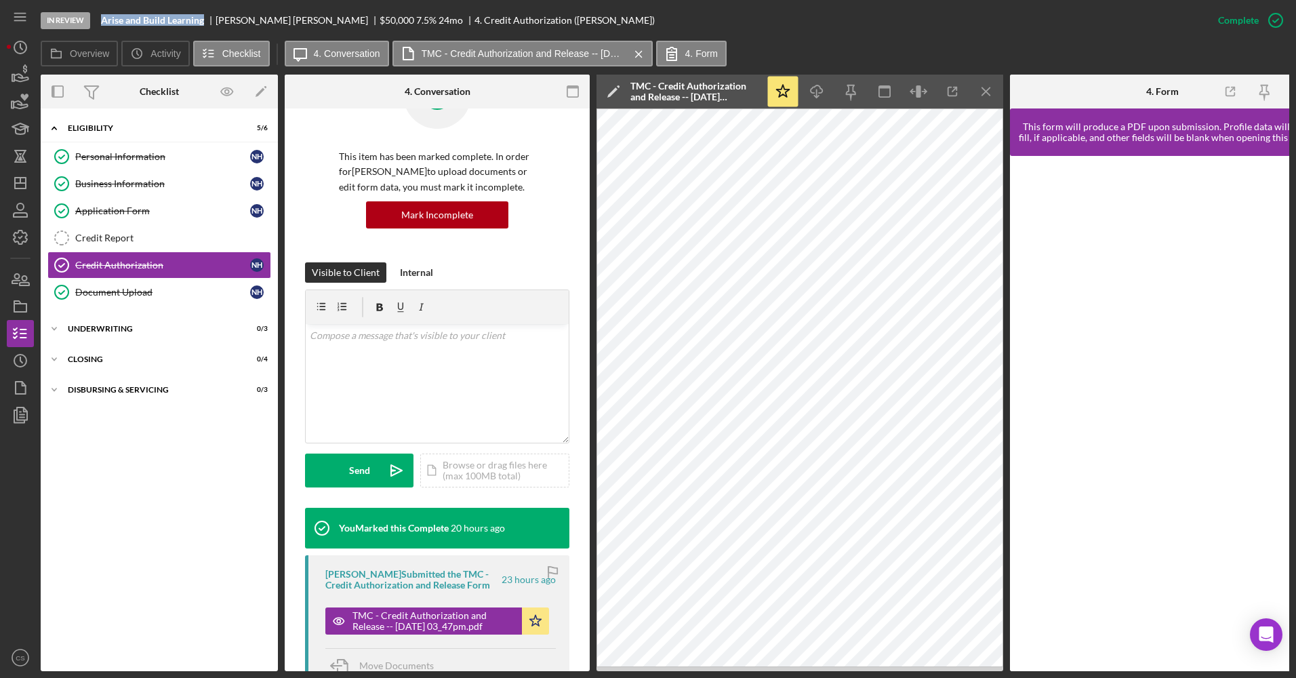
click at [100, 16] on div "In Review Arise and Build Learning Nkechi Howell $50,000 $50,000 7.5 % 24 mo 4.…" at bounding box center [623, 20] width 1164 height 41
drag, startPoint x: 100, startPoint y: 16, endPoint x: 108, endPoint y: 19, distance: 8.2
copy b "Arise and Build Learning"
drag, startPoint x: 128, startPoint y: 232, endPoint x: 604, endPoint y: 241, distance: 475.8
click at [128, 232] on div "Credit Report" at bounding box center [172, 237] width 195 height 11
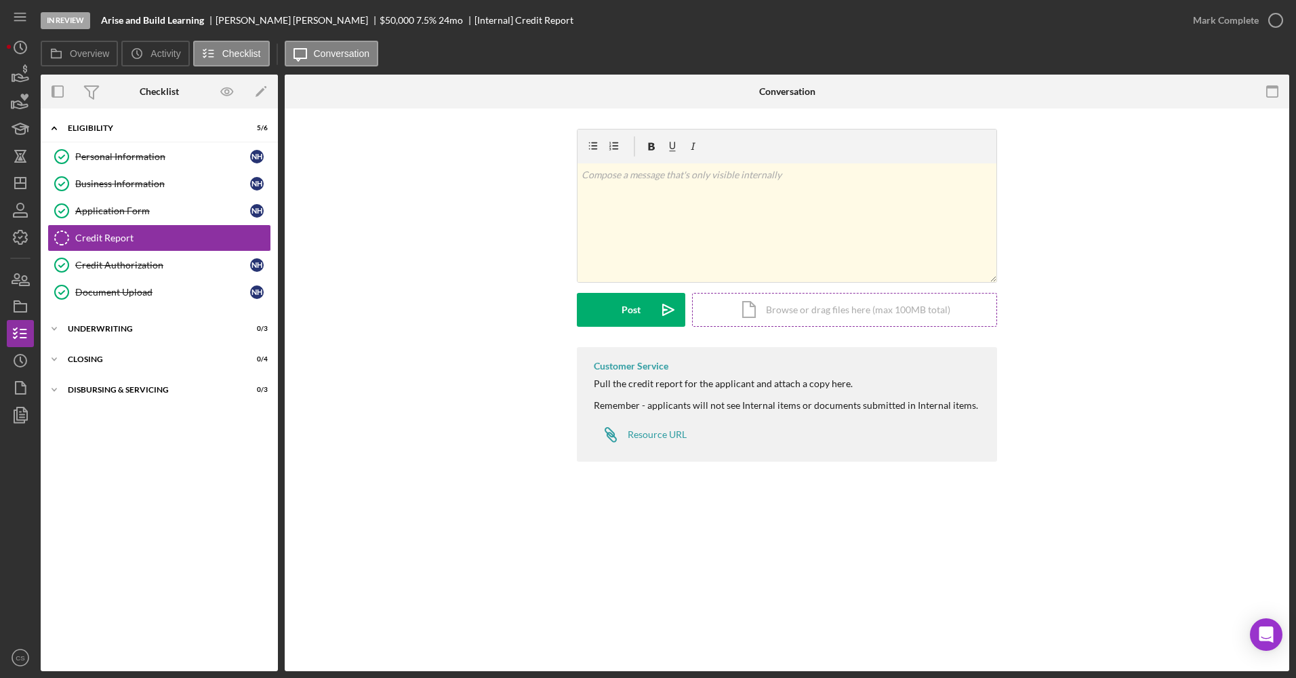
click at [746, 321] on div "Icon/Document Browse or drag files here (max 100MB total) Tap to choose files o…" at bounding box center [844, 310] width 305 height 34
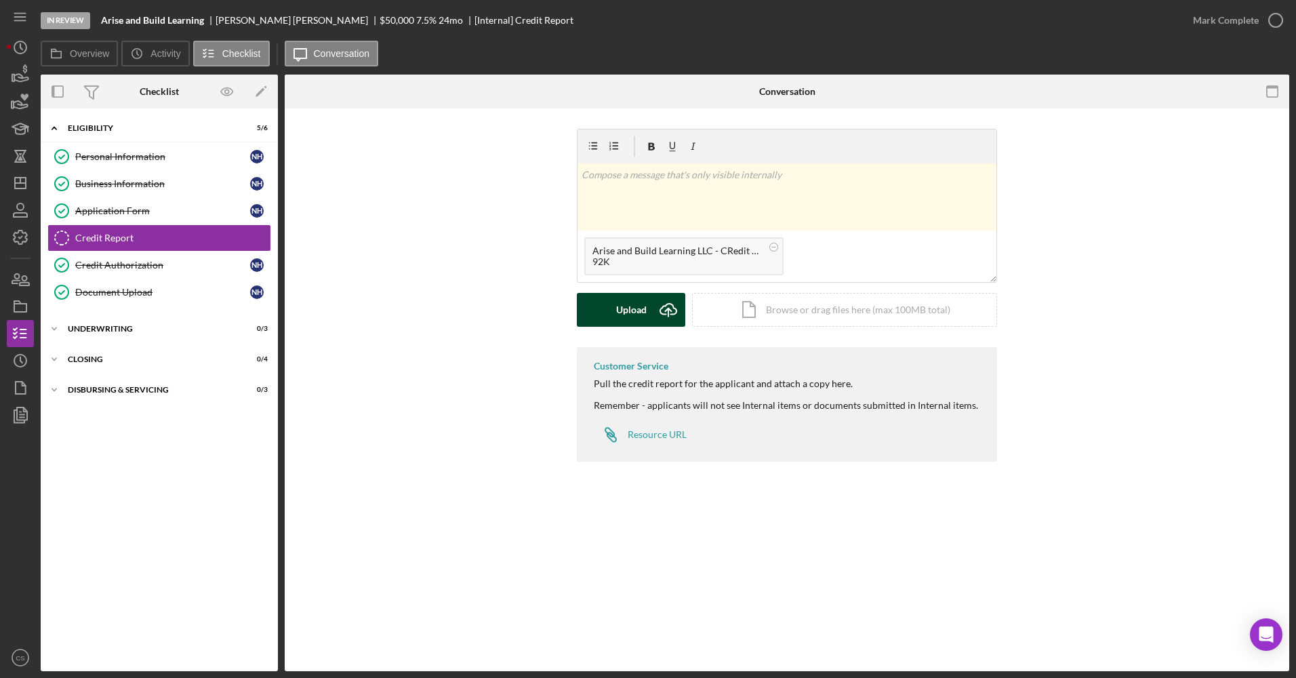
click at [605, 307] on button "Upload Icon/Upload" at bounding box center [631, 310] width 108 height 34
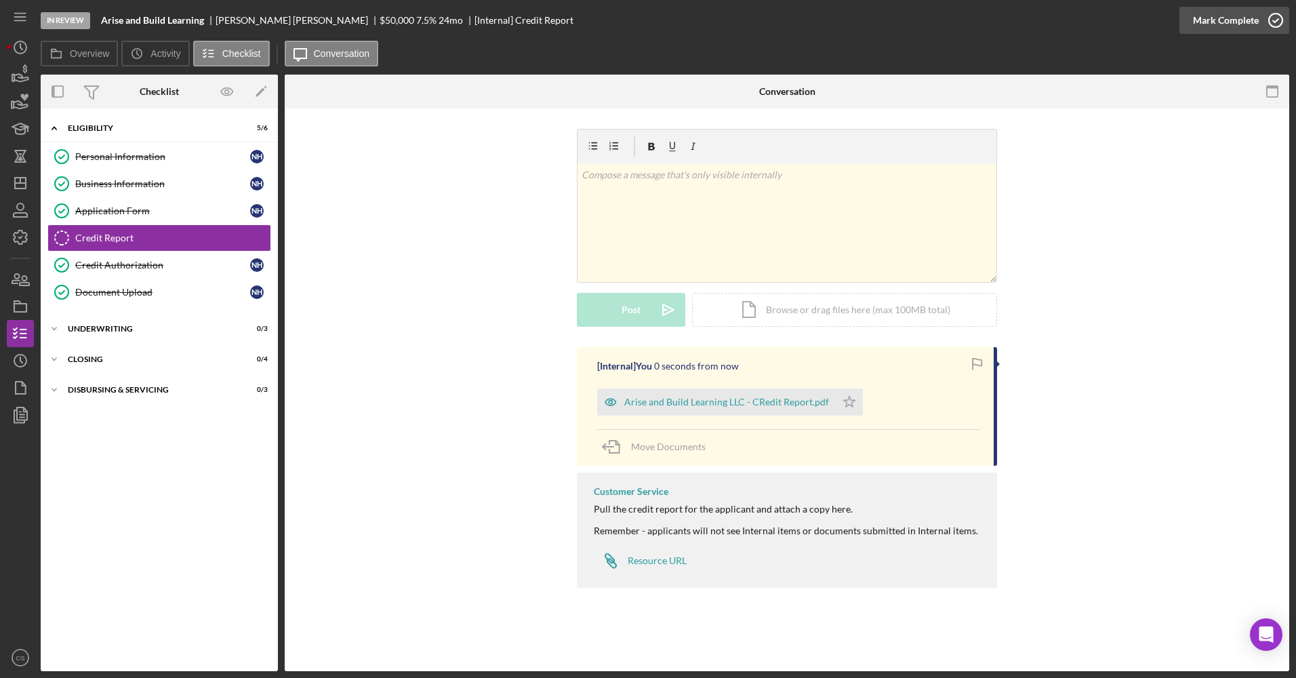
click at [1195, 20] on div "Mark Complete" at bounding box center [1226, 20] width 66 height 27
